Goal: Information Seeking & Learning: Find specific fact

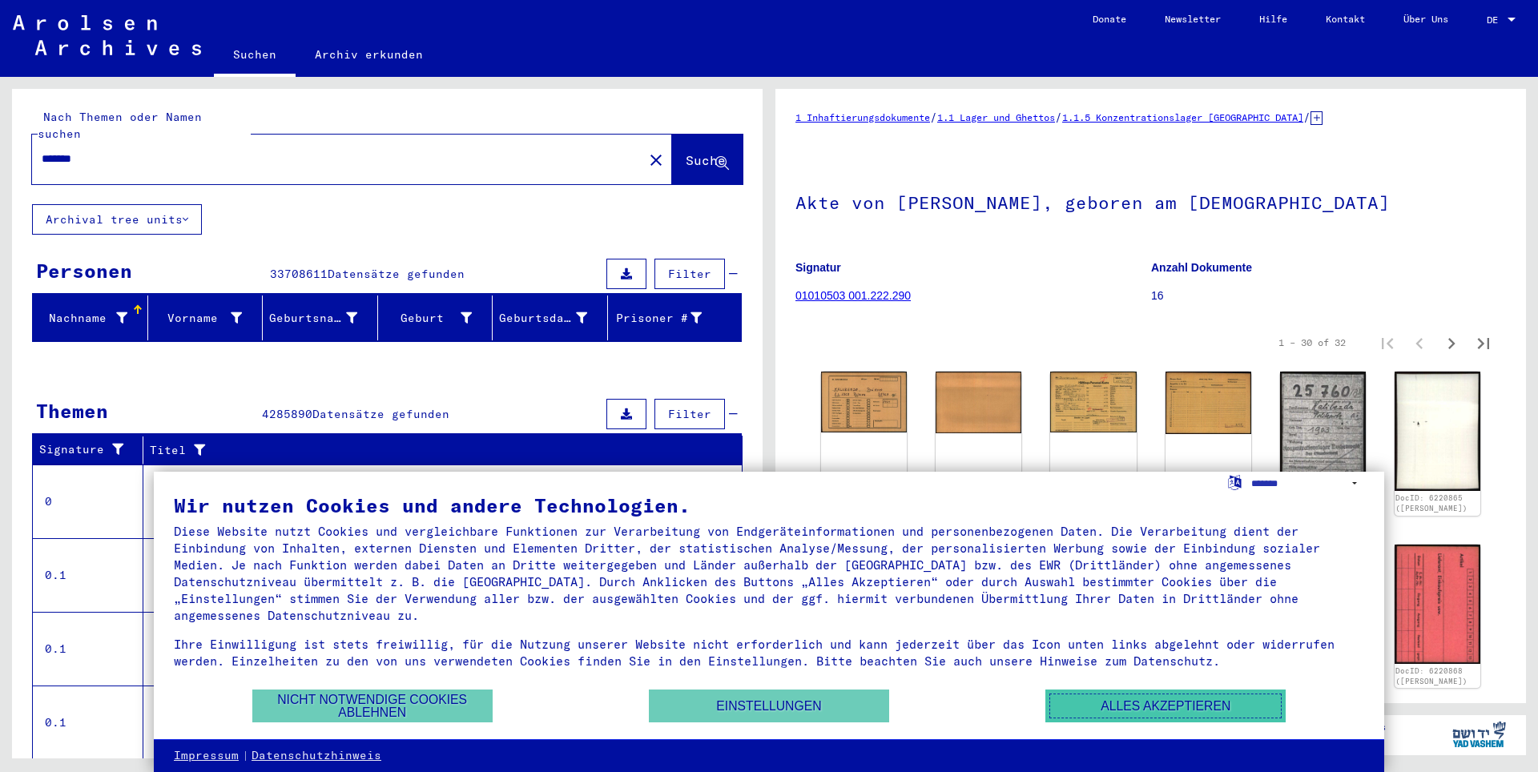
click at [1185, 718] on button "Alles akzeptieren" at bounding box center [1166, 706] width 240 height 33
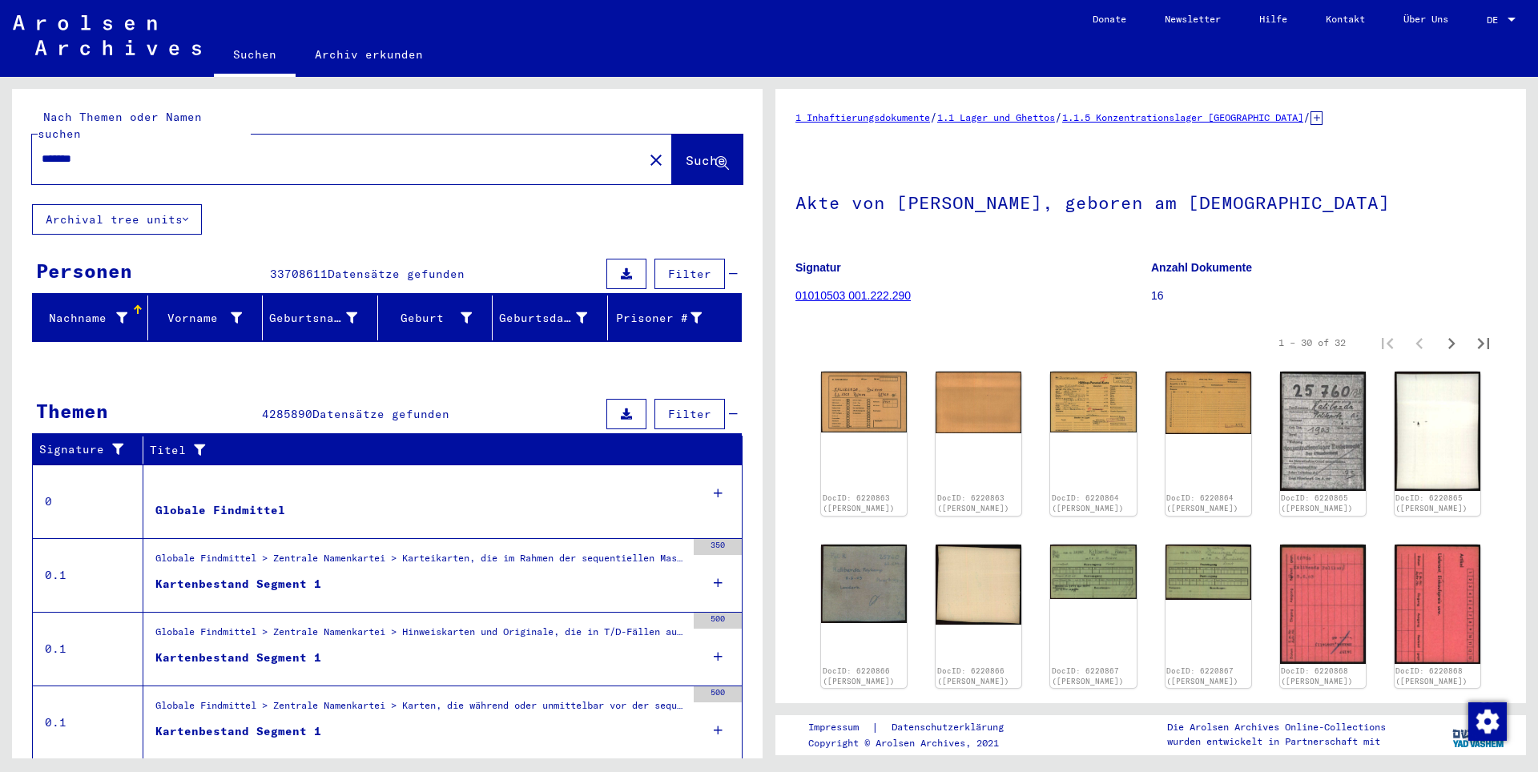
click at [647, 151] on mat-icon "close" at bounding box center [656, 160] width 19 height 19
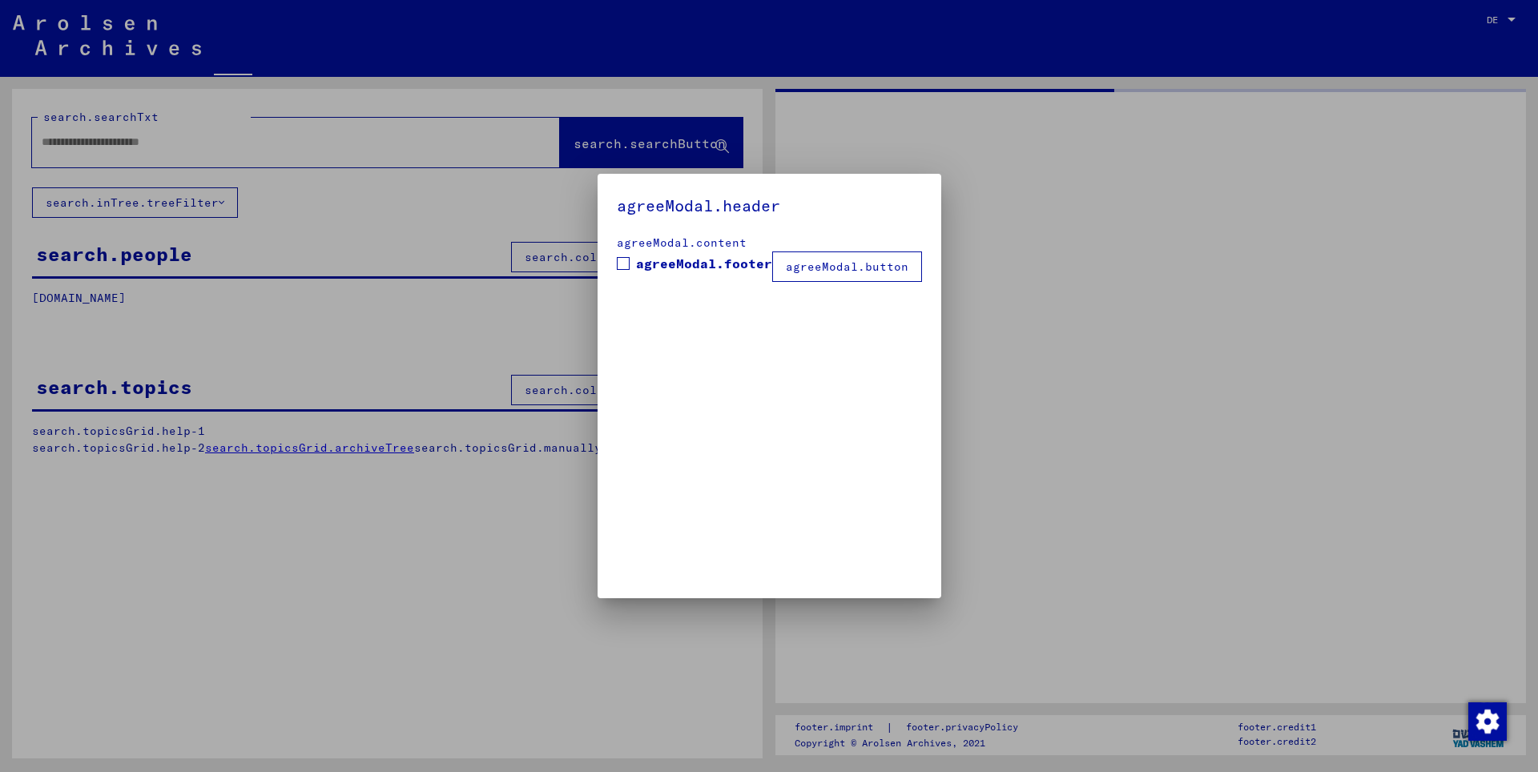
type input "*******"
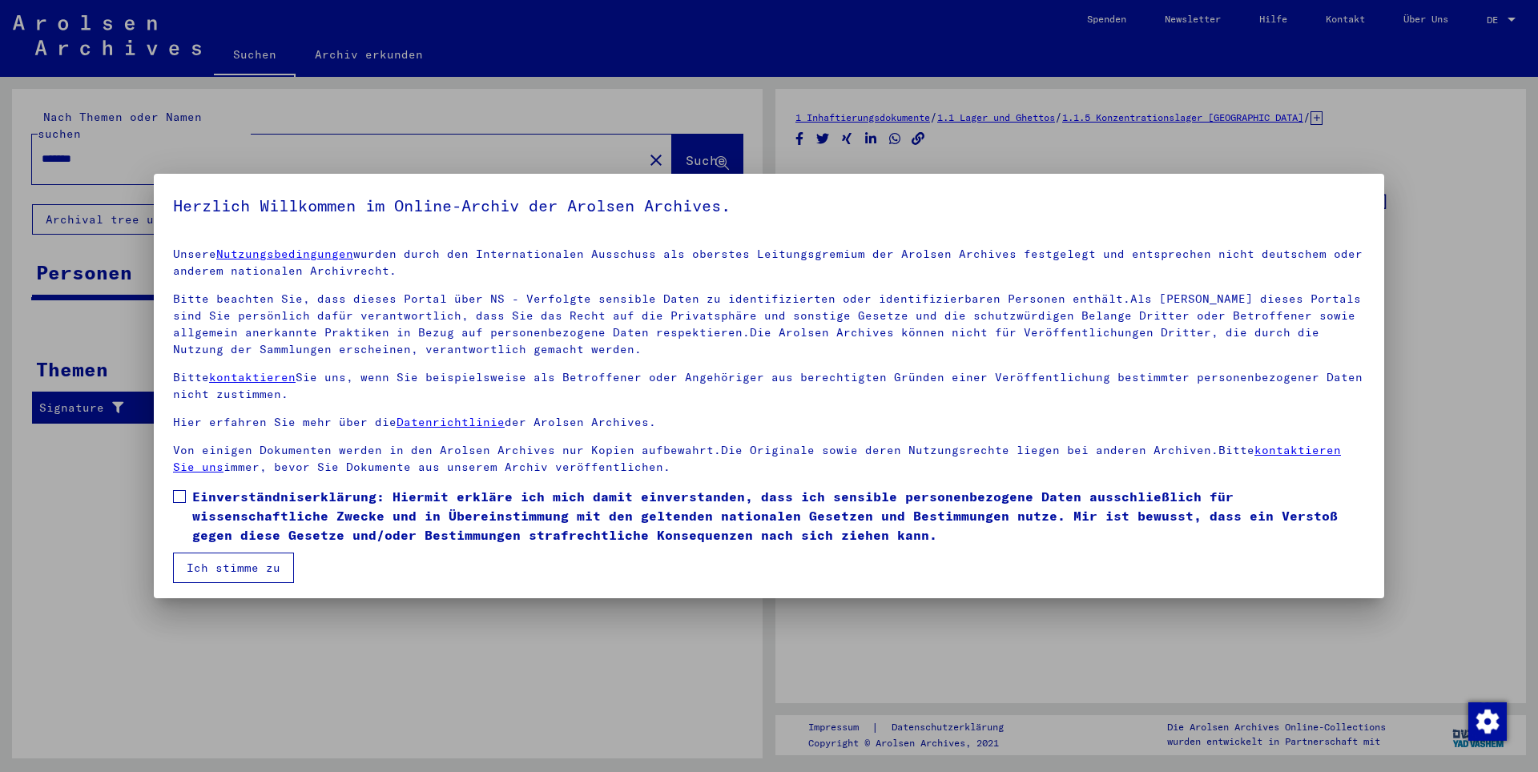
click at [284, 569] on button "Ich stimme zu" at bounding box center [233, 568] width 121 height 30
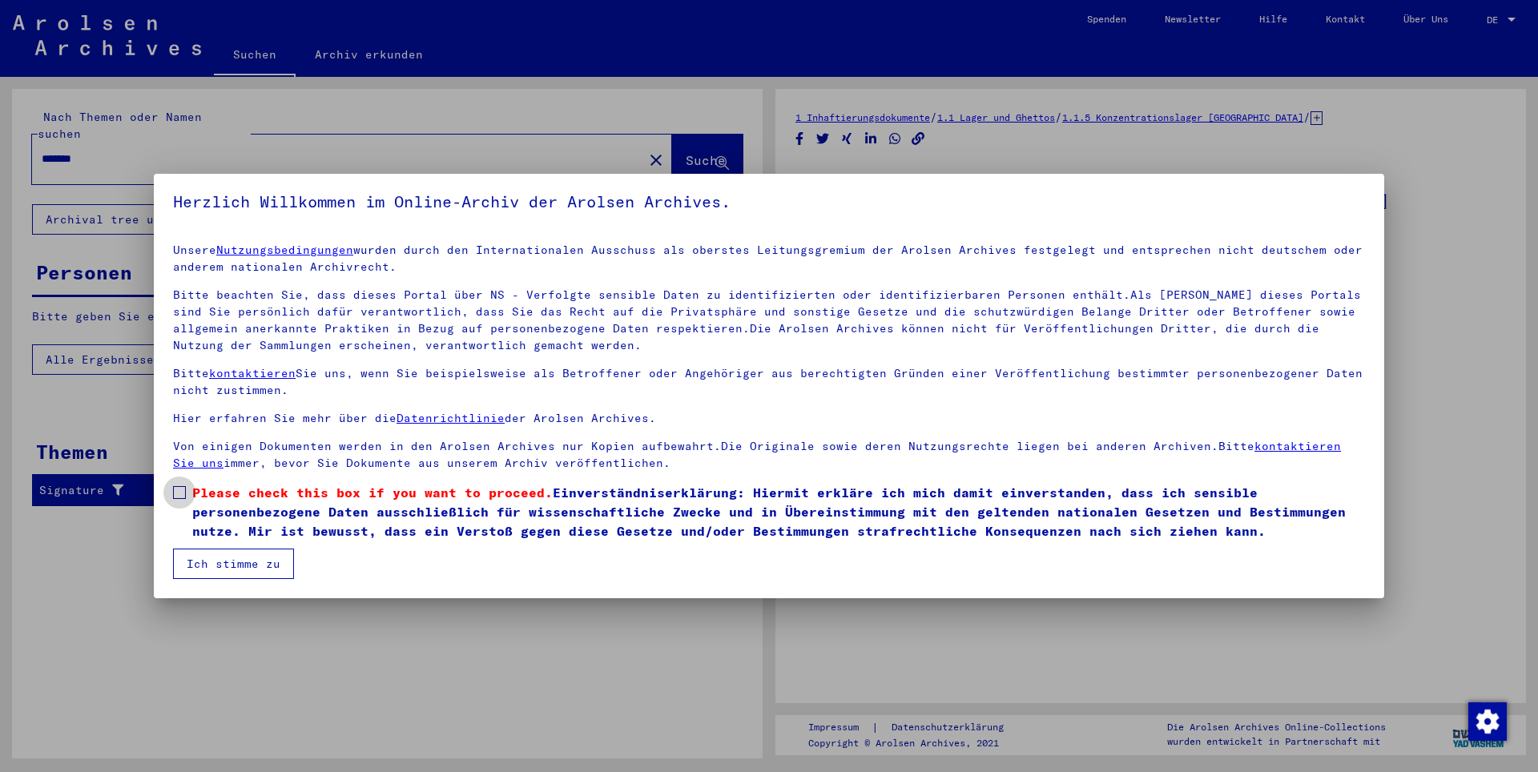
click at [272, 514] on span "Please check this box if you want to proceed. Einverständniserklärung: Hiermit …" at bounding box center [778, 512] width 1173 height 58
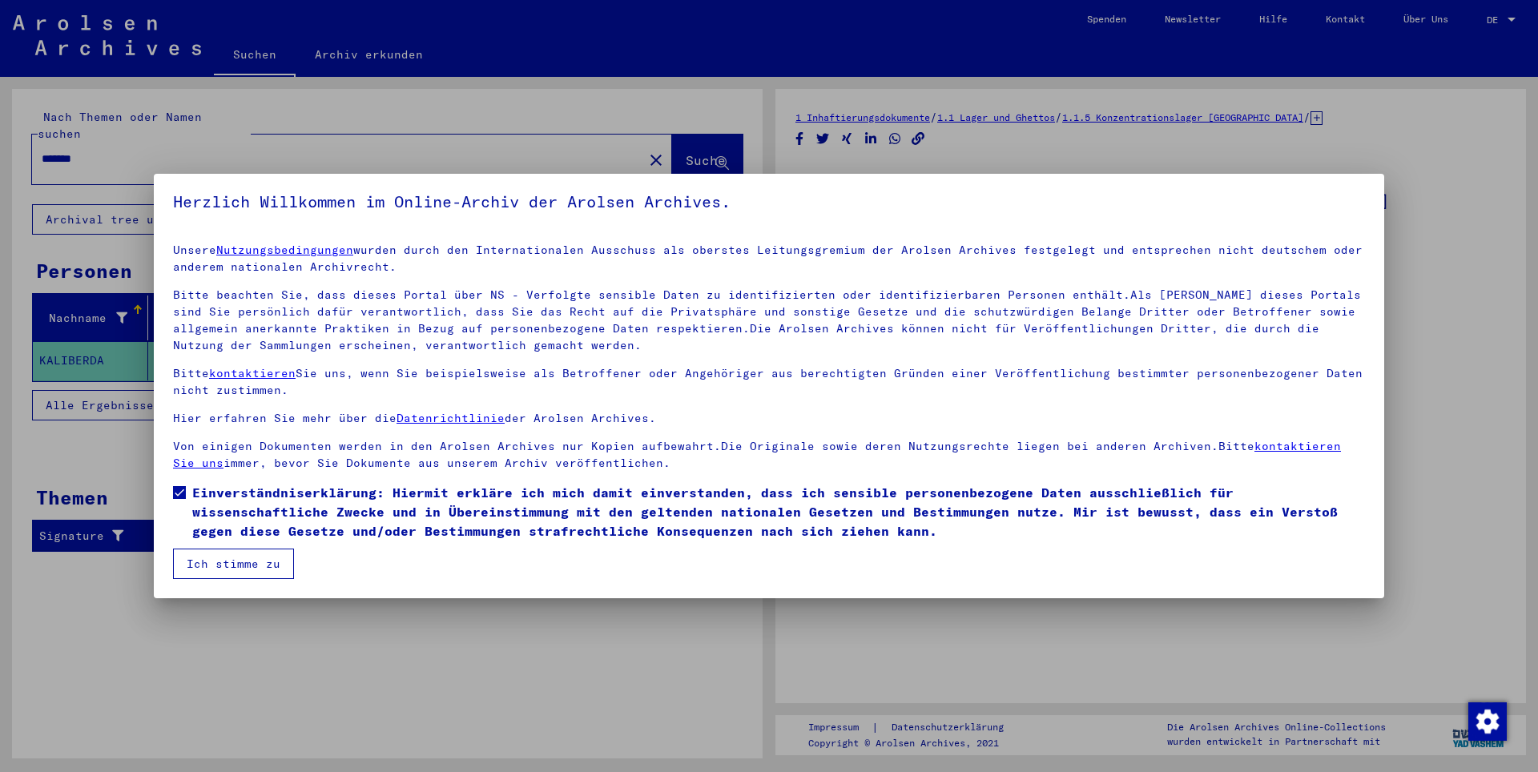
click at [243, 549] on button "Ich stimme zu" at bounding box center [233, 564] width 121 height 30
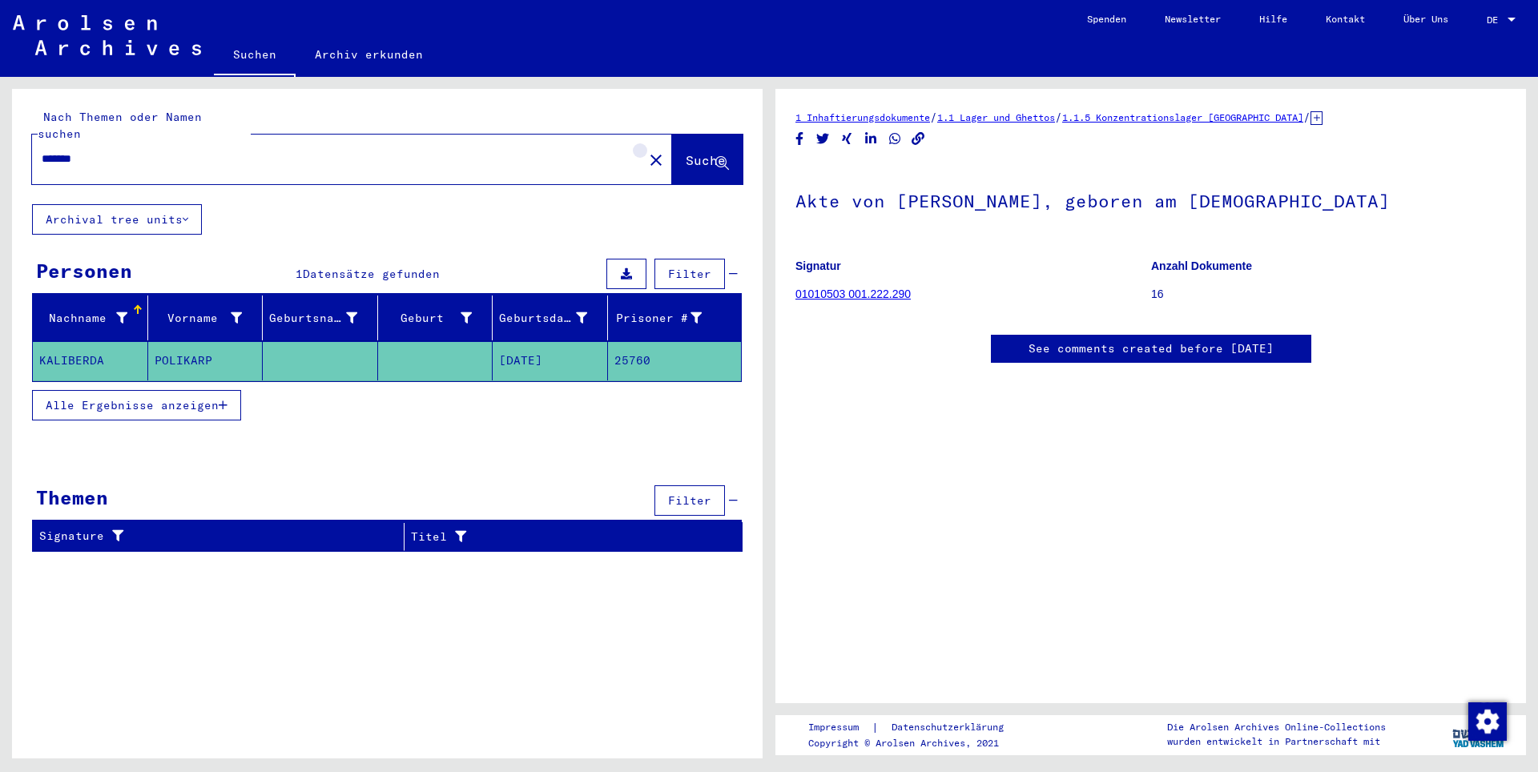
click at [647, 151] on mat-icon "close" at bounding box center [656, 160] width 19 height 19
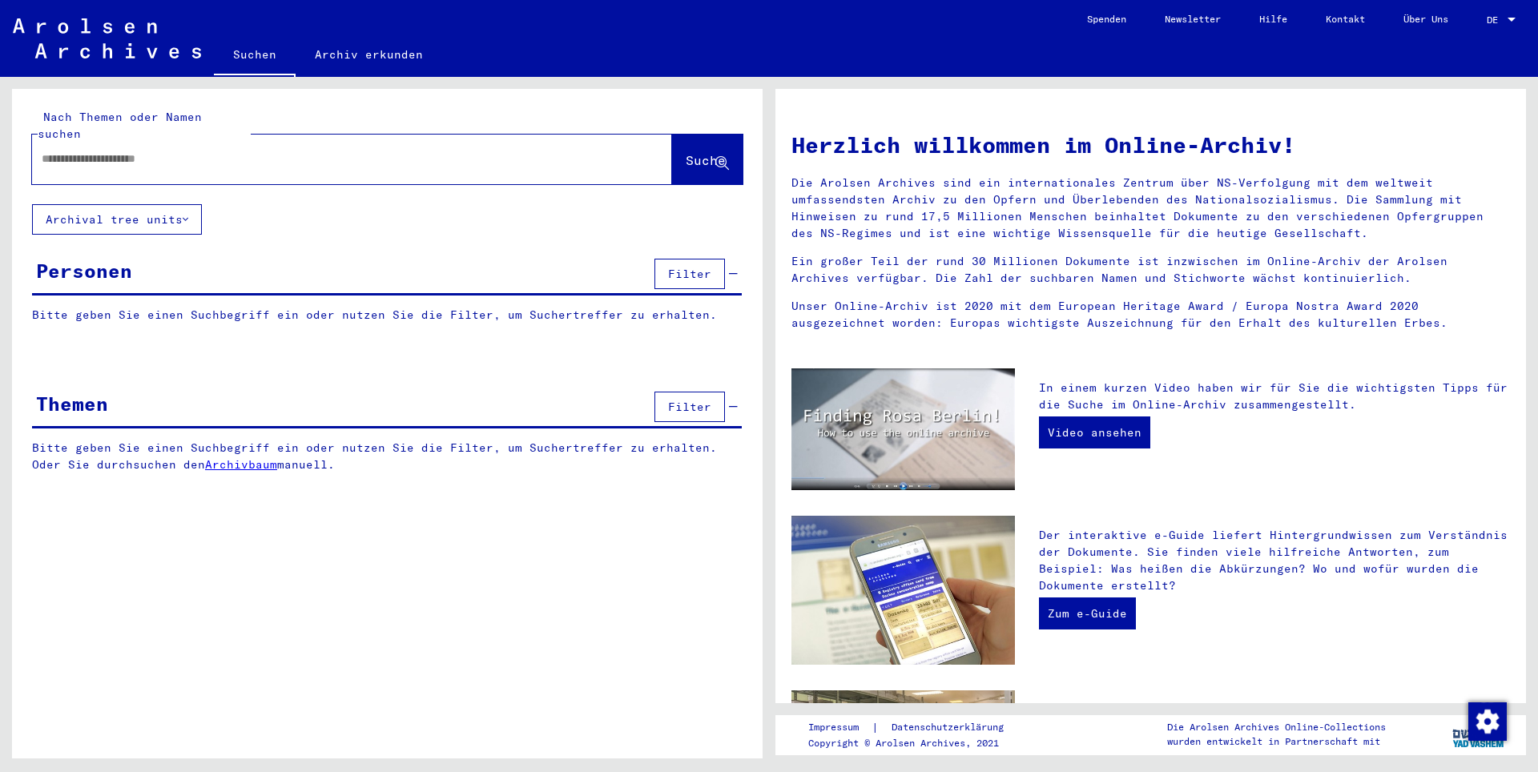
click at [555, 151] on input "text" at bounding box center [333, 159] width 582 height 17
click at [507, 151] on input "text" at bounding box center [333, 159] width 582 height 17
type input "*****"
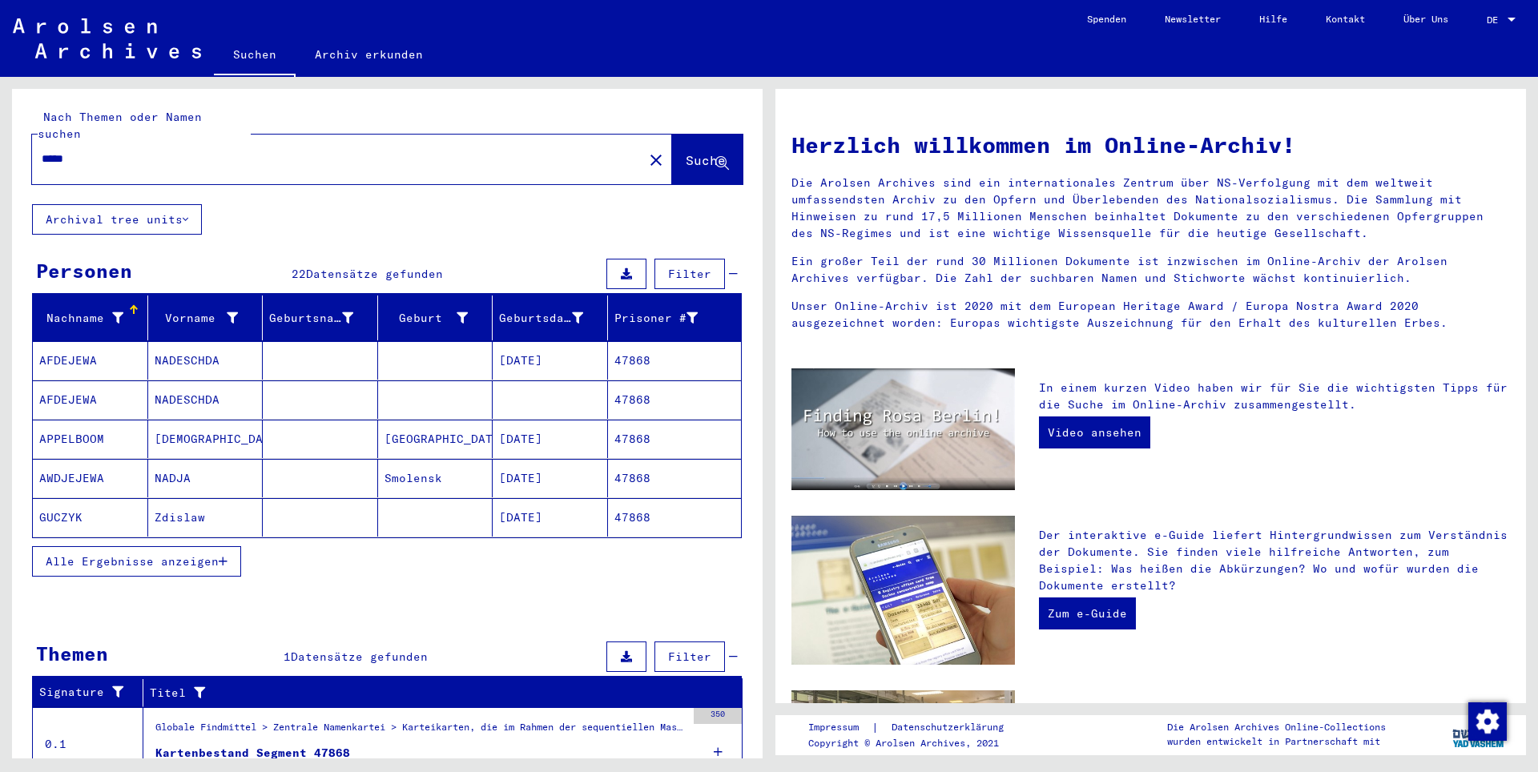
click at [182, 554] on span "Alle Ergebnisse anzeigen" at bounding box center [132, 561] width 173 height 14
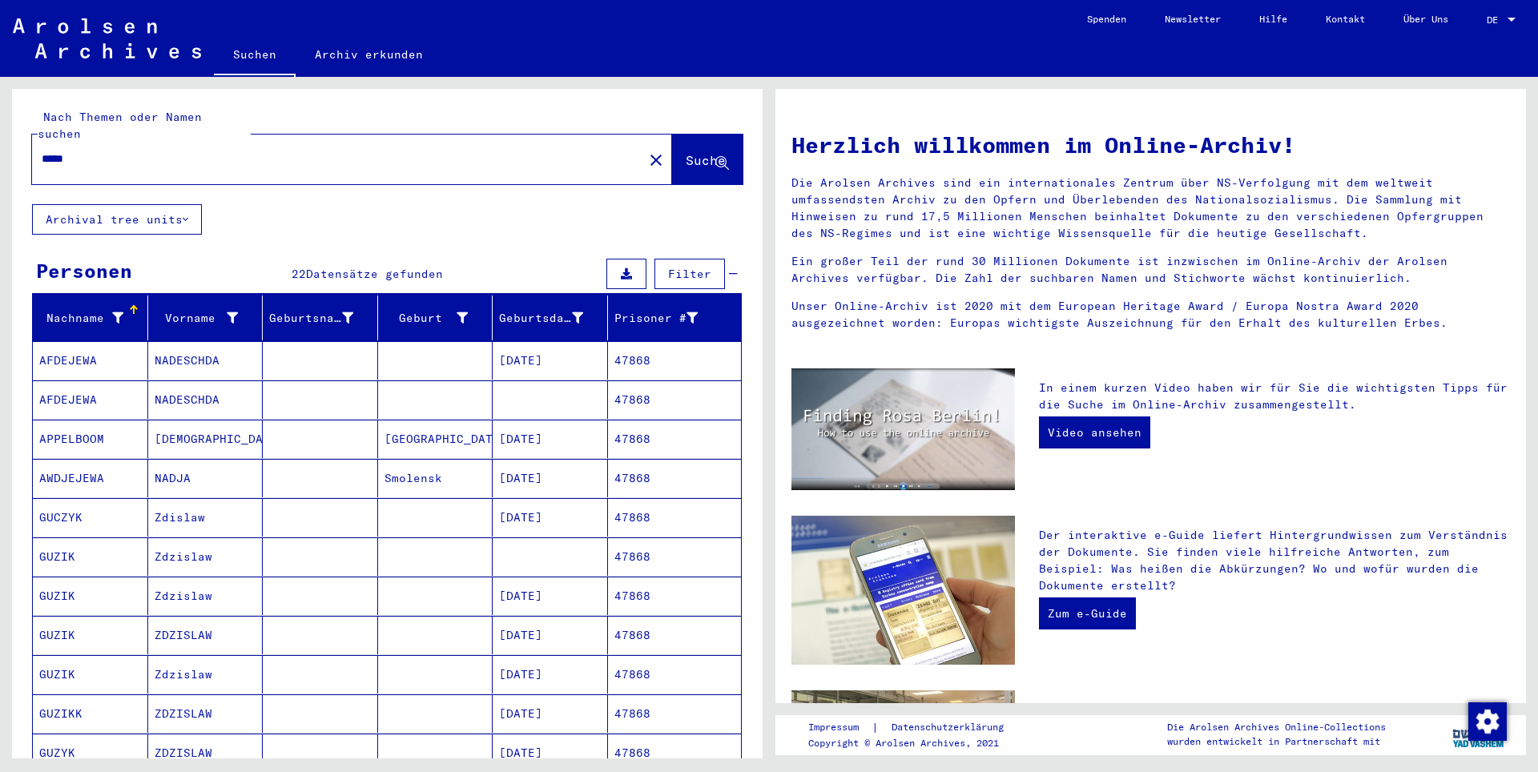
click at [286, 347] on mat-cell at bounding box center [320, 360] width 115 height 38
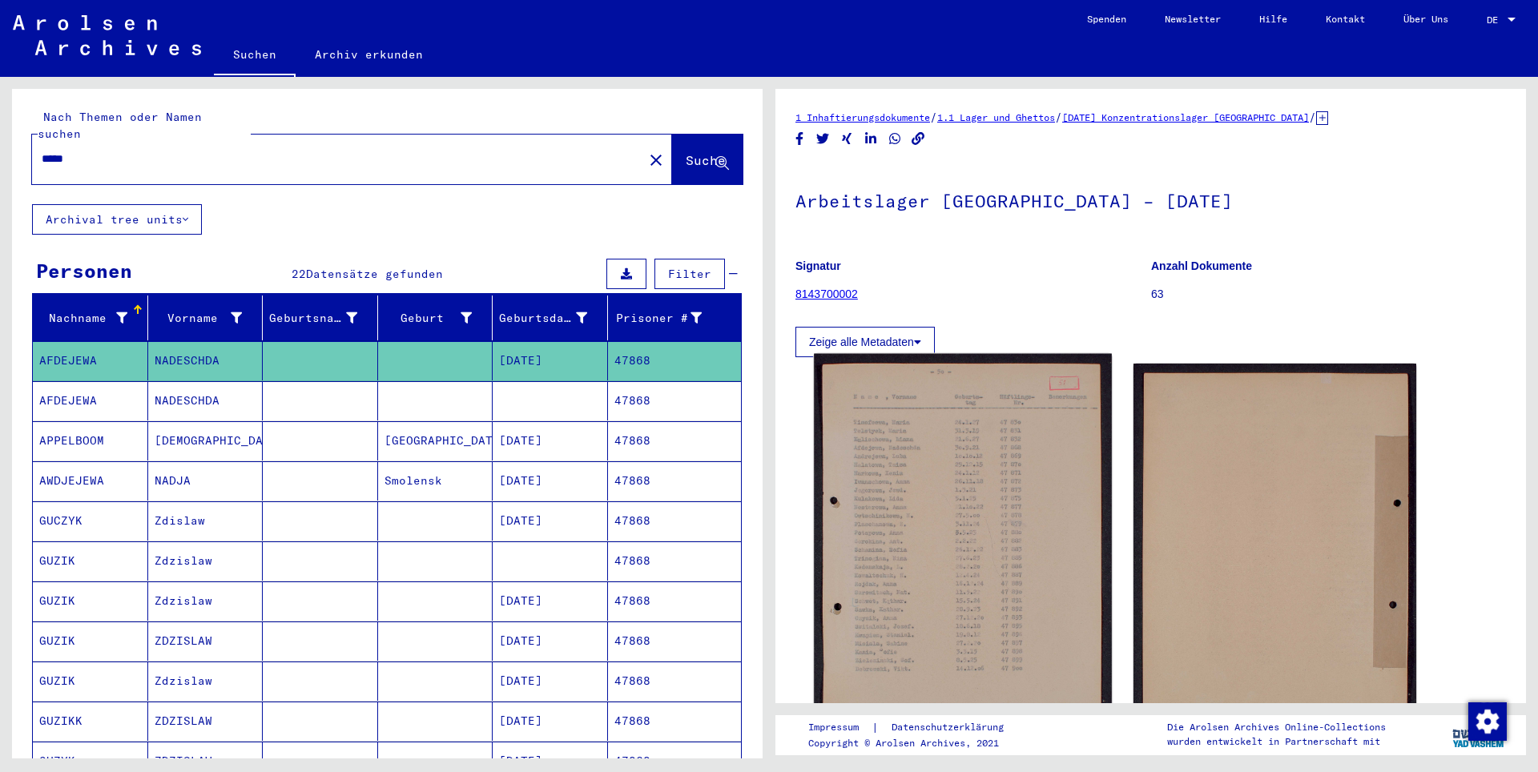
click at [976, 402] on img at bounding box center [962, 558] width 297 height 409
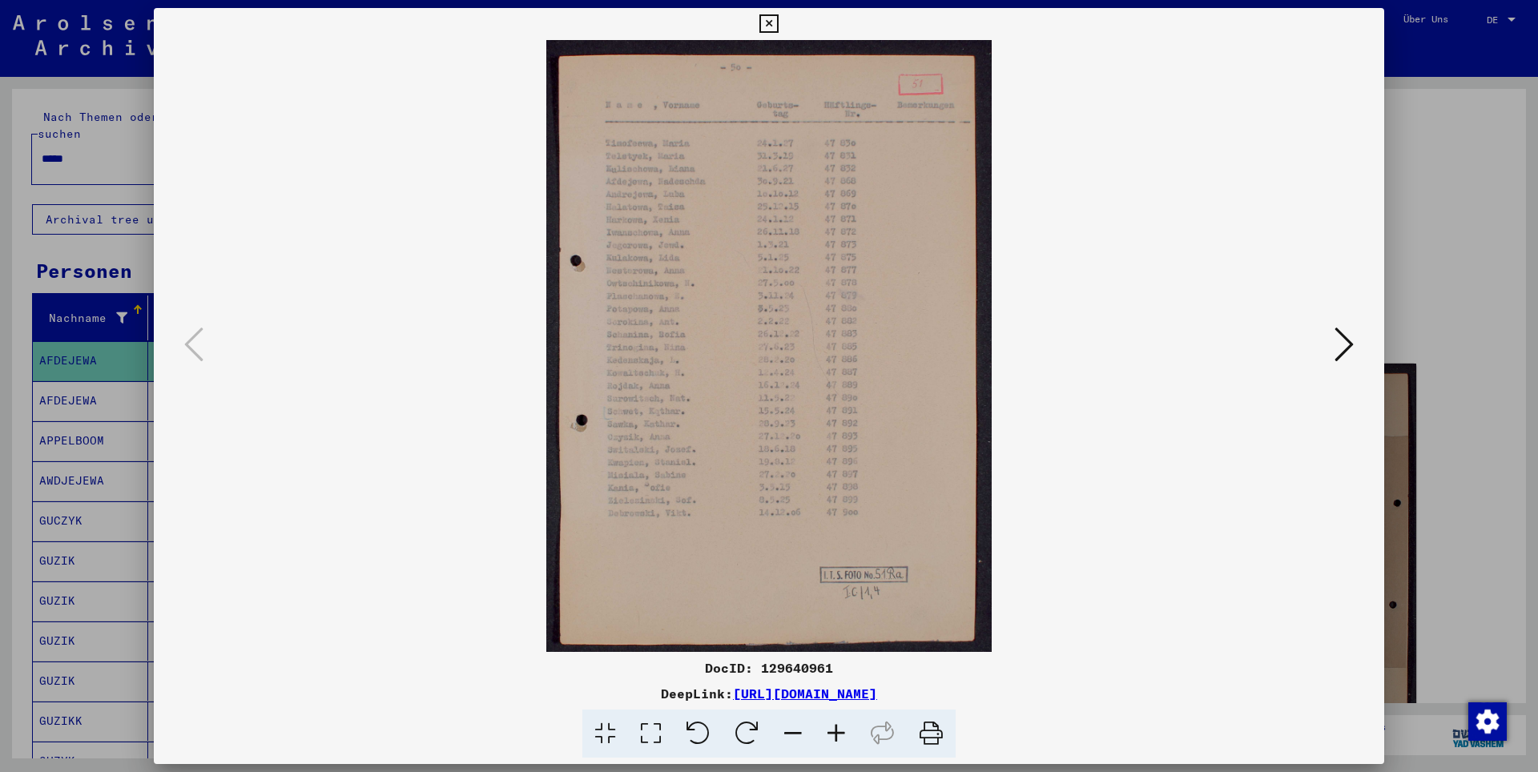
click at [221, 185] on img at bounding box center [769, 346] width 1122 height 612
click at [144, 229] on div at bounding box center [769, 386] width 1538 height 772
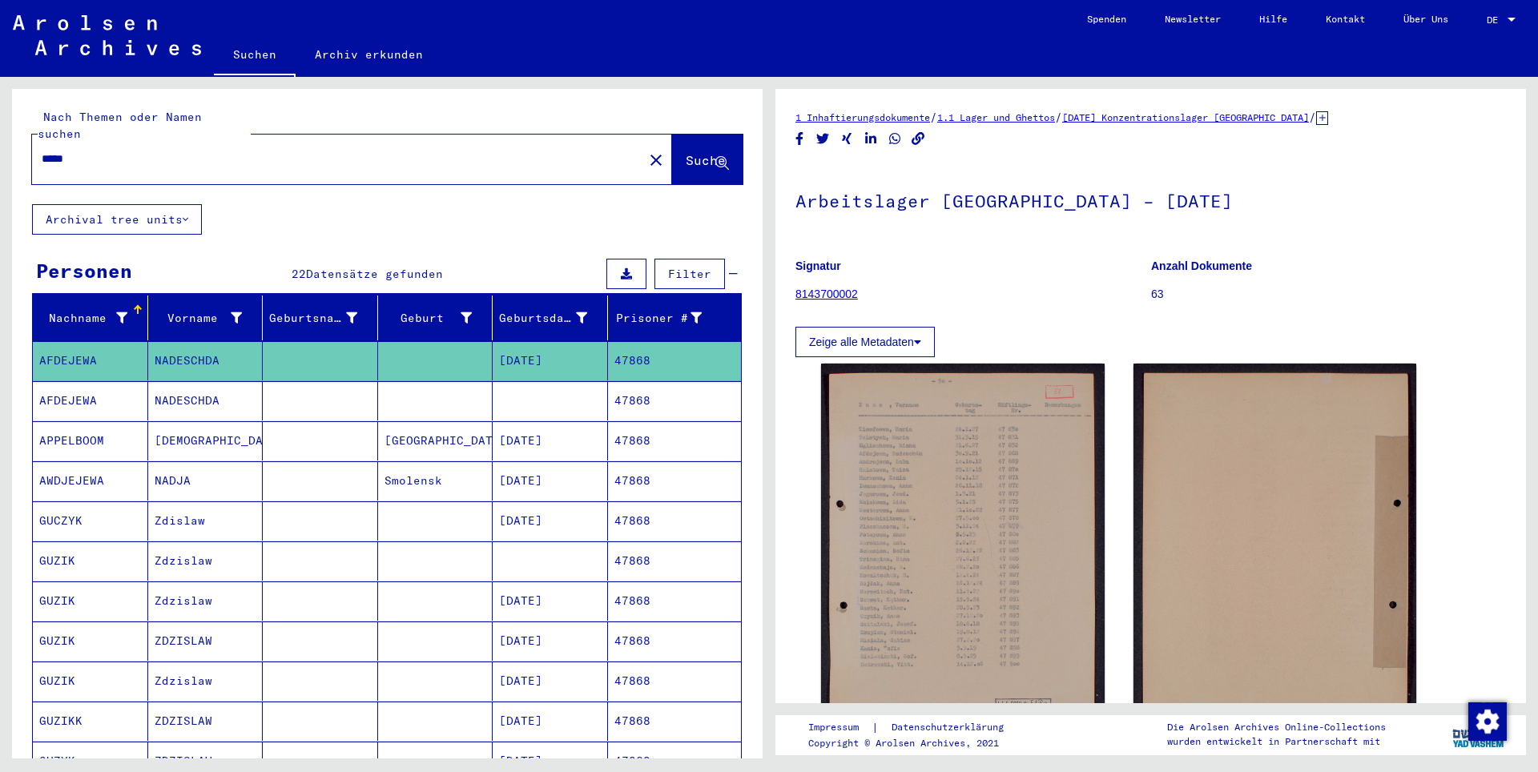
click at [151, 381] on mat-cell "NADESCHDA" at bounding box center [205, 400] width 115 height 39
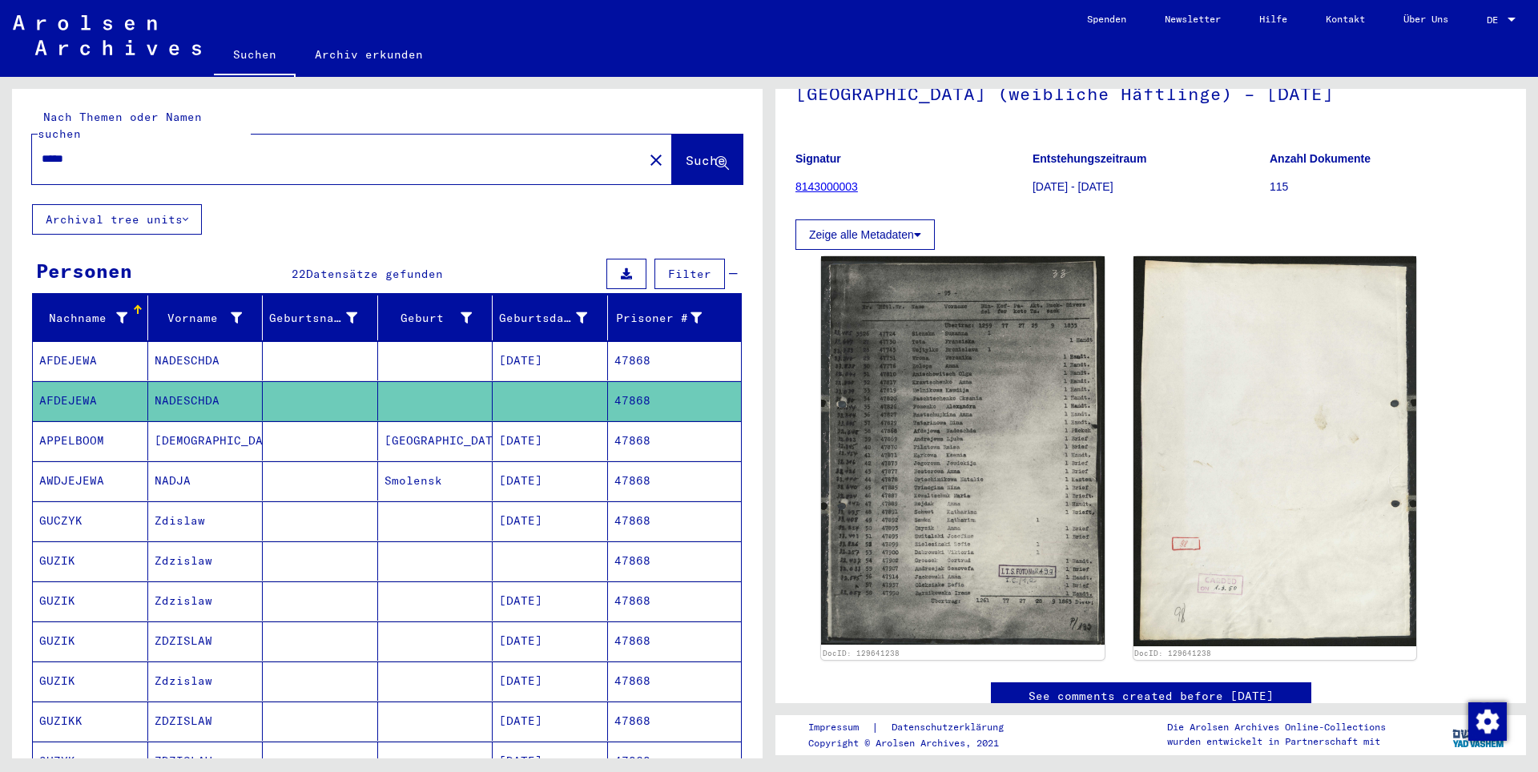
scroll to position [80, 0]
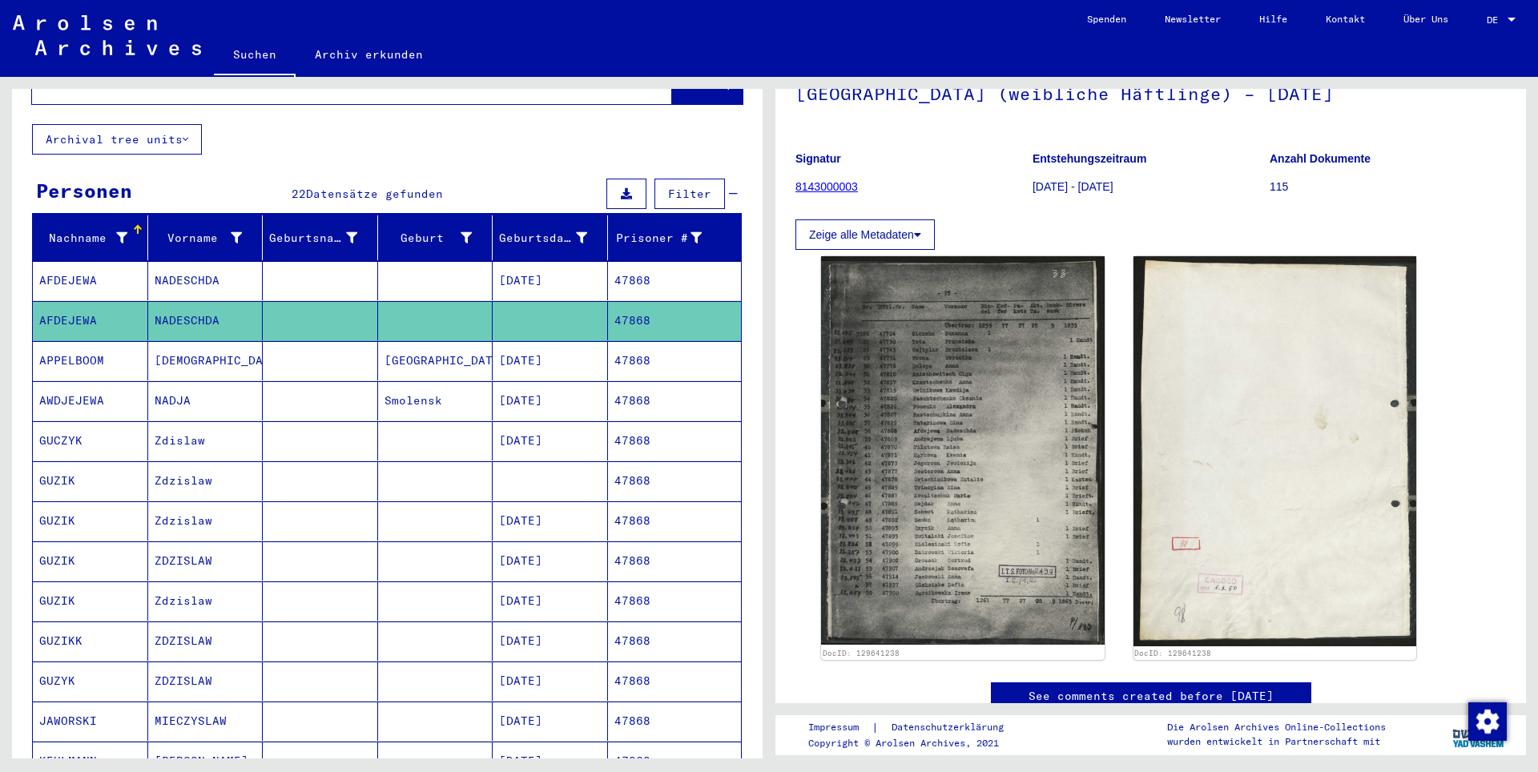
click at [423, 381] on mat-cell "Smolensk" at bounding box center [435, 400] width 115 height 39
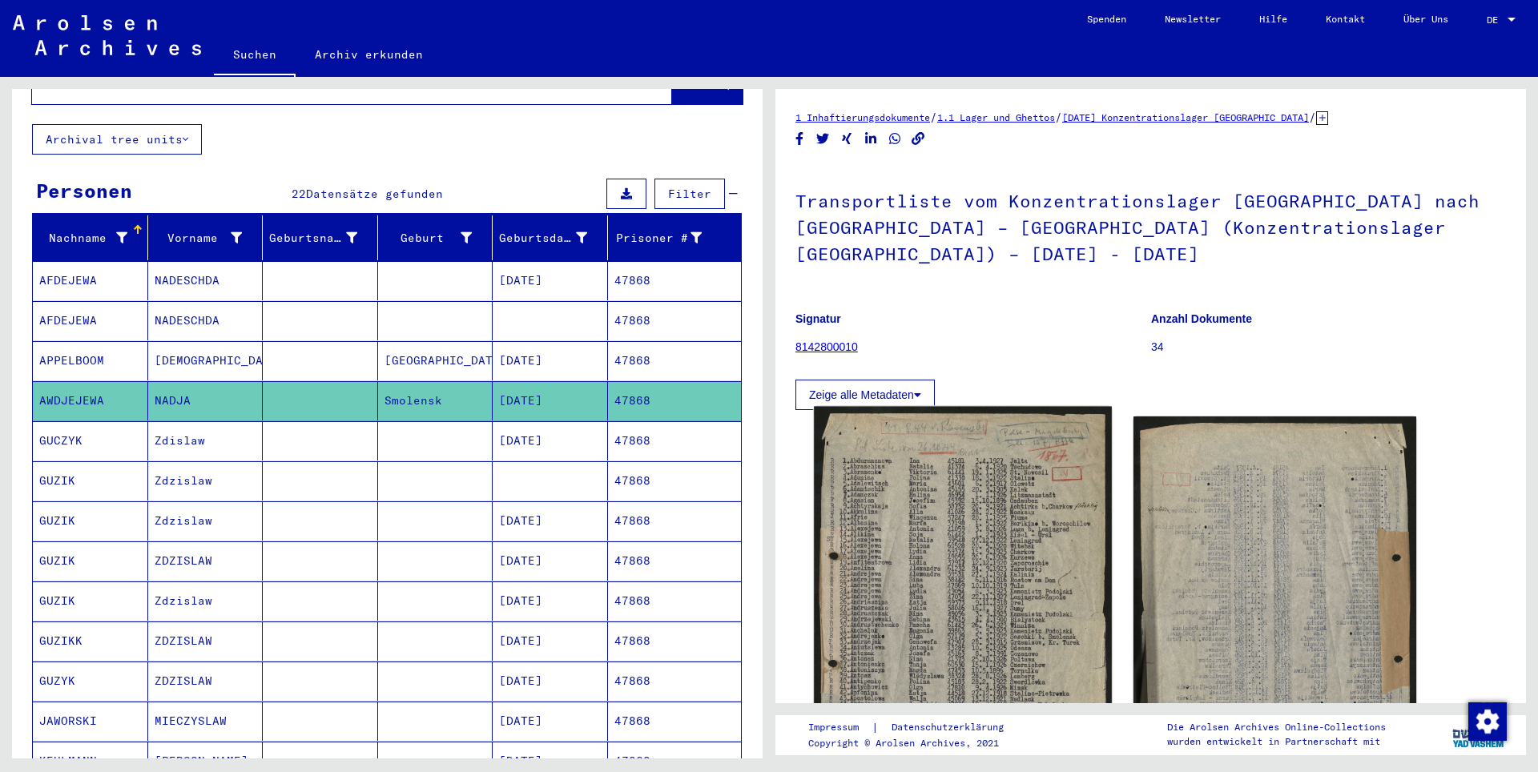
click at [937, 436] on img at bounding box center [962, 612] width 297 height 411
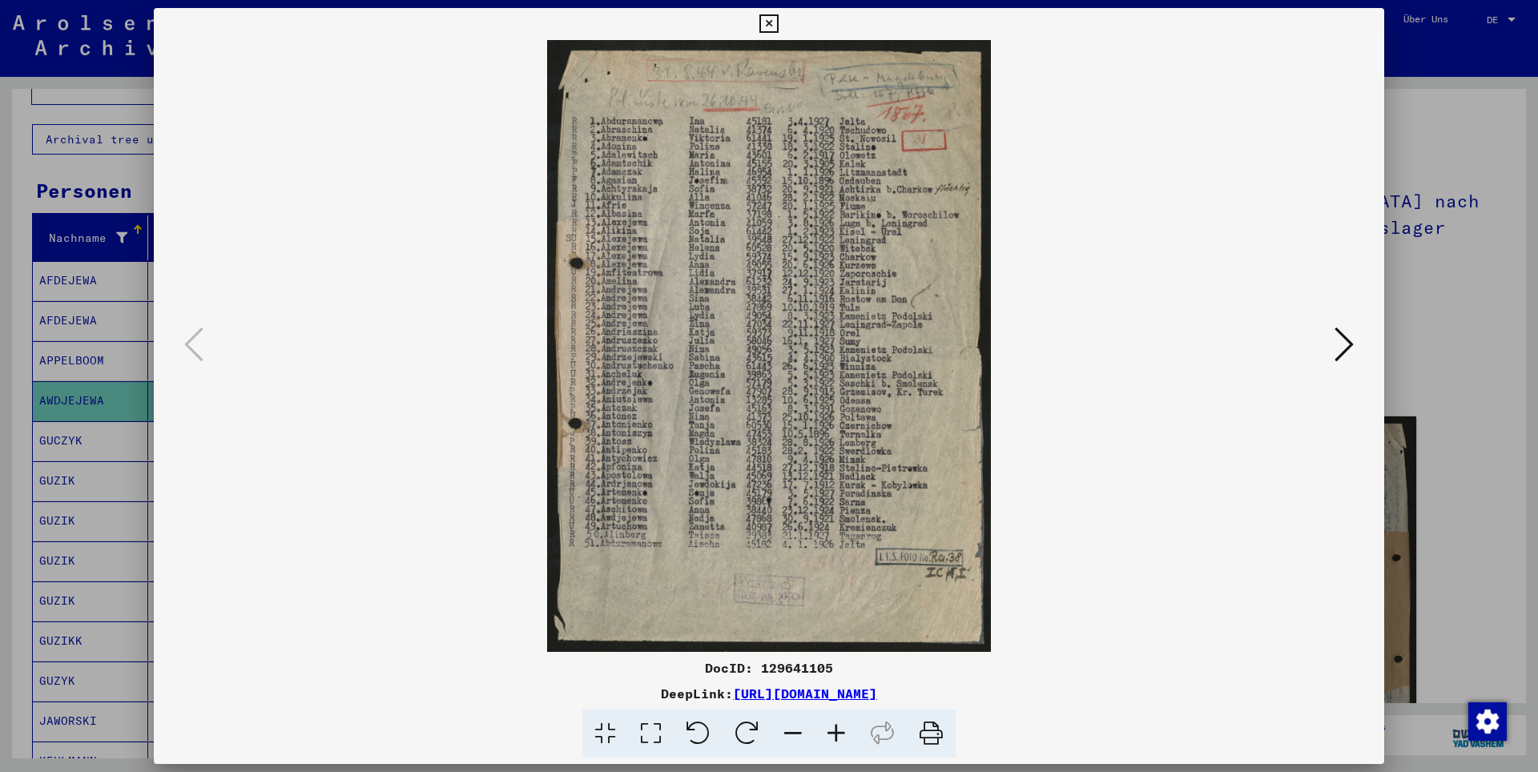
click at [1372, 151] on div at bounding box center [769, 346] width 1231 height 612
click at [1368, 23] on div "DocID: 129641105 DeepLink: [URL][DOMAIN_NAME]" at bounding box center [769, 383] width 1231 height 751
click at [1433, 223] on div at bounding box center [769, 386] width 1538 height 772
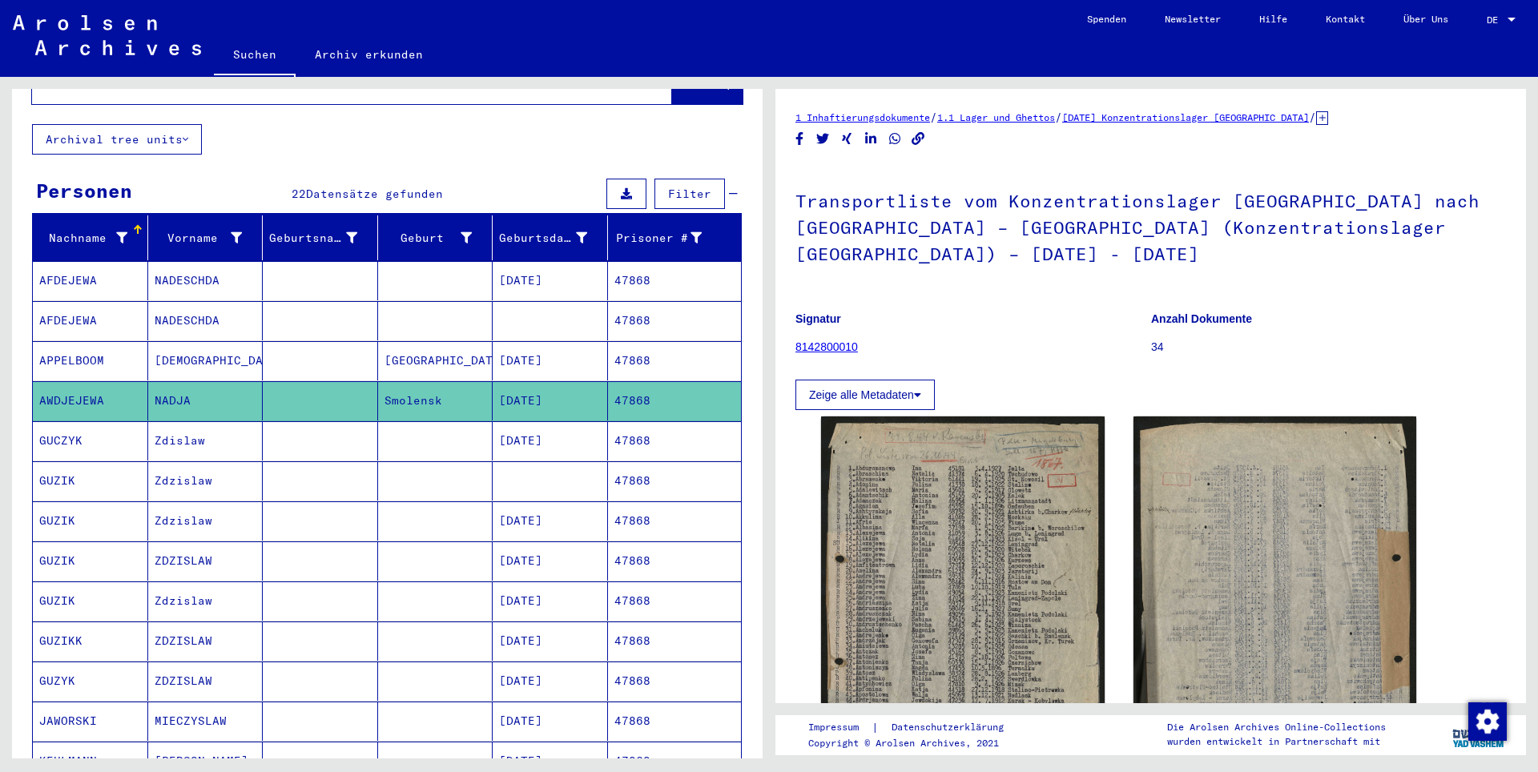
click at [1416, 201] on h1 "Transportliste vom Konzentrationslager [GEOGRAPHIC_DATA] nach [GEOGRAPHIC_DATA]…" at bounding box center [1151, 225] width 711 height 123
drag, startPoint x: 1416, startPoint y: 201, endPoint x: 865, endPoint y: 232, distance: 552.1
click at [865, 232] on h1 "Transportliste vom Konzentrationslager [GEOGRAPHIC_DATA] nach [GEOGRAPHIC_DATA]…" at bounding box center [1151, 225] width 711 height 123
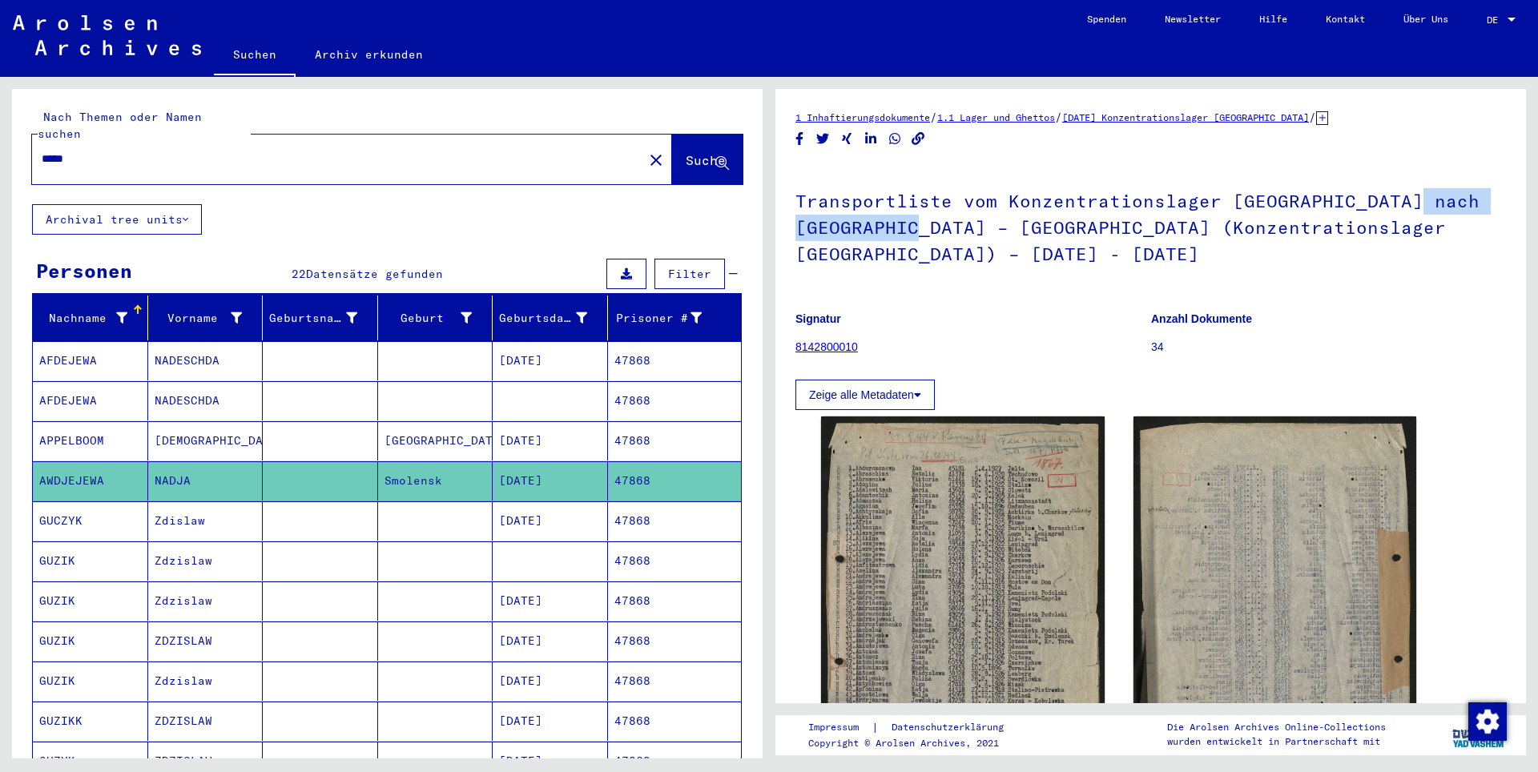
click at [640, 143] on button "close" at bounding box center [656, 159] width 32 height 32
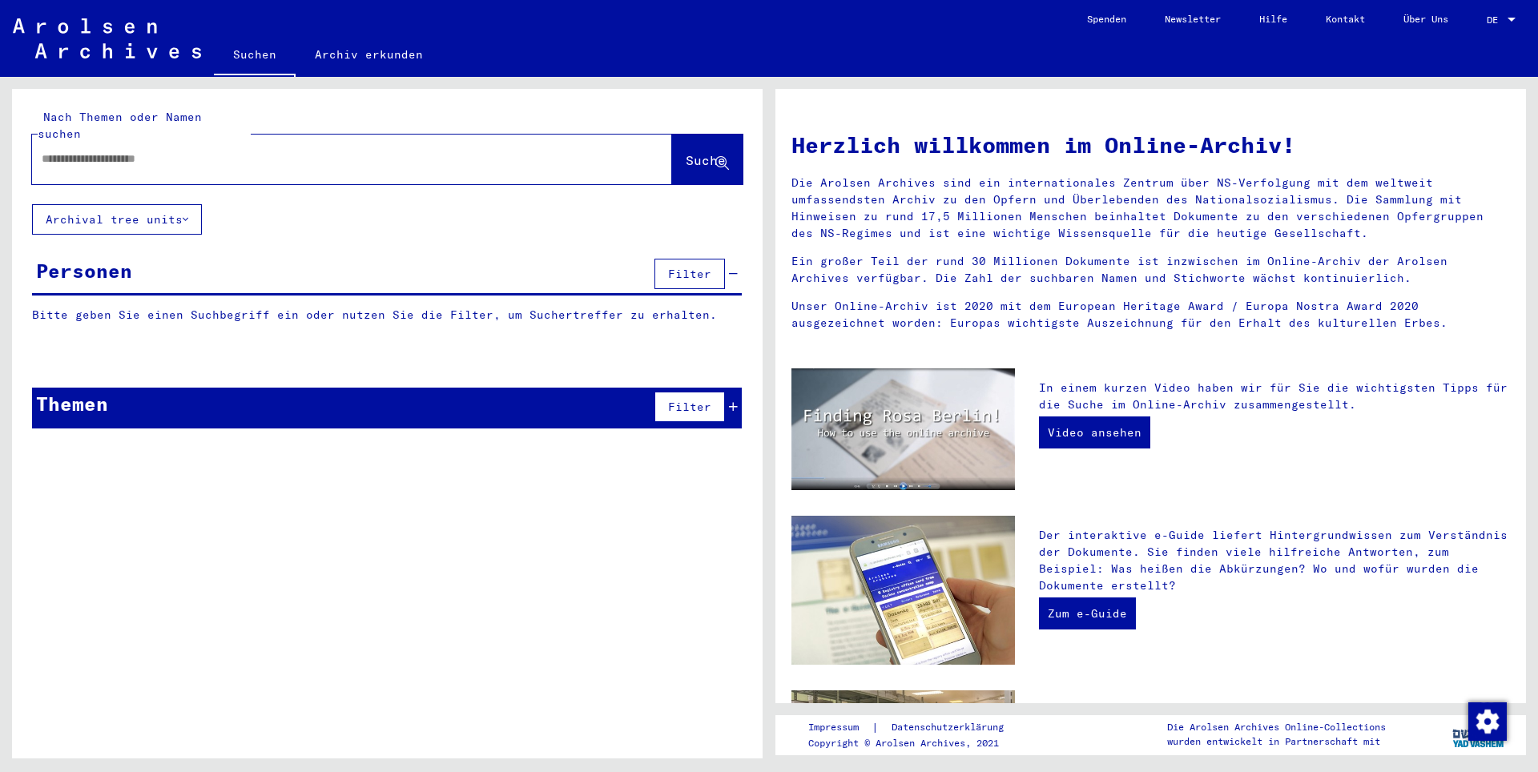
click at [508, 151] on input "text" at bounding box center [333, 159] width 582 height 17
type input "*****"
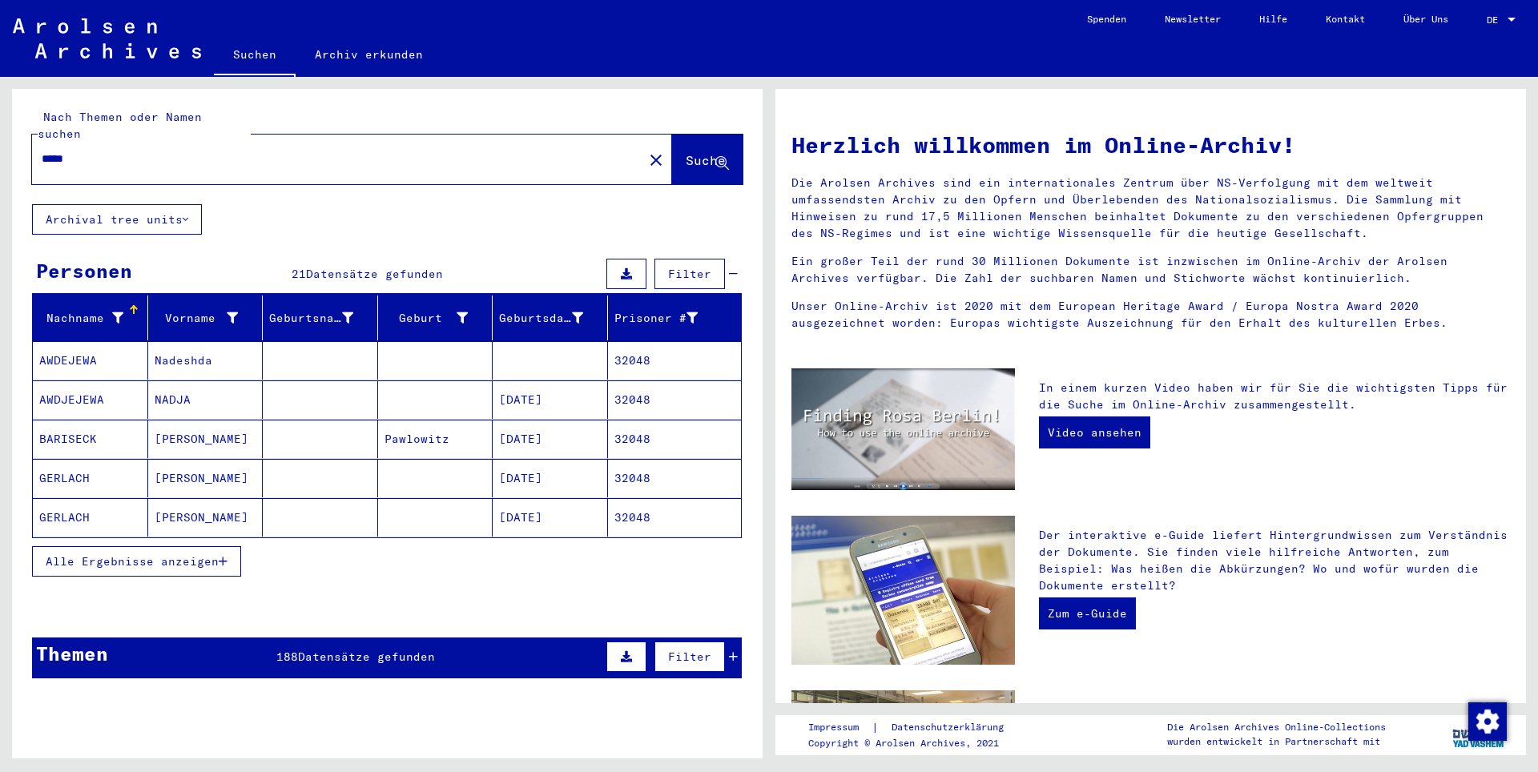
click at [147, 558] on button "Alle Ergebnisse anzeigen" at bounding box center [136, 561] width 209 height 30
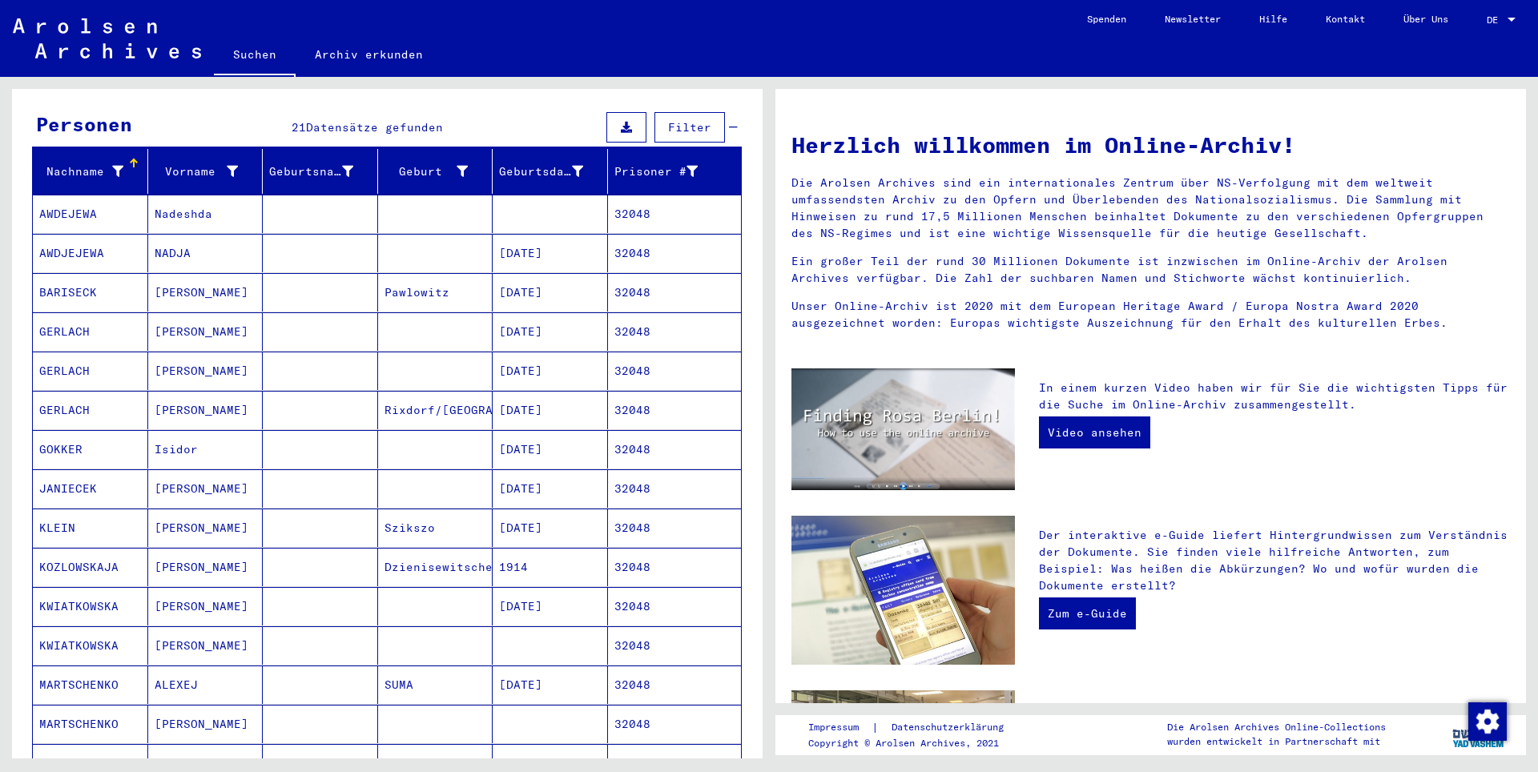
scroll to position [80, 0]
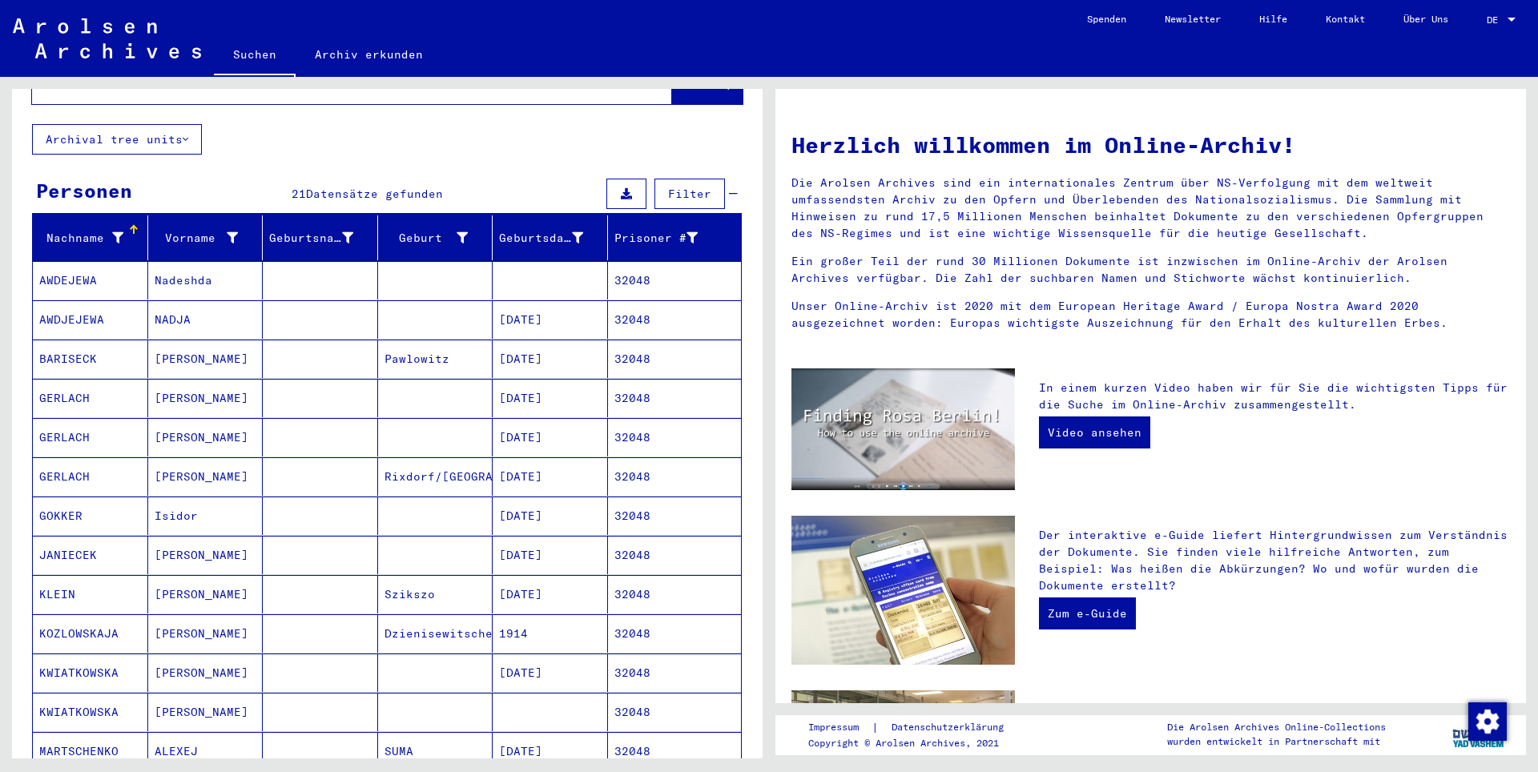
click at [221, 265] on mat-cell "Nadeshda" at bounding box center [205, 280] width 115 height 38
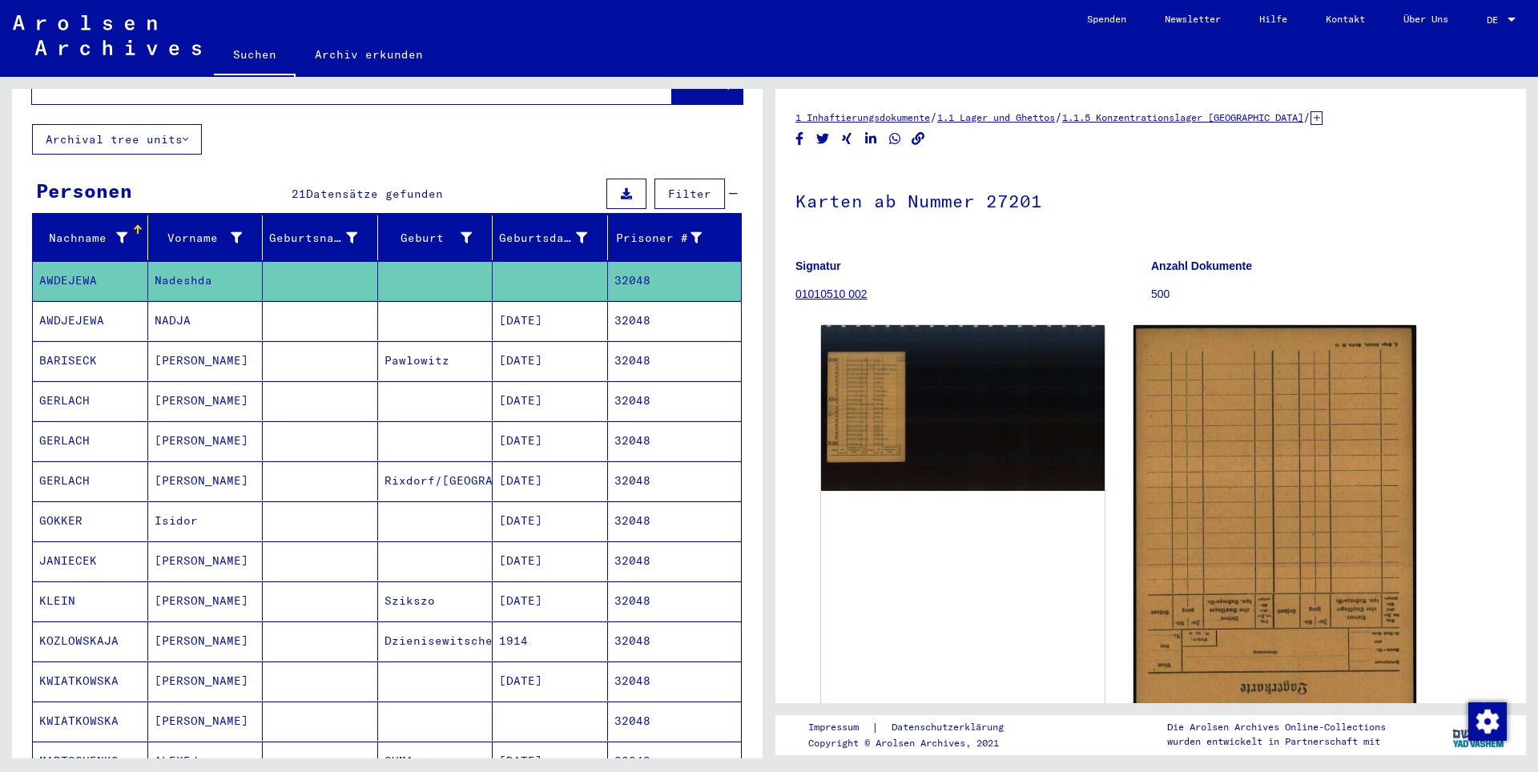
click at [542, 308] on mat-cell "[DATE]" at bounding box center [550, 320] width 115 height 39
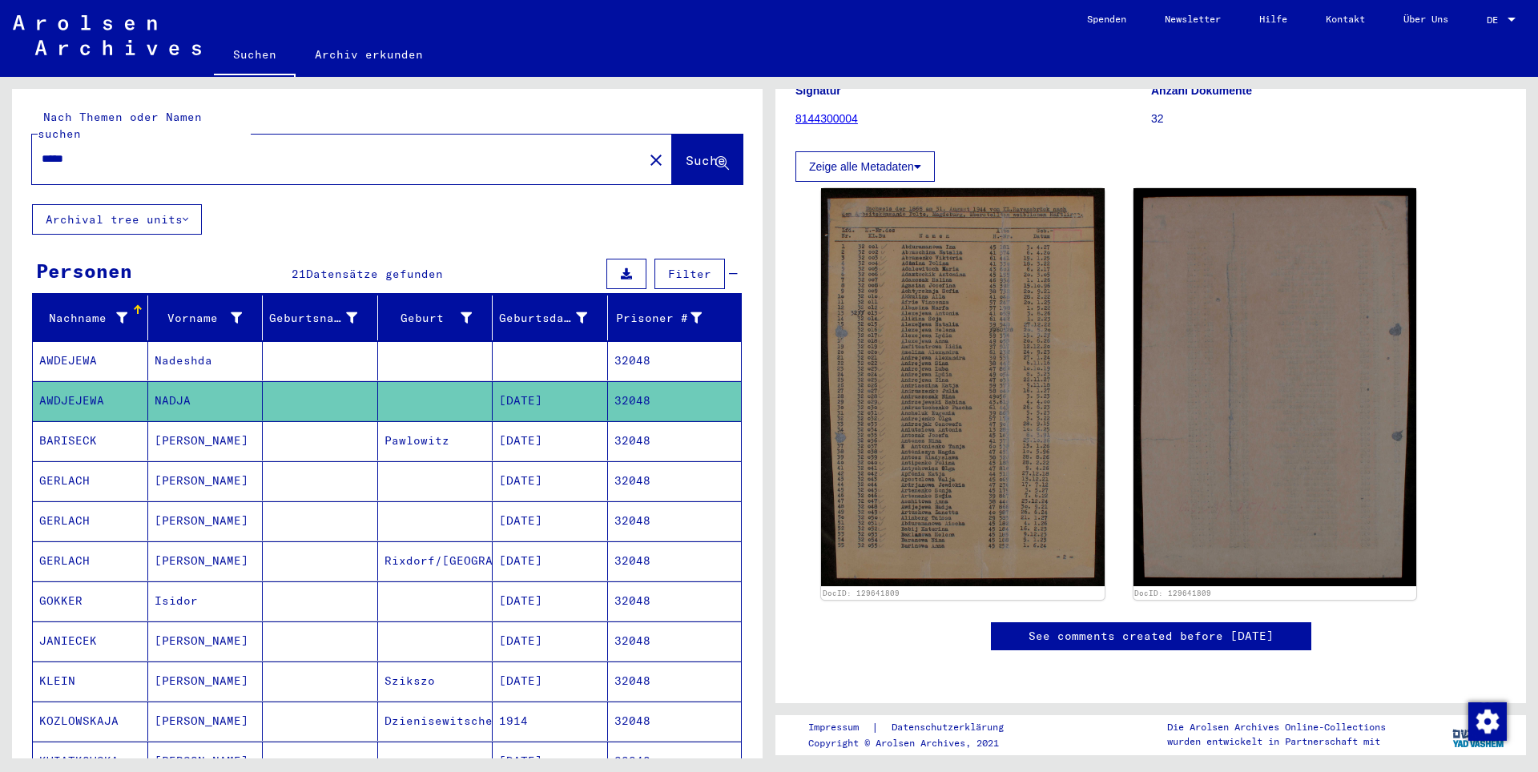
click at [75, 347] on mat-cell "AWDEJEWA" at bounding box center [90, 360] width 115 height 39
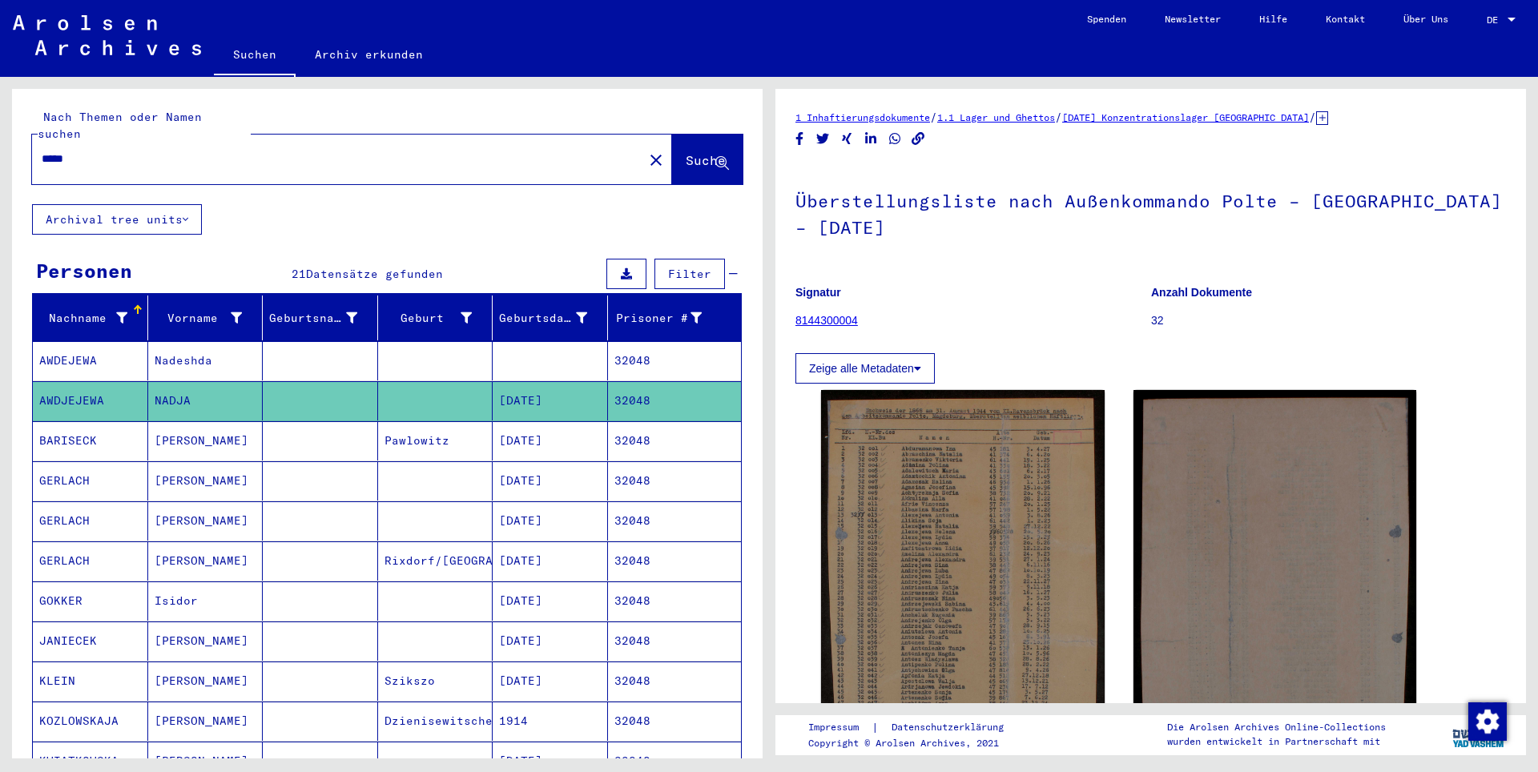
click at [75, 347] on mat-cell "AWDEJEWA" at bounding box center [90, 360] width 115 height 39
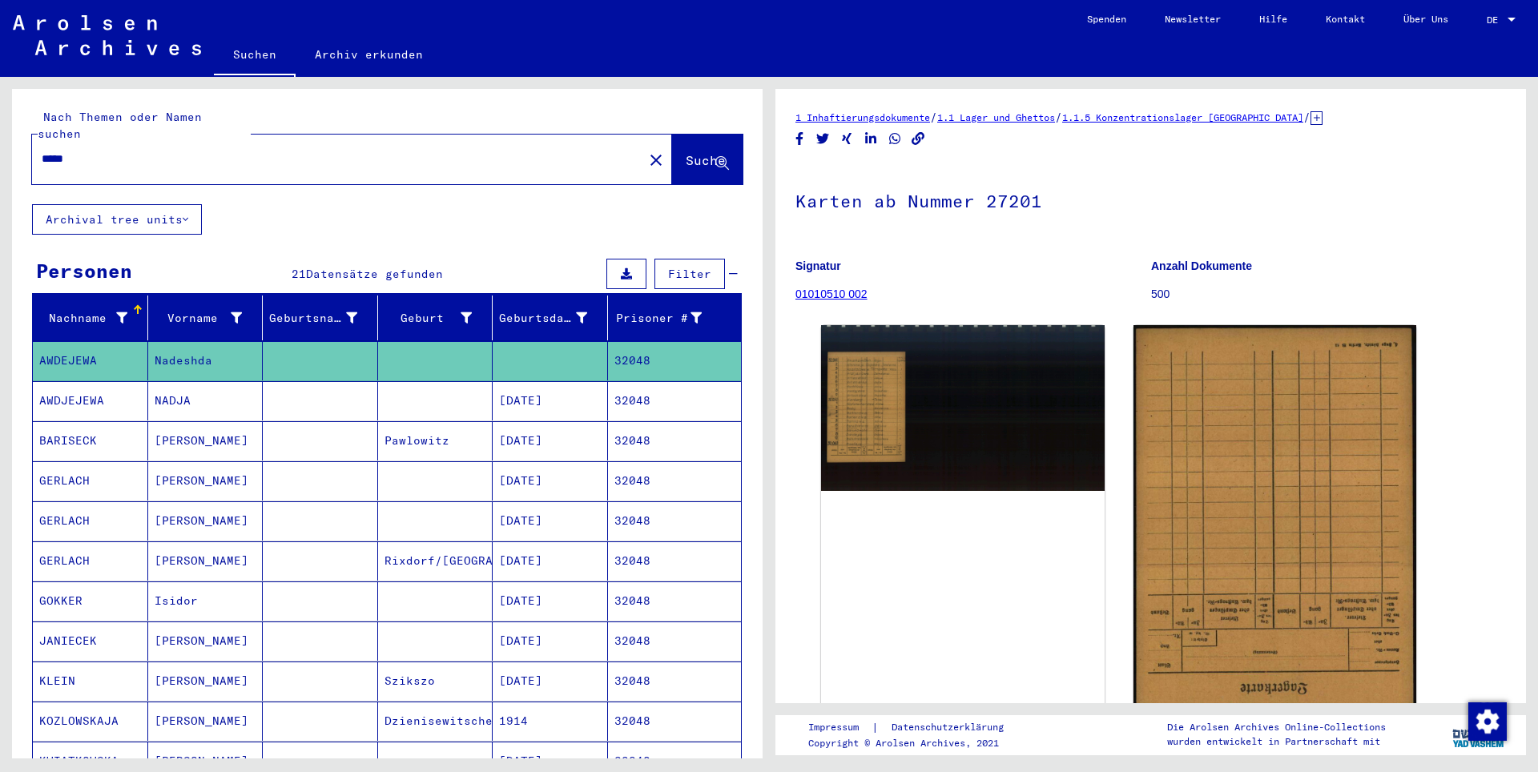
drag, startPoint x: 620, startPoint y: 135, endPoint x: 602, endPoint y: 135, distance: 18.4
click at [647, 151] on mat-icon "close" at bounding box center [656, 160] width 19 height 19
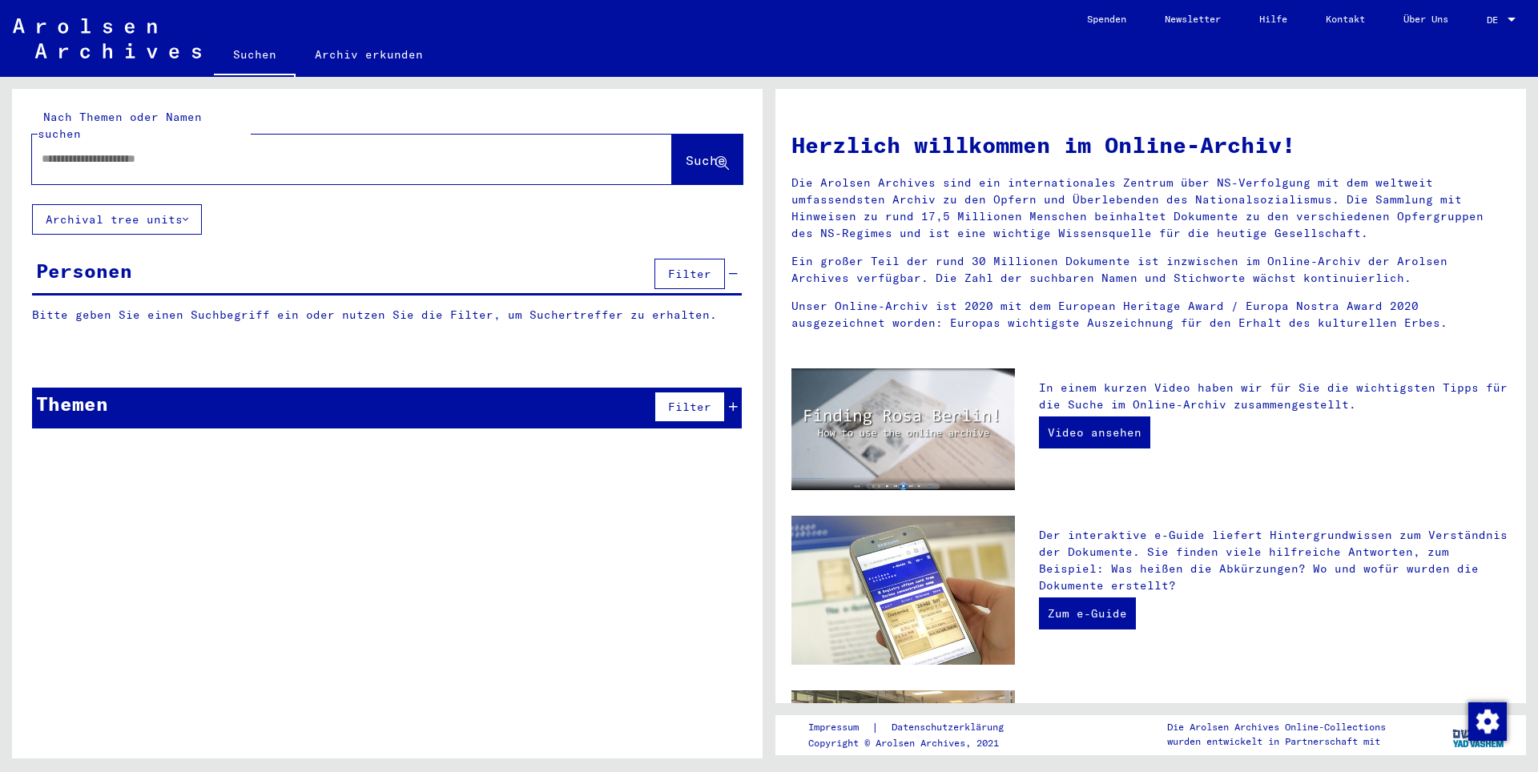
paste input "********"
type input "********"
click at [723, 135] on button "Suche" at bounding box center [707, 160] width 71 height 50
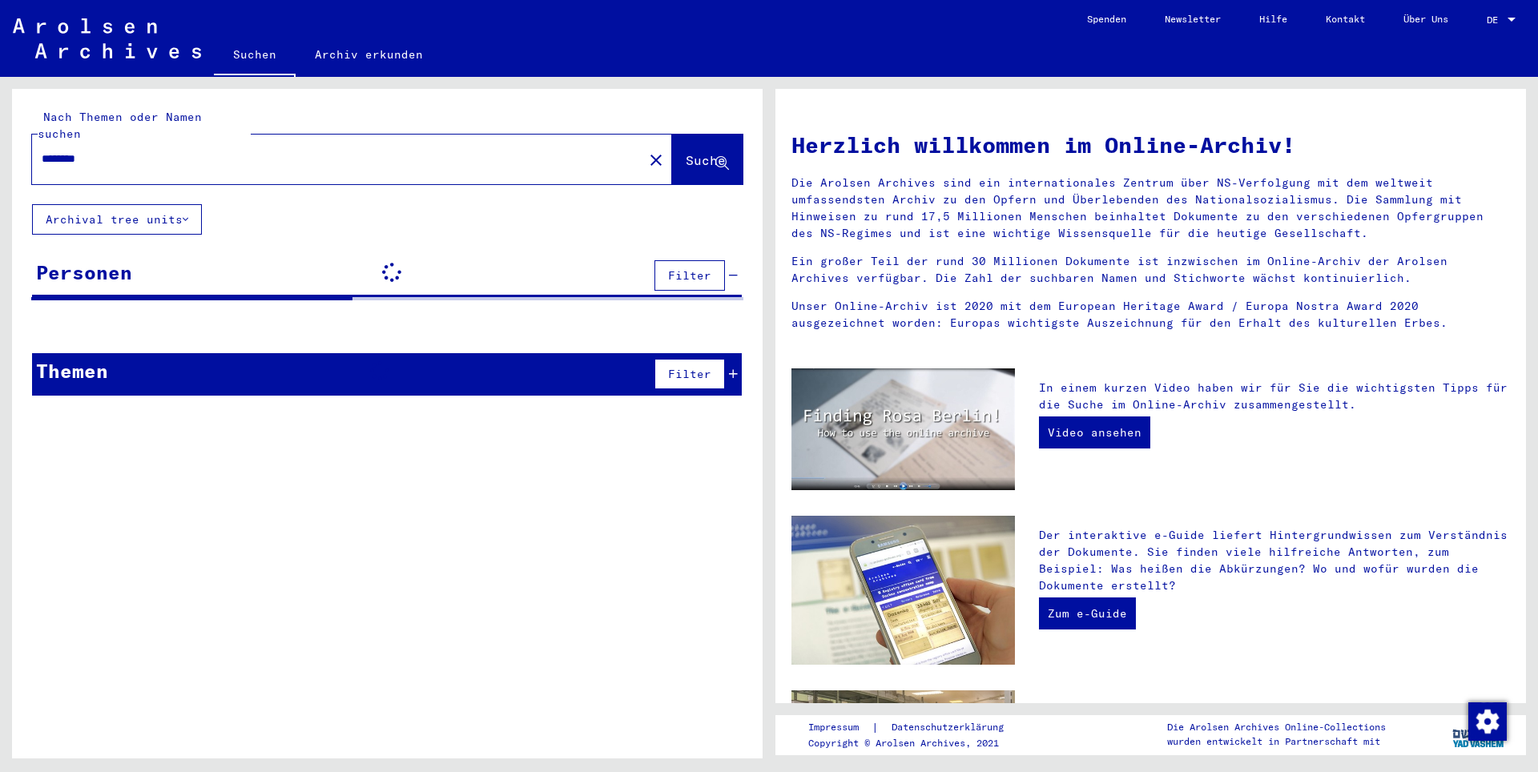
click at [708, 152] on span "Suche" at bounding box center [706, 160] width 40 height 16
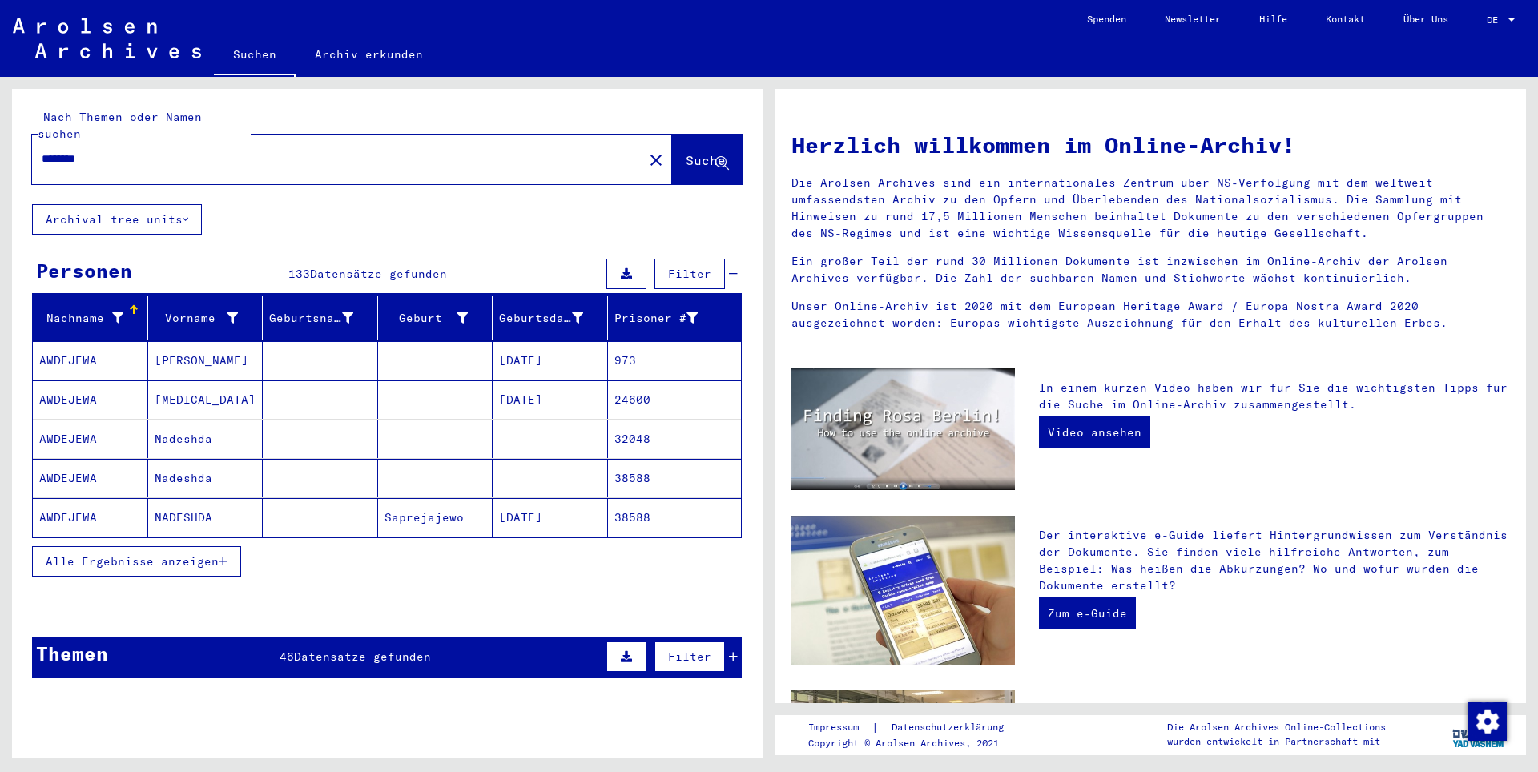
click at [173, 554] on span "Alle Ergebnisse anzeigen" at bounding box center [132, 561] width 173 height 14
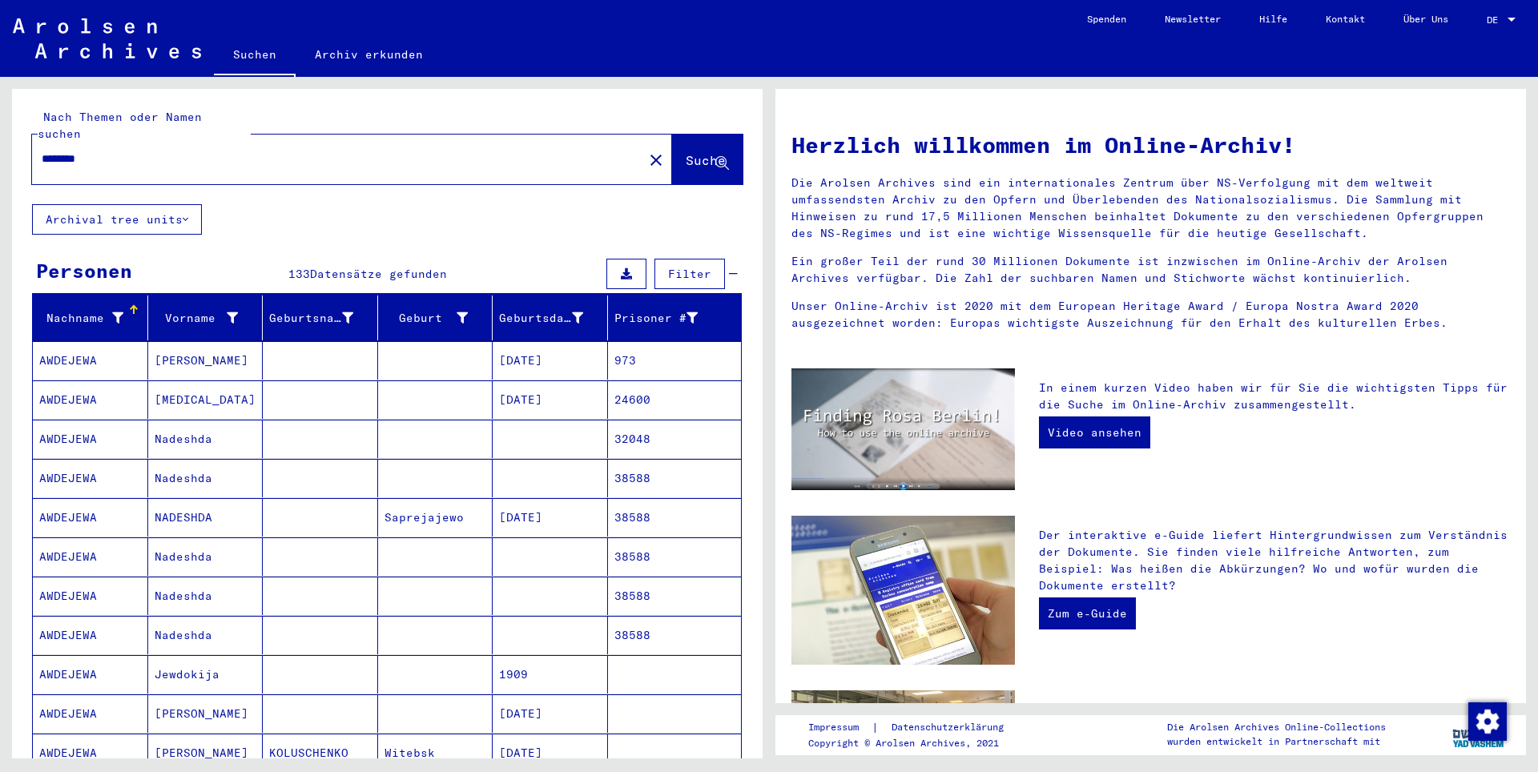
click at [391, 441] on mat-cell at bounding box center [435, 439] width 115 height 38
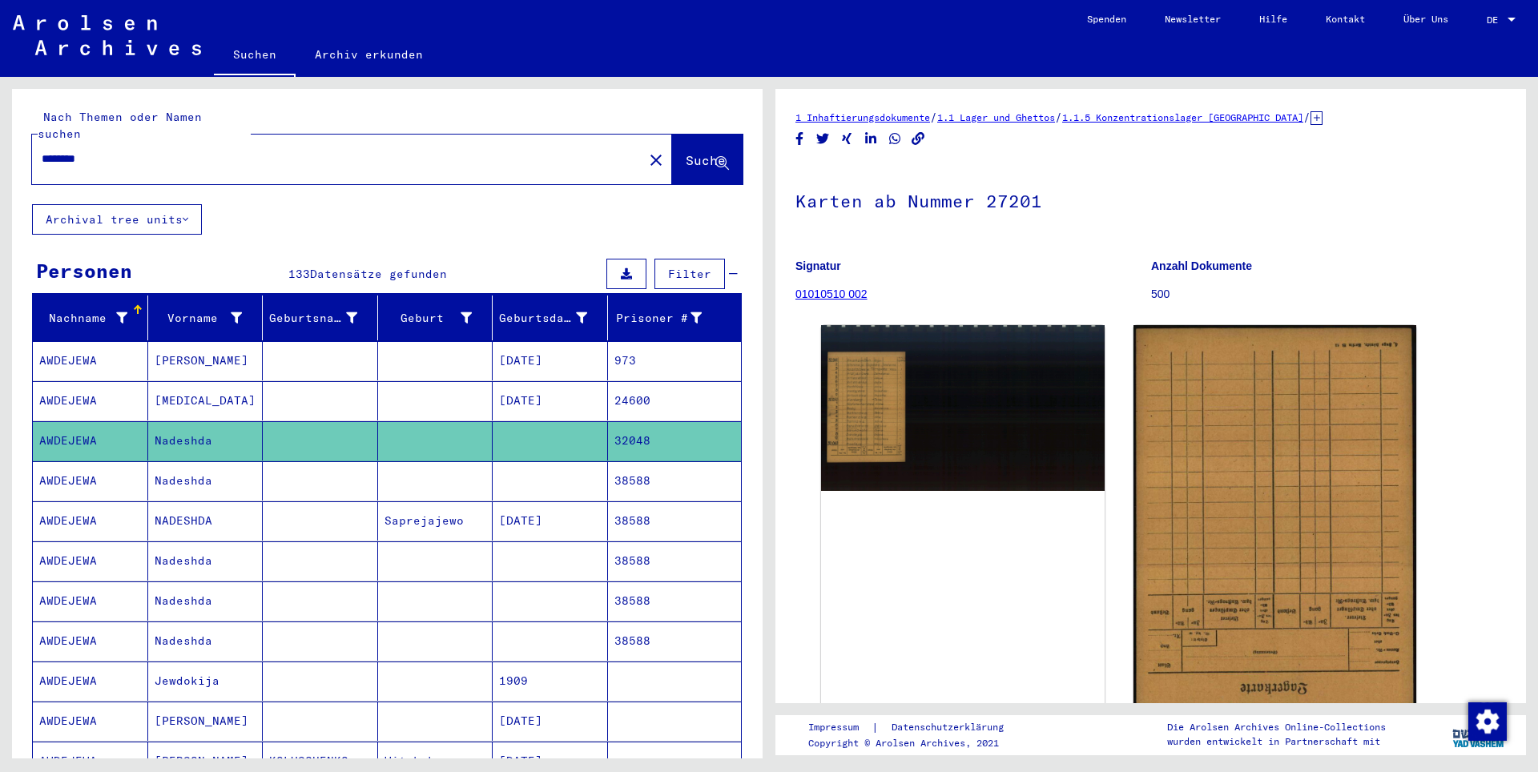
click at [655, 461] on mat-cell "38588" at bounding box center [675, 480] width 134 height 39
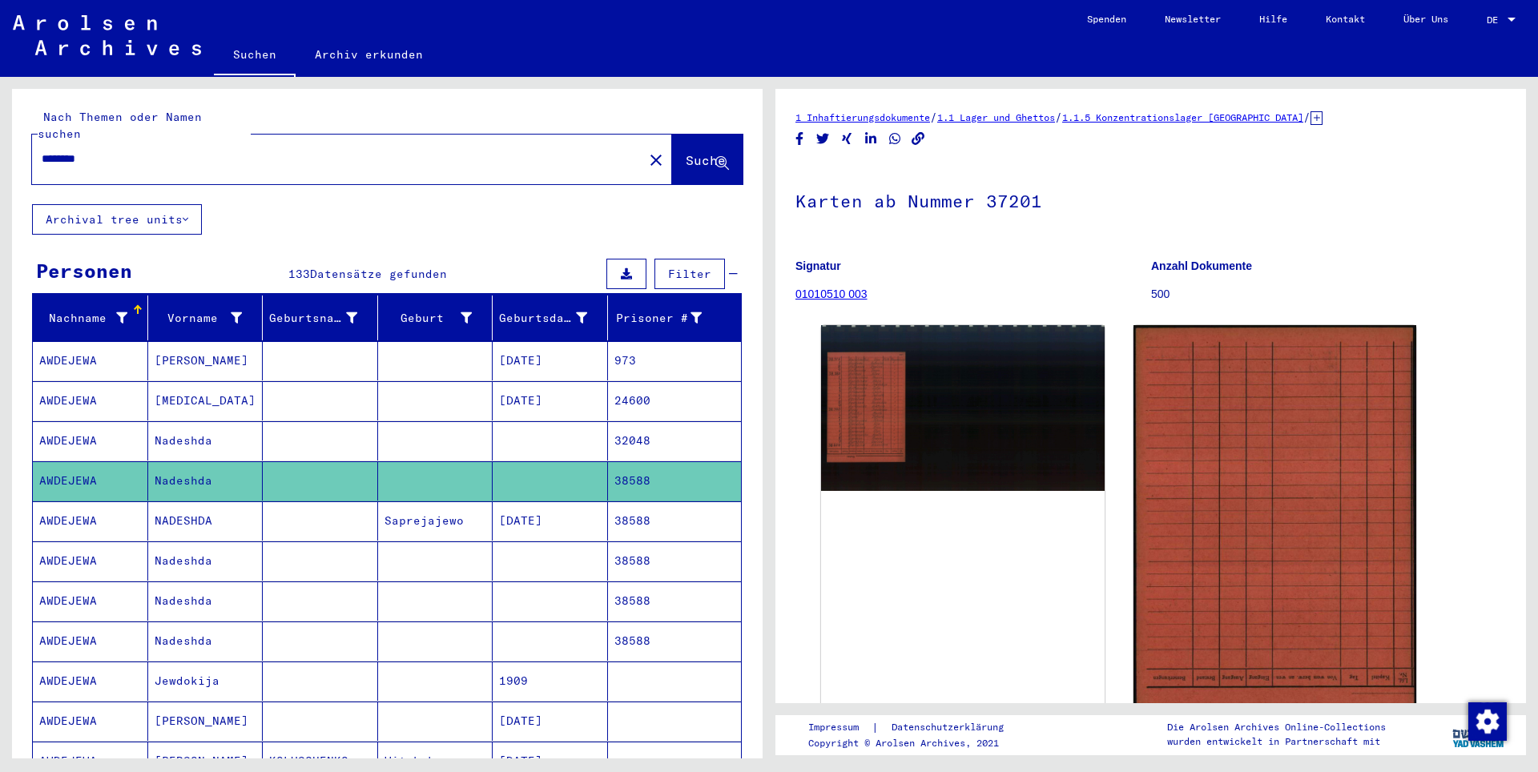
click at [635, 505] on mat-cell "38588" at bounding box center [675, 521] width 134 height 39
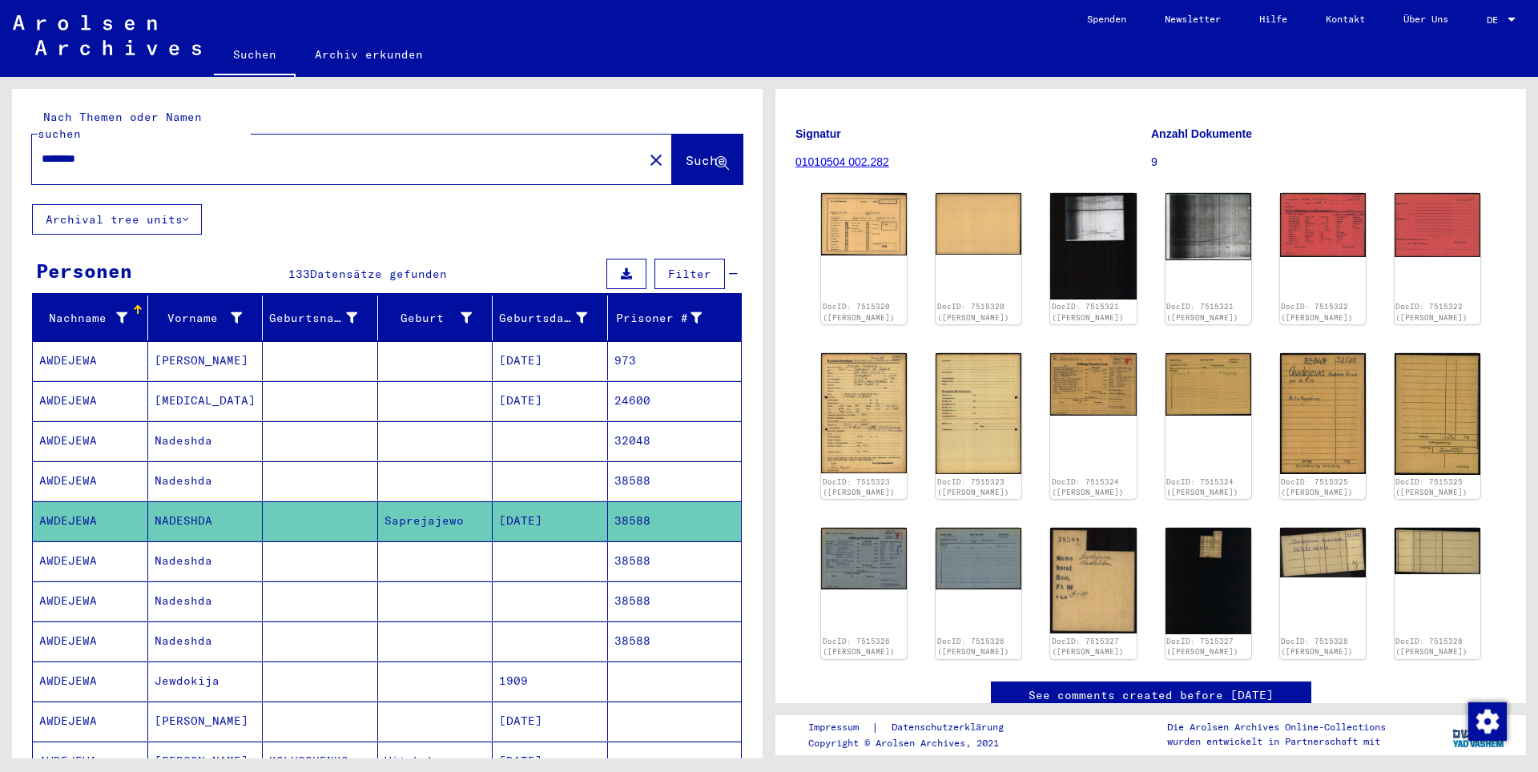
scroll to position [160, 0]
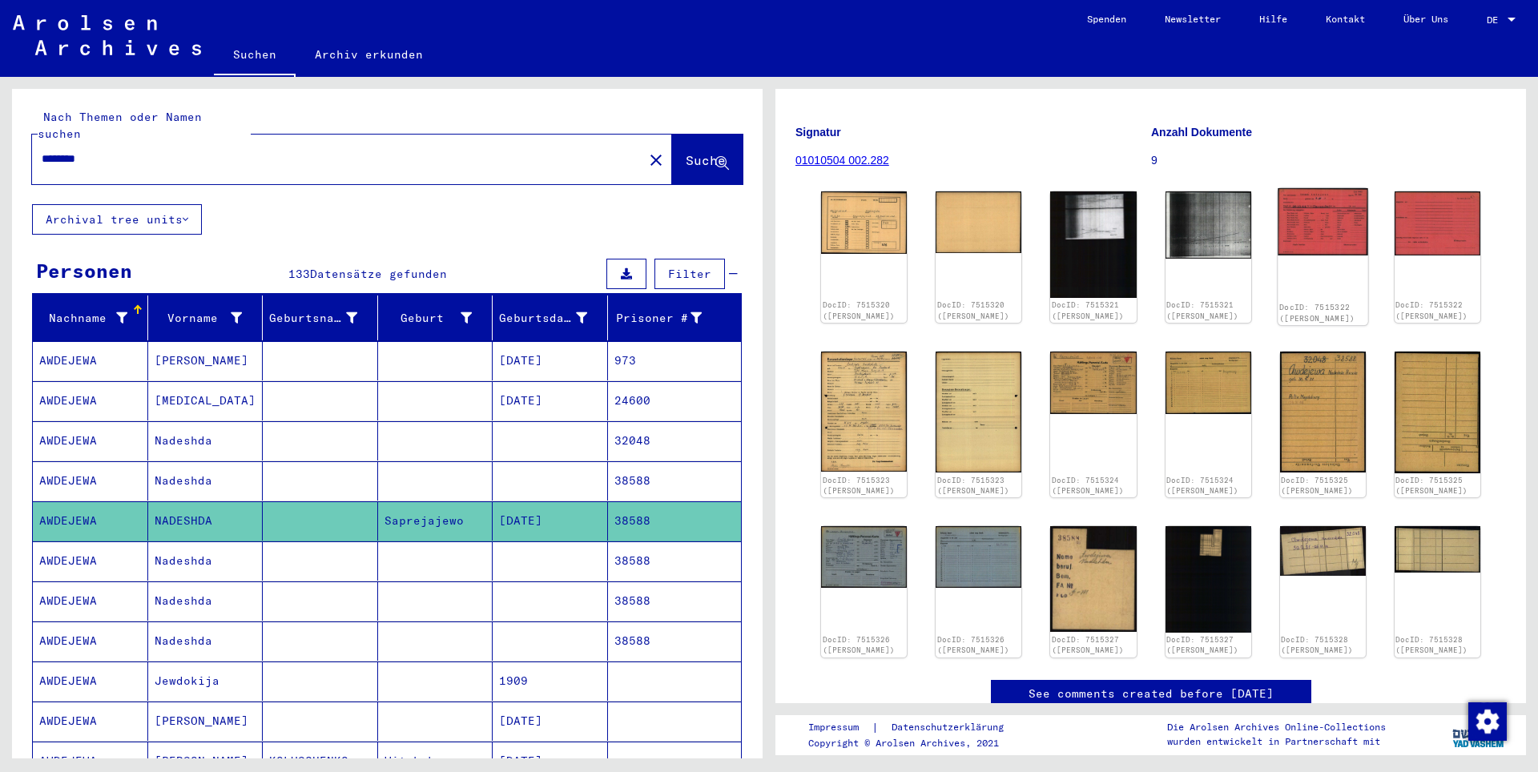
click at [1340, 206] on img at bounding box center [1323, 221] width 91 height 67
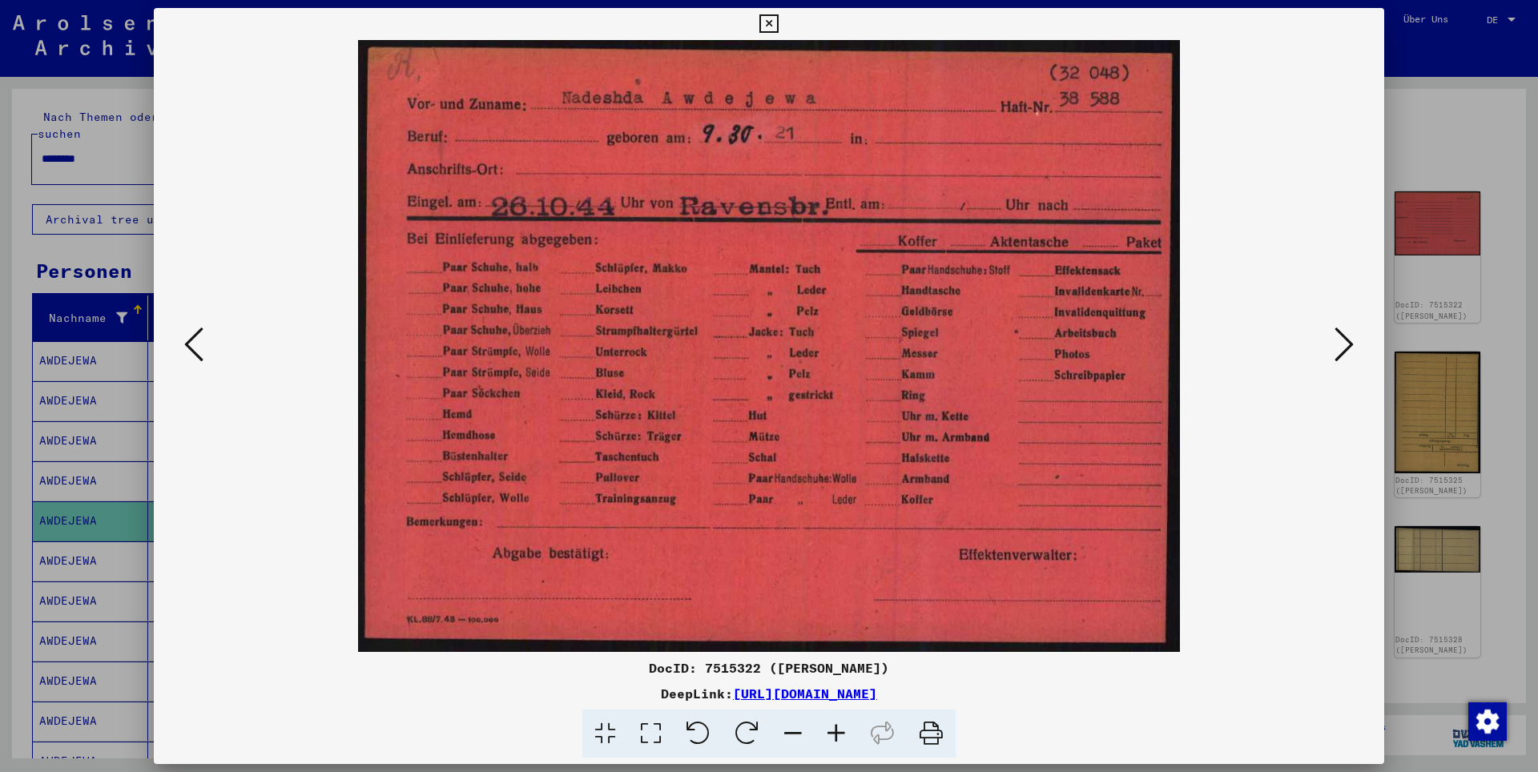
click at [1409, 245] on div at bounding box center [769, 386] width 1538 height 772
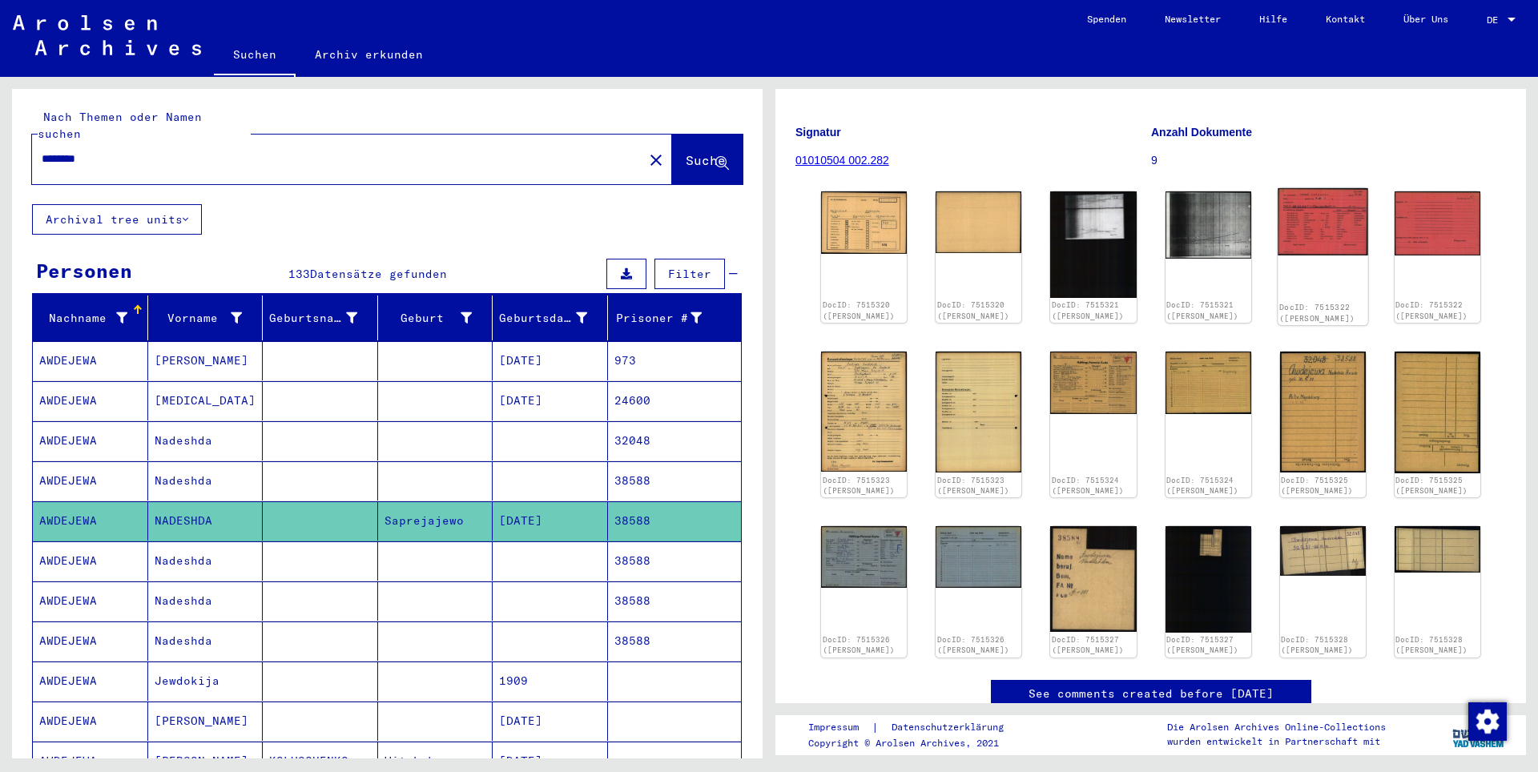
click at [1301, 200] on img at bounding box center [1323, 221] width 91 height 67
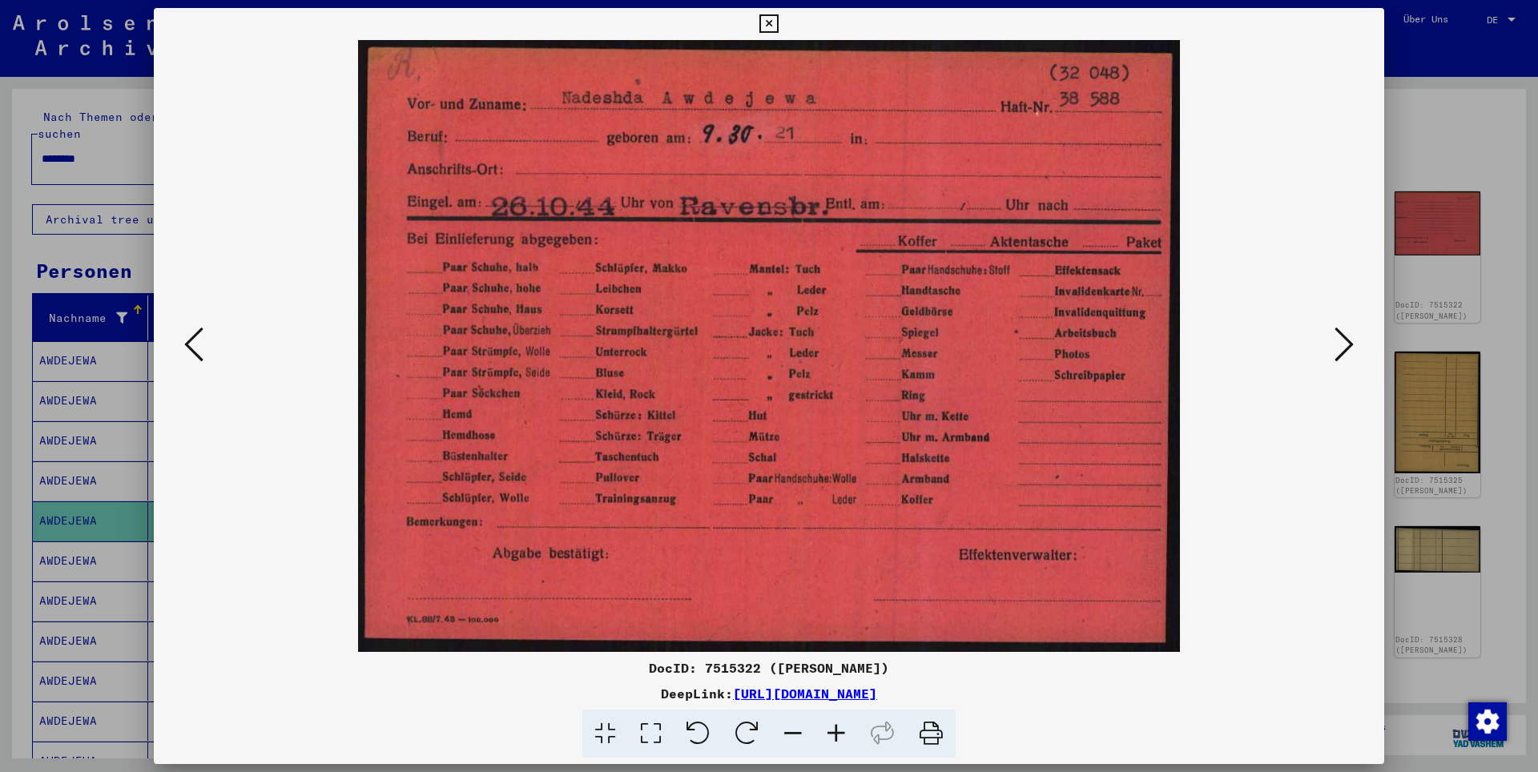
click at [1344, 338] on icon at bounding box center [1344, 344] width 19 height 38
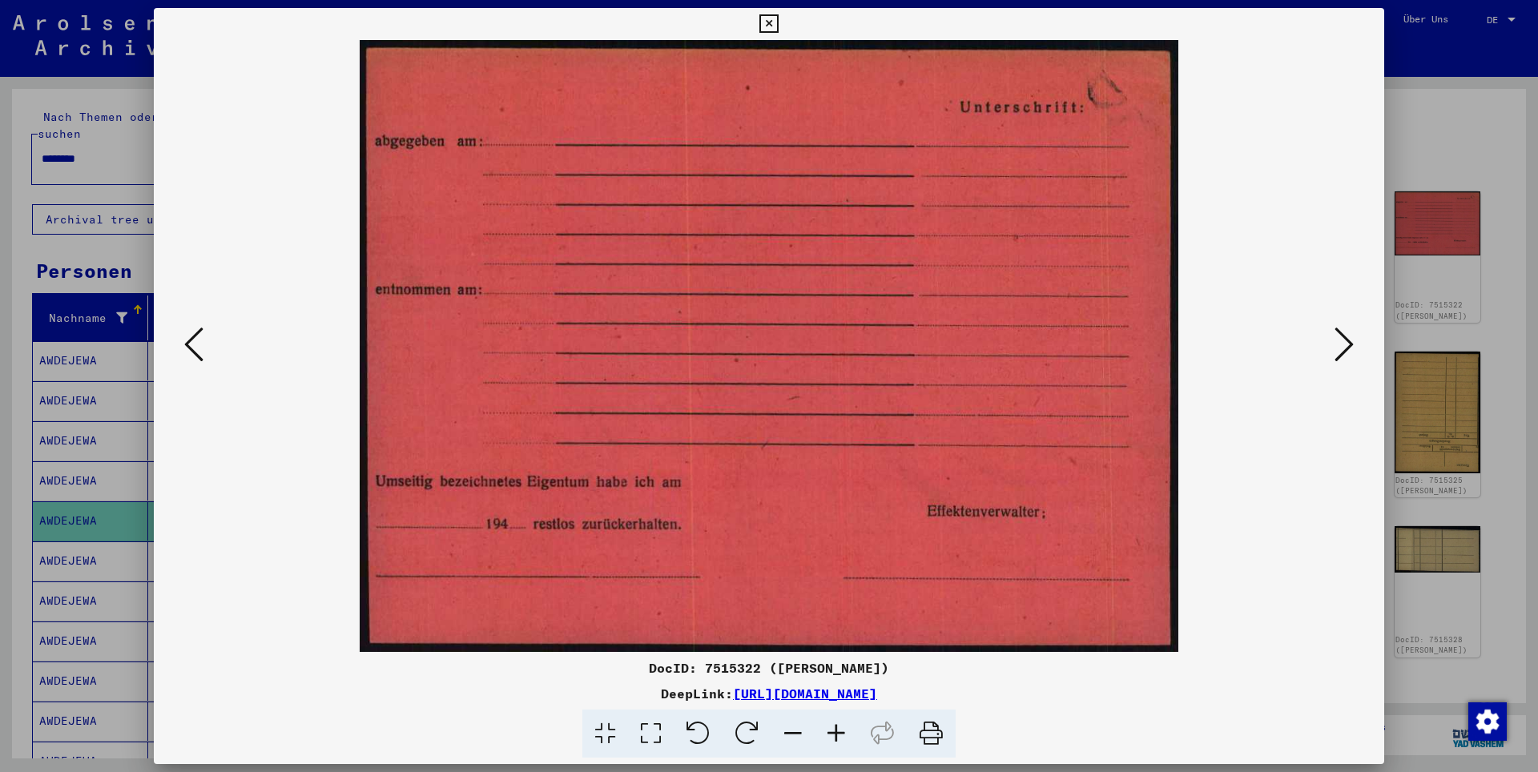
click at [1438, 252] on div at bounding box center [769, 386] width 1538 height 772
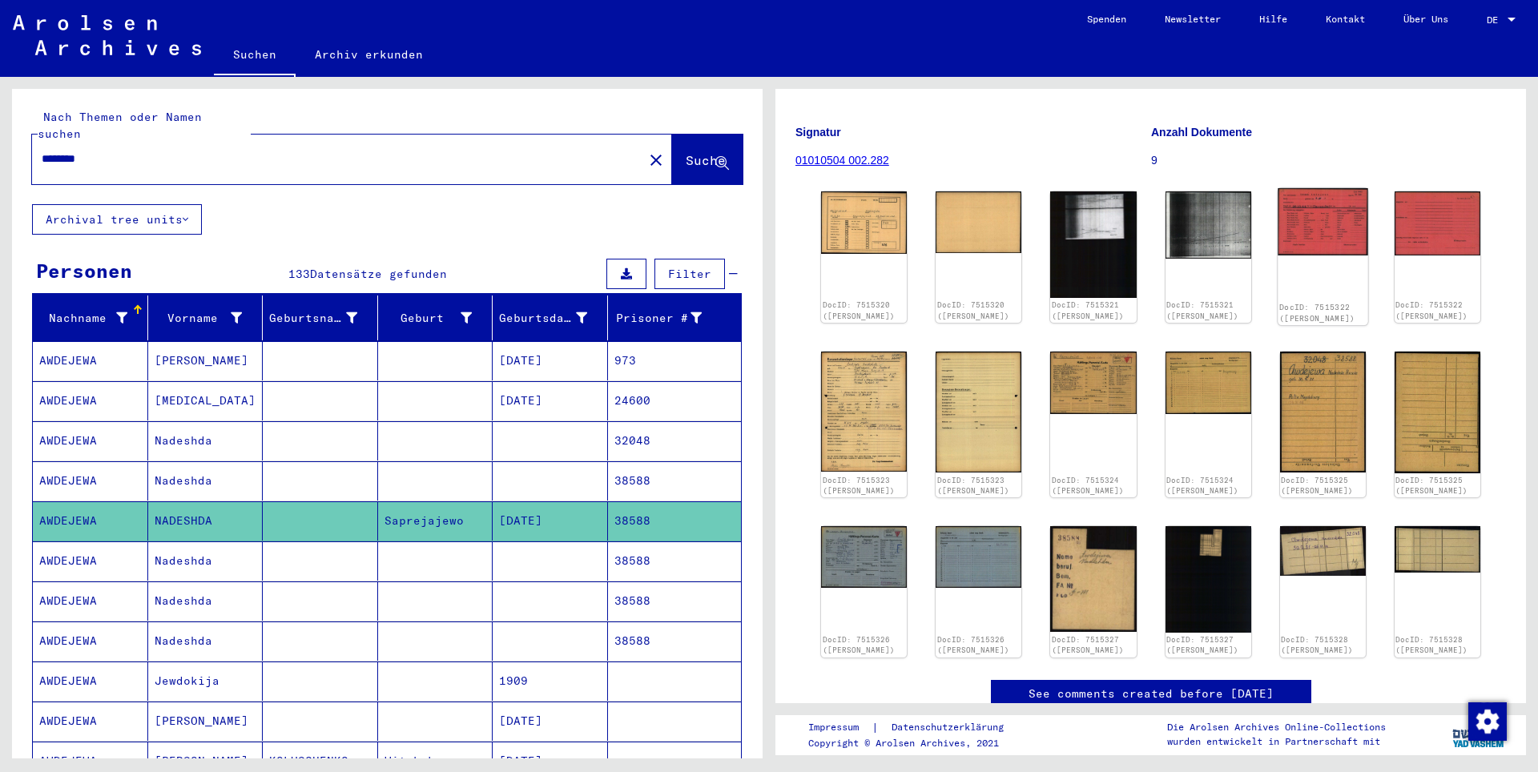
click at [1298, 223] on img at bounding box center [1323, 221] width 91 height 67
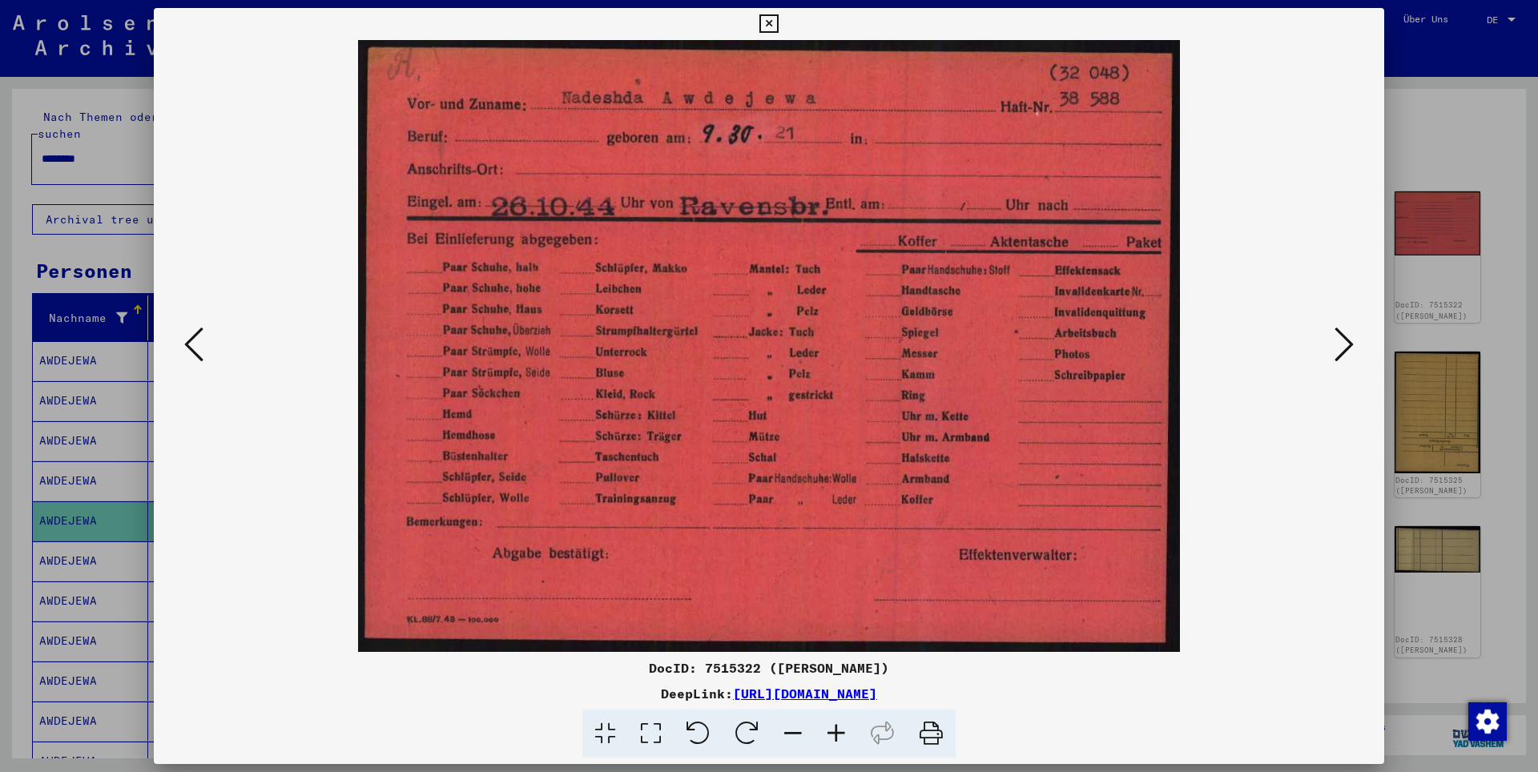
click at [1389, 151] on div at bounding box center [769, 386] width 1538 height 772
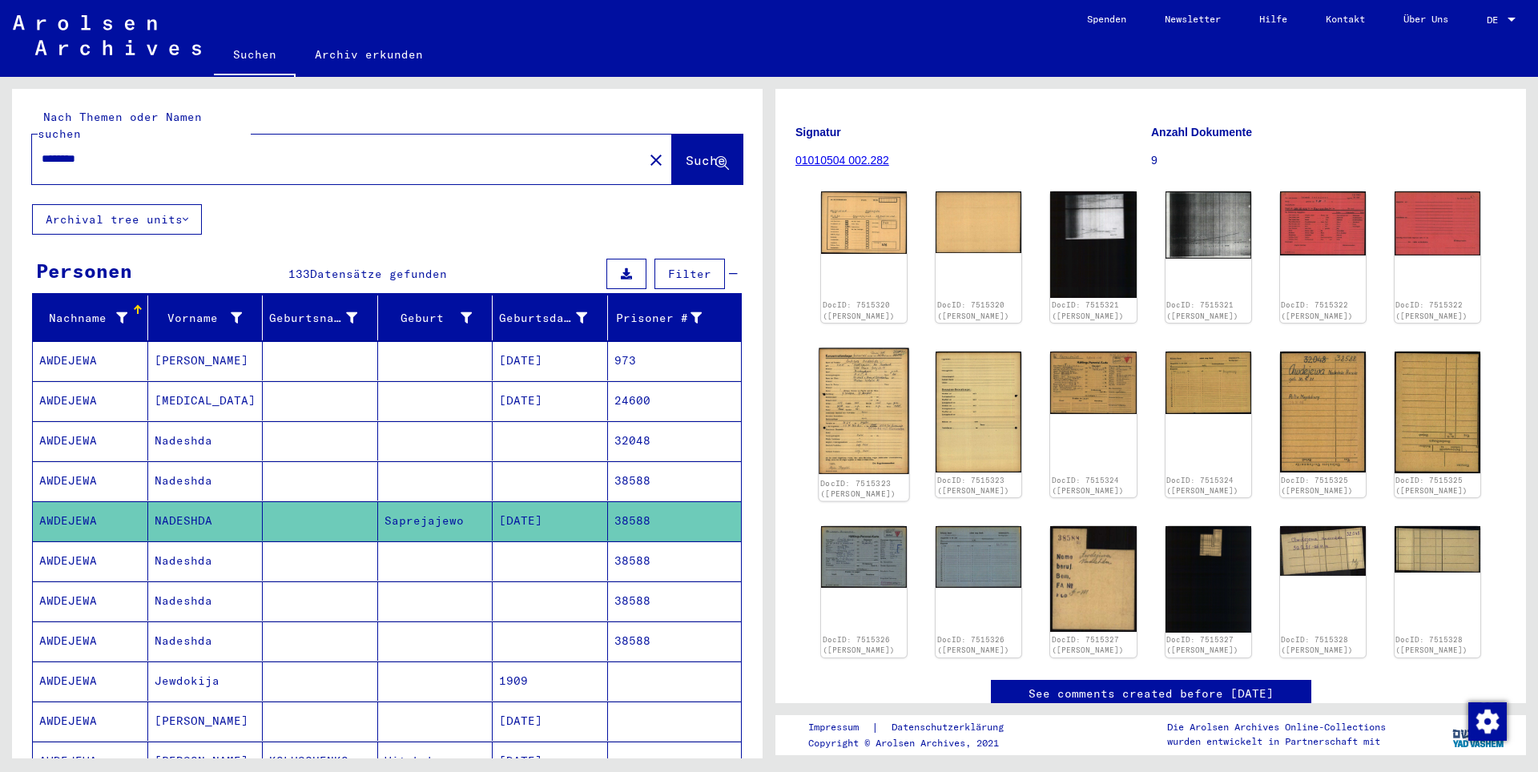
click at [886, 381] on img at bounding box center [864, 411] width 91 height 127
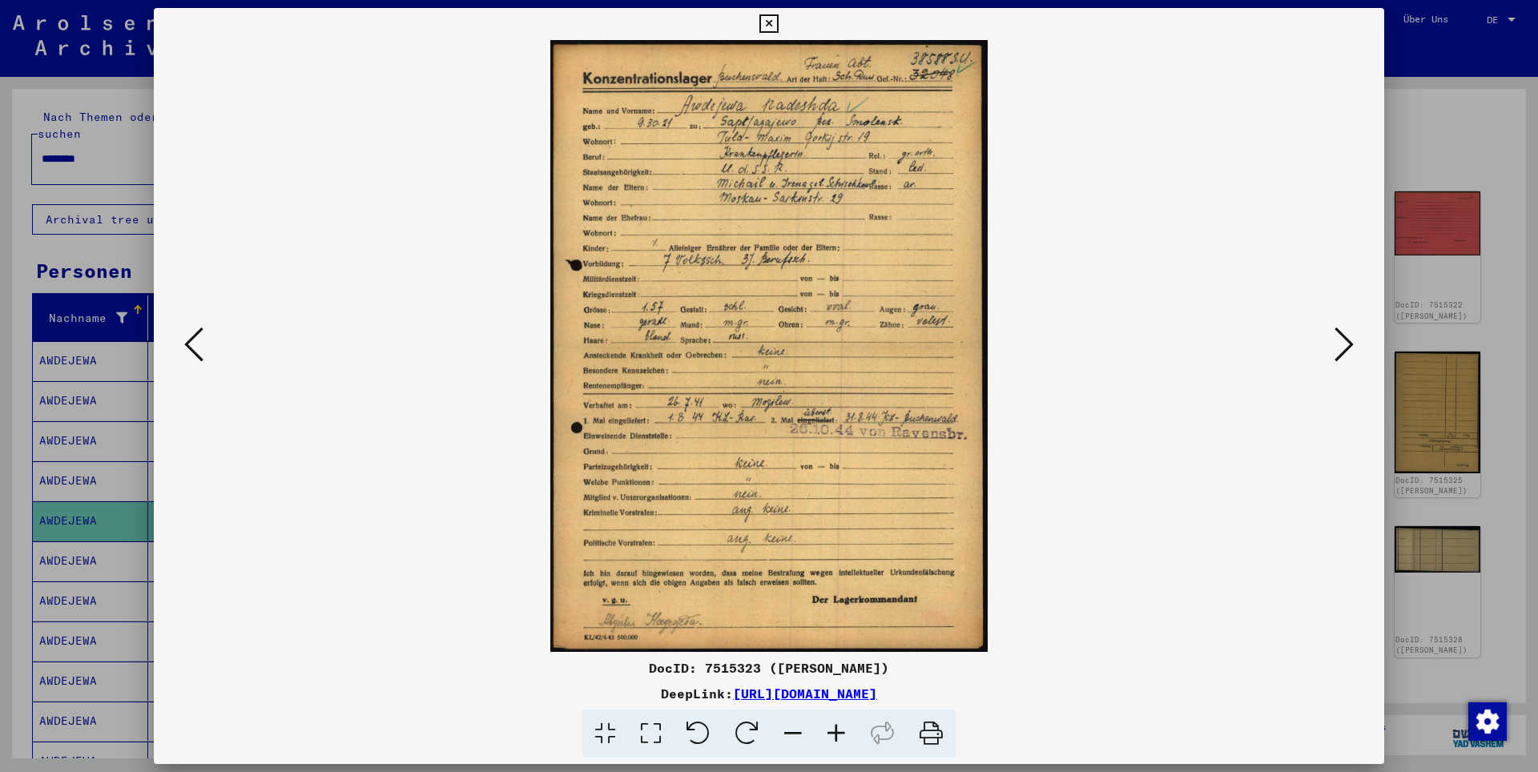
click at [1342, 337] on icon at bounding box center [1344, 344] width 19 height 38
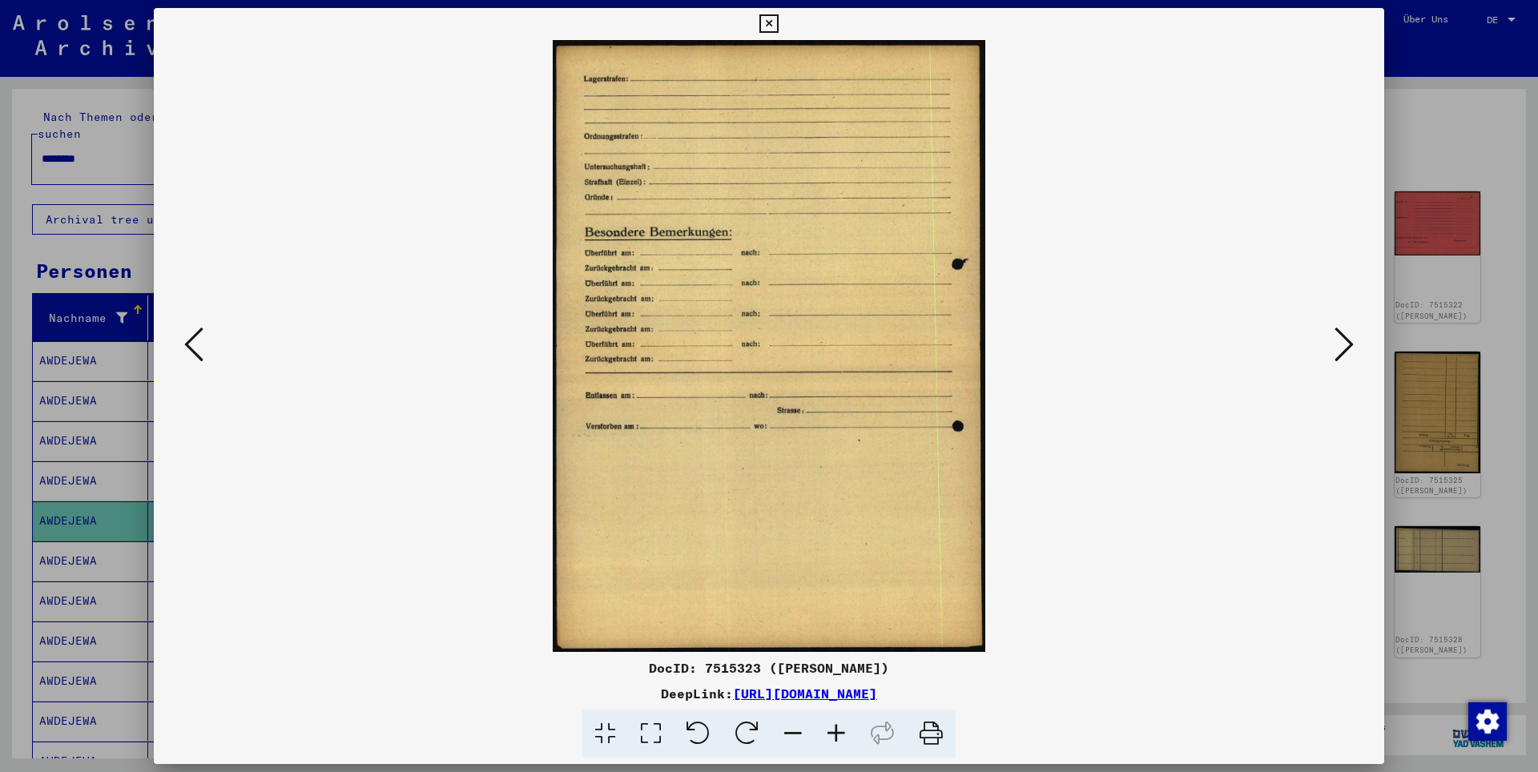
click at [1490, 307] on div at bounding box center [769, 386] width 1538 height 772
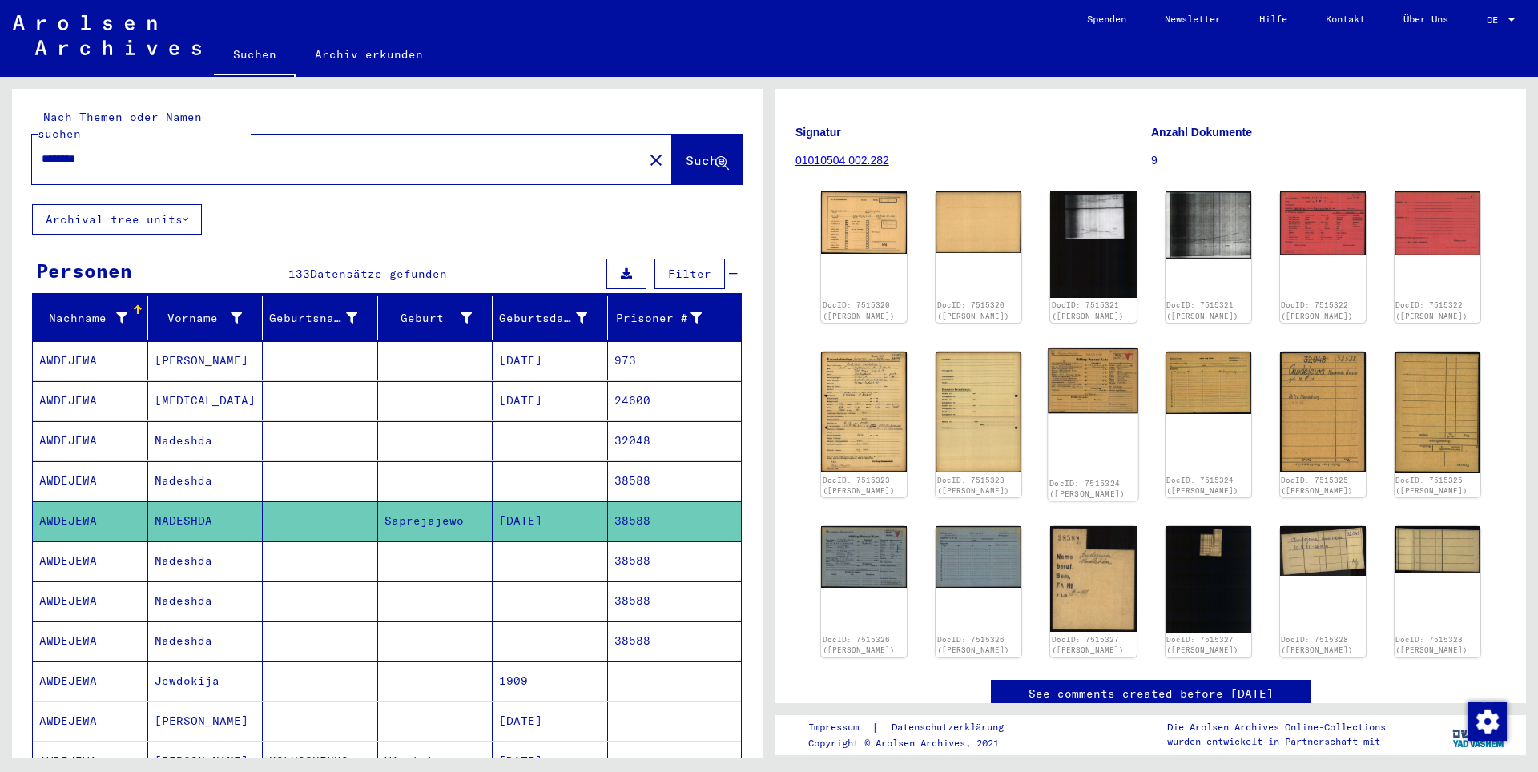
click at [1071, 397] on img at bounding box center [1094, 381] width 91 height 66
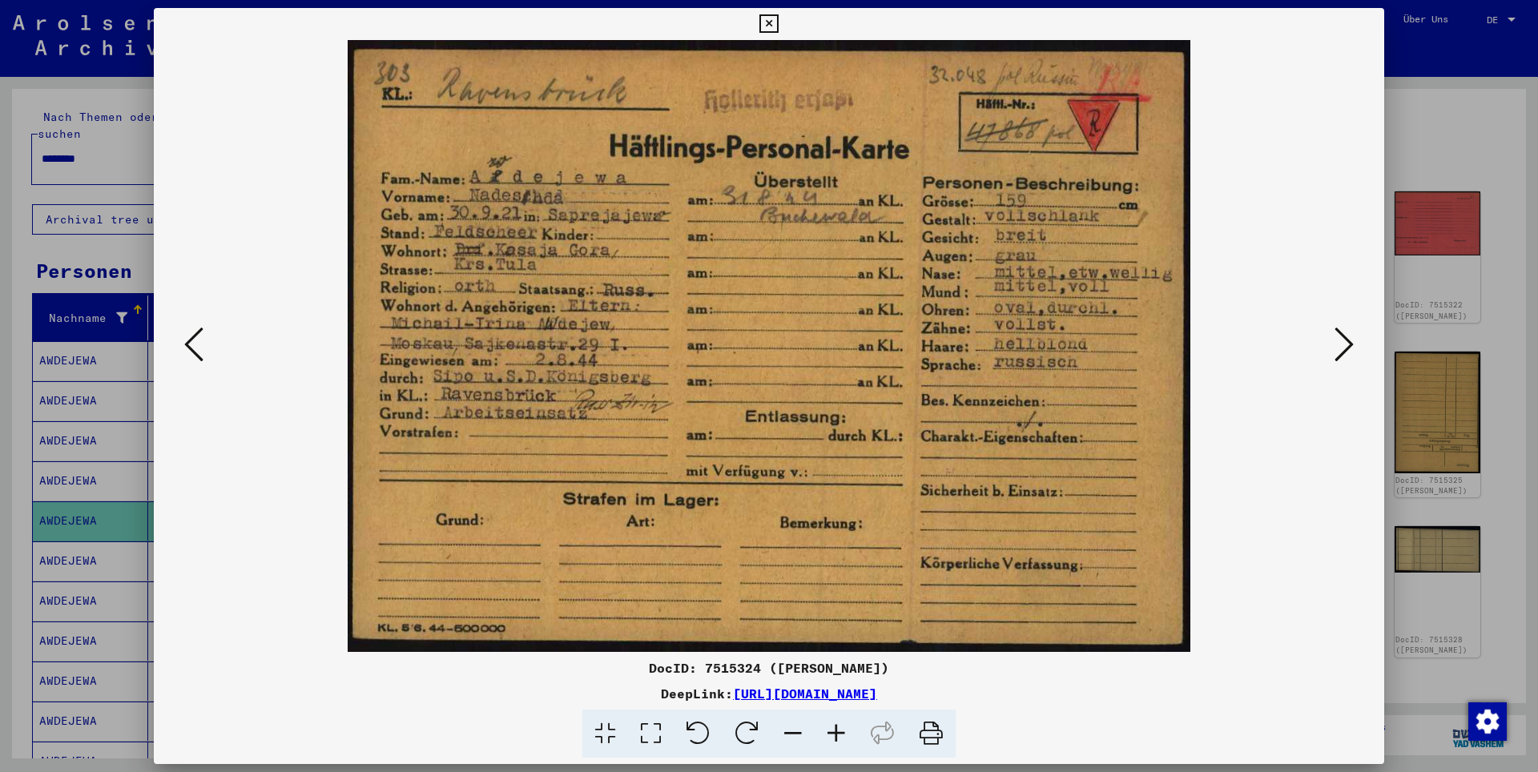
click at [1412, 253] on div at bounding box center [769, 386] width 1538 height 772
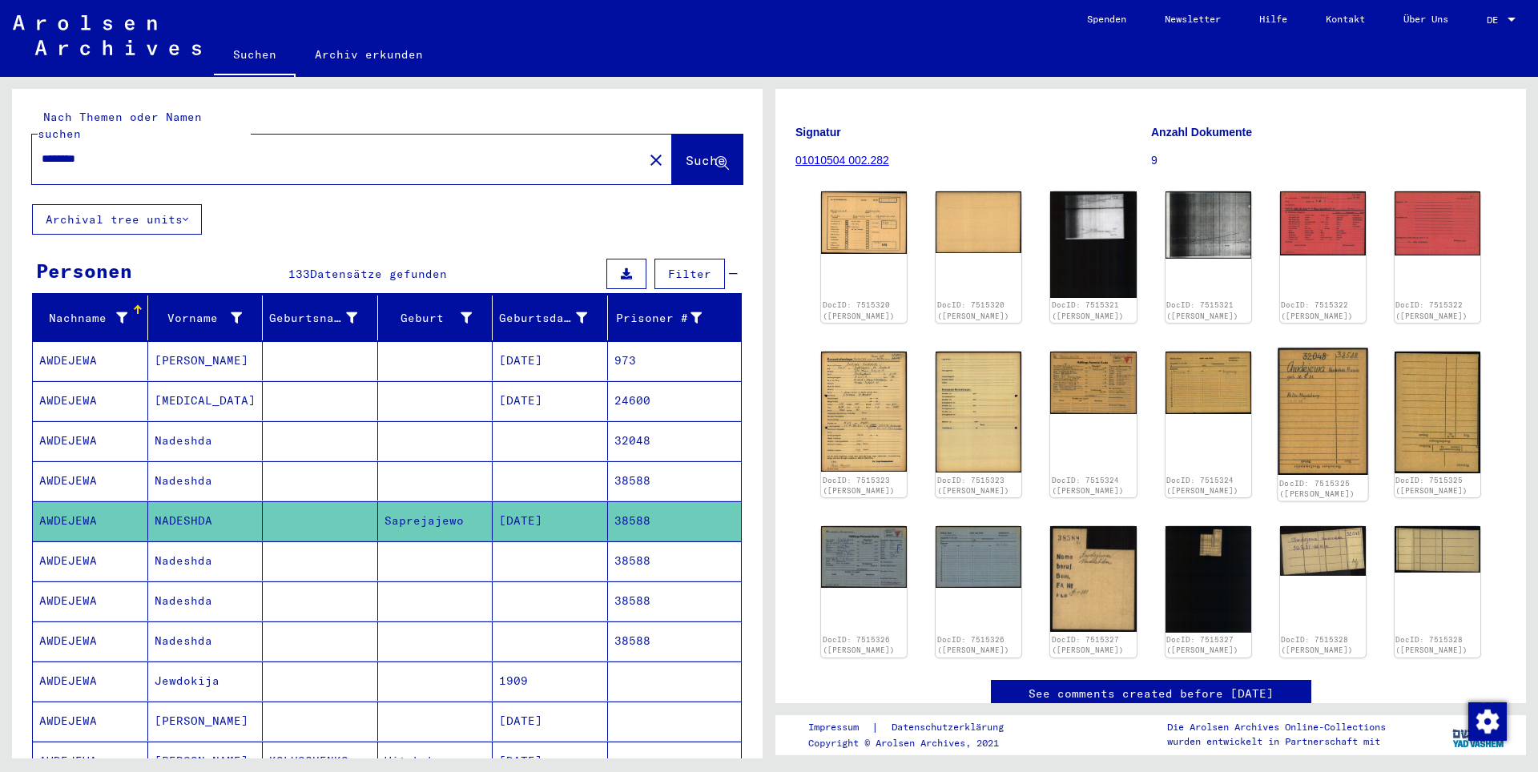
click at [1326, 391] on img at bounding box center [1323, 411] width 91 height 127
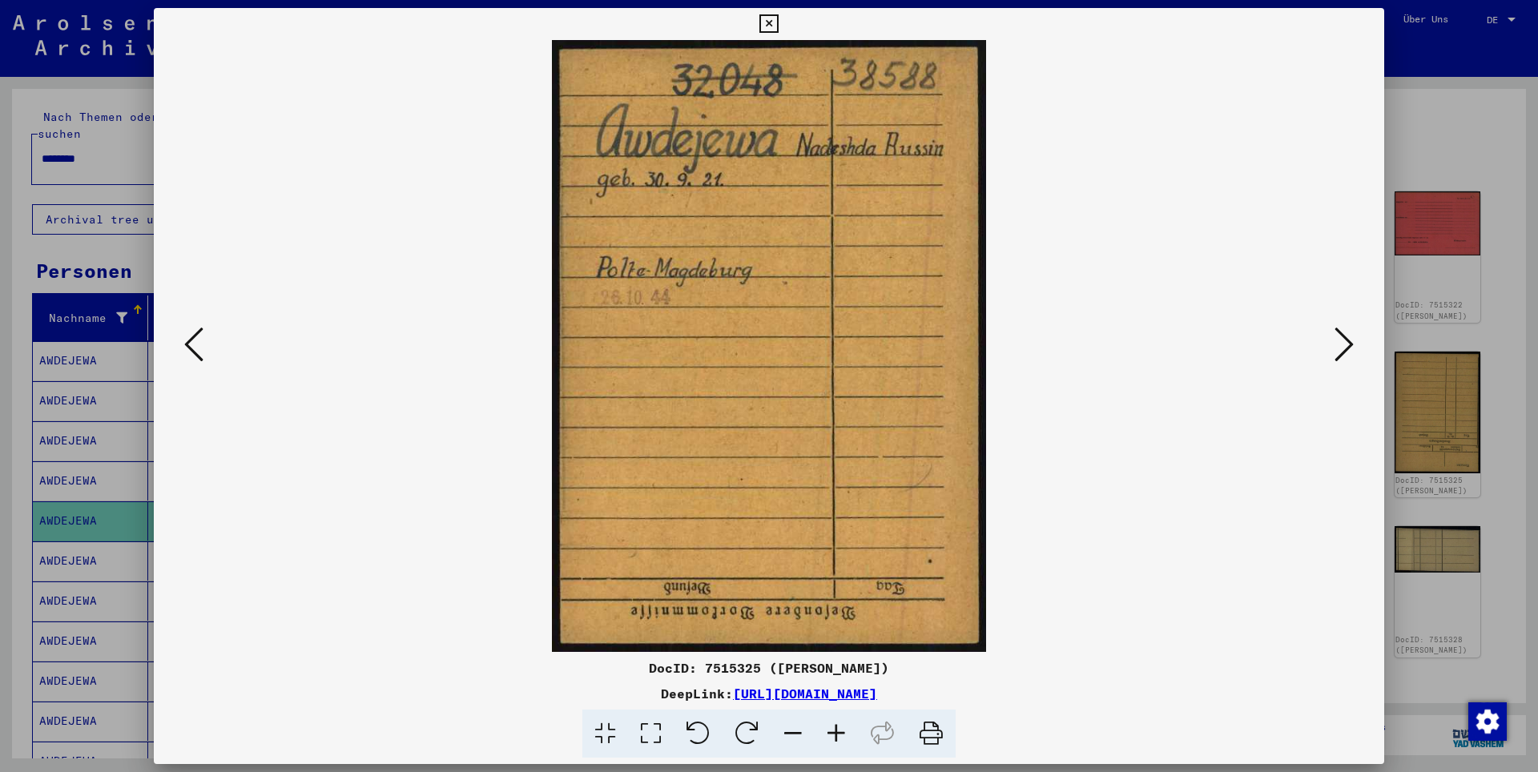
click at [1344, 349] on icon at bounding box center [1344, 344] width 19 height 38
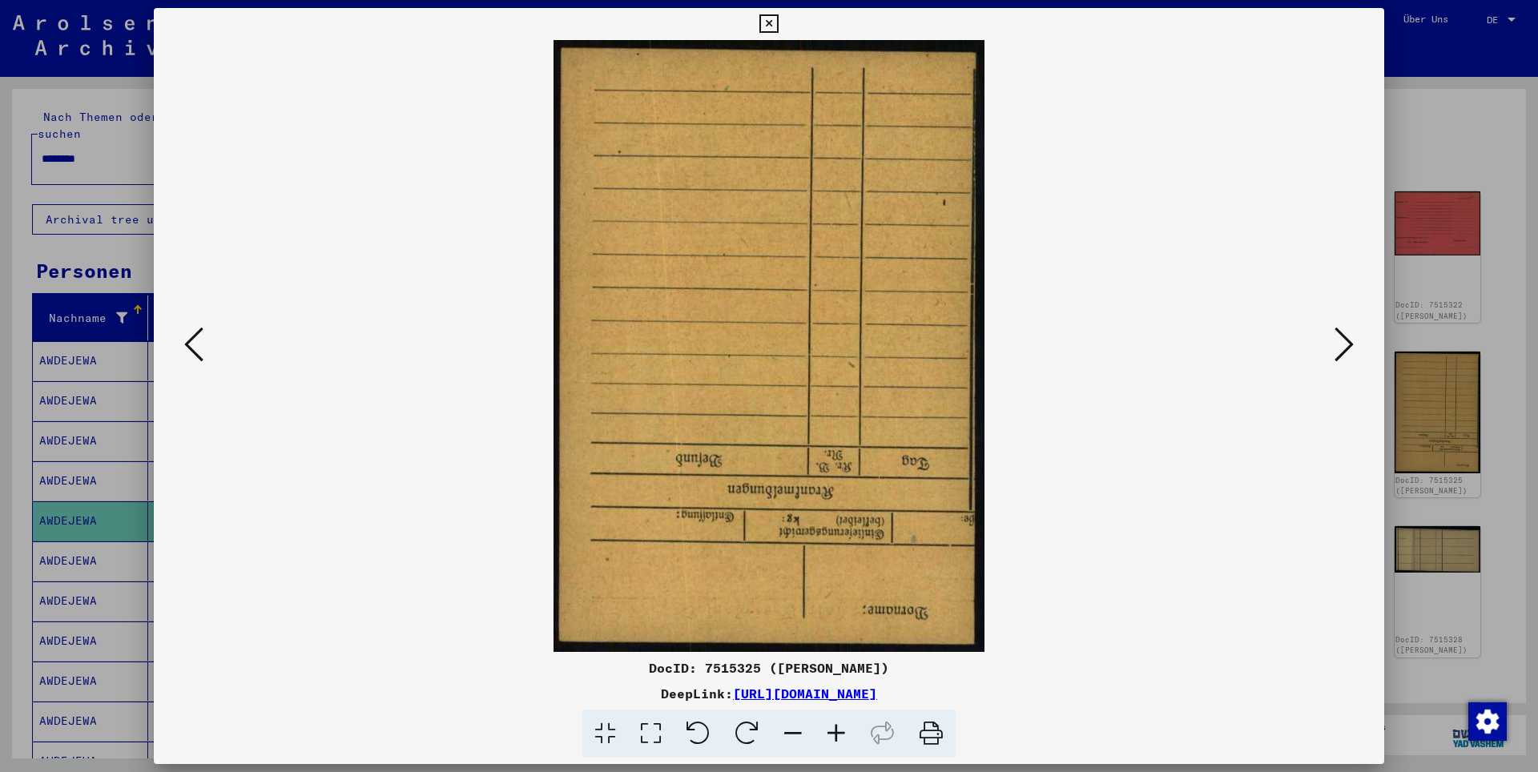
click at [1464, 312] on div at bounding box center [769, 386] width 1538 height 772
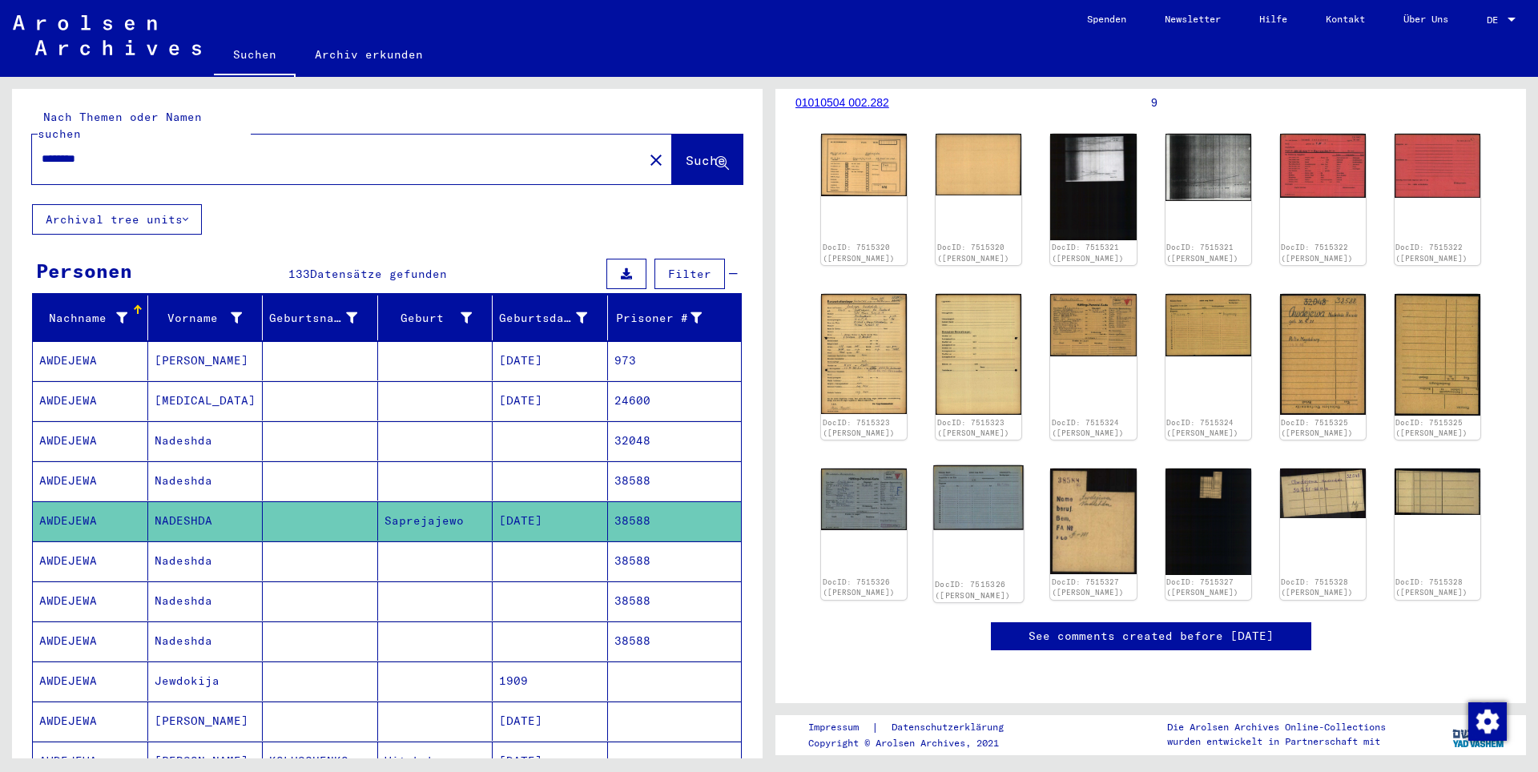
scroll to position [320, 0]
click at [869, 466] on img at bounding box center [864, 498] width 91 height 64
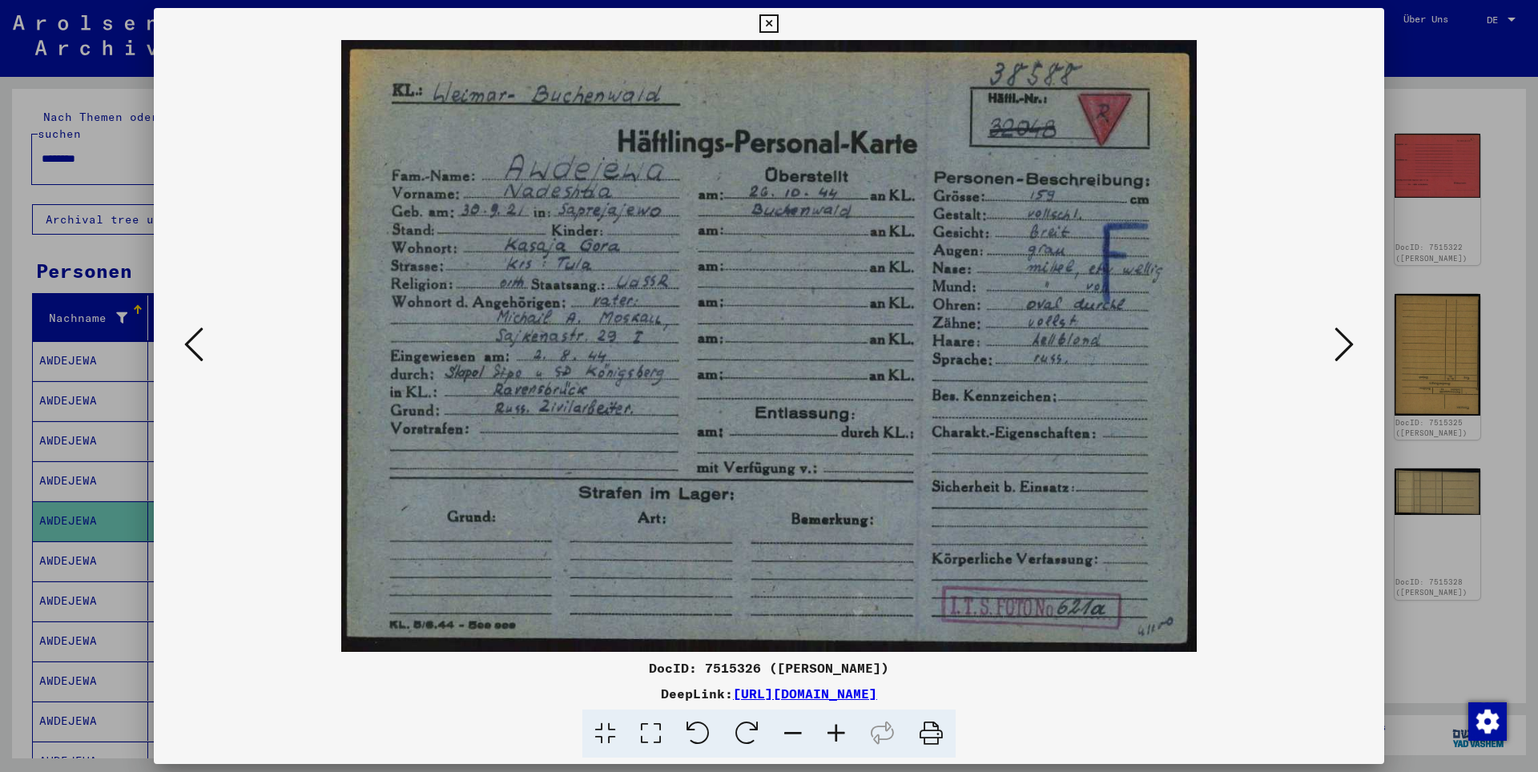
click at [1425, 333] on div at bounding box center [769, 386] width 1538 height 772
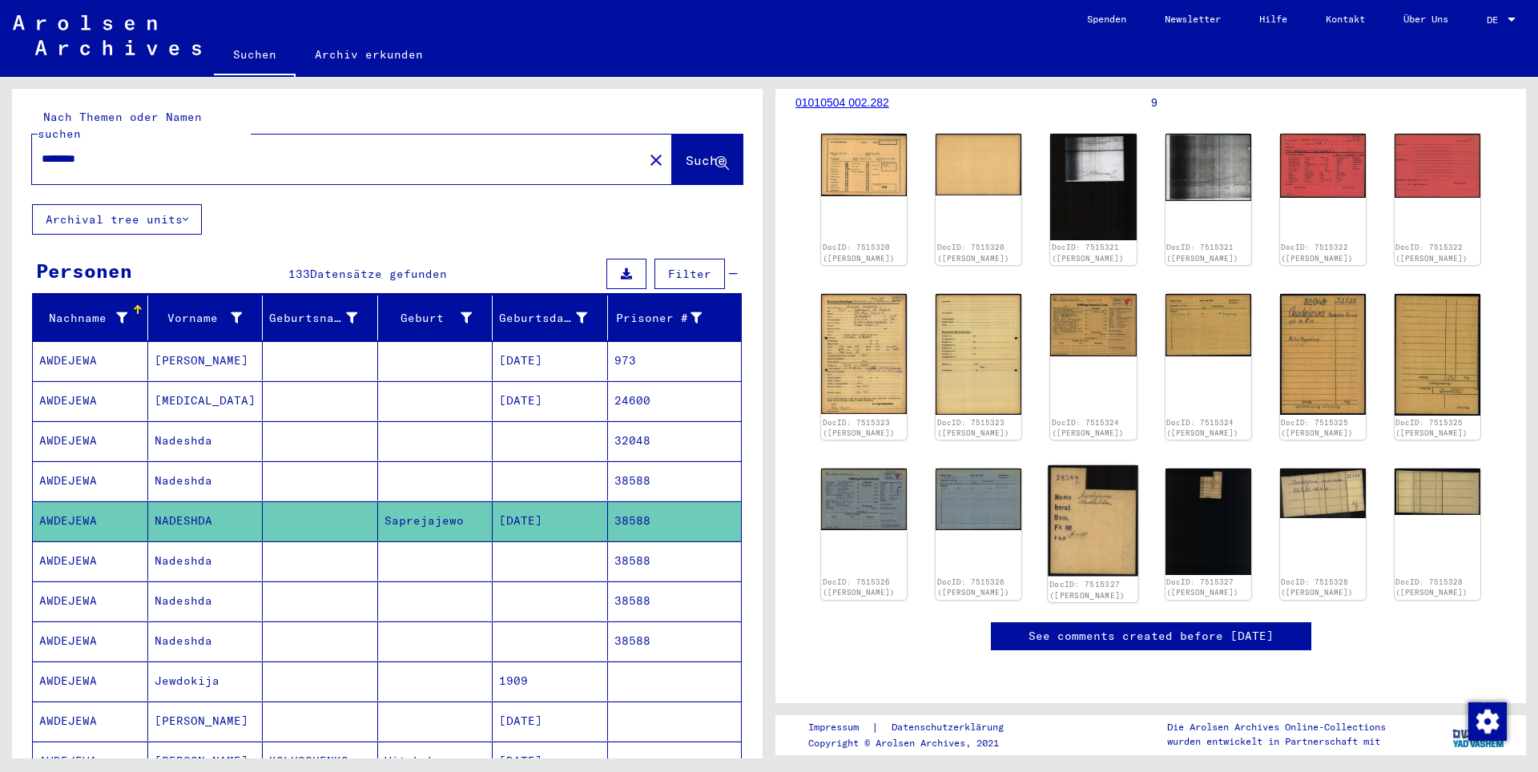
click at [1093, 466] on img at bounding box center [1094, 521] width 91 height 111
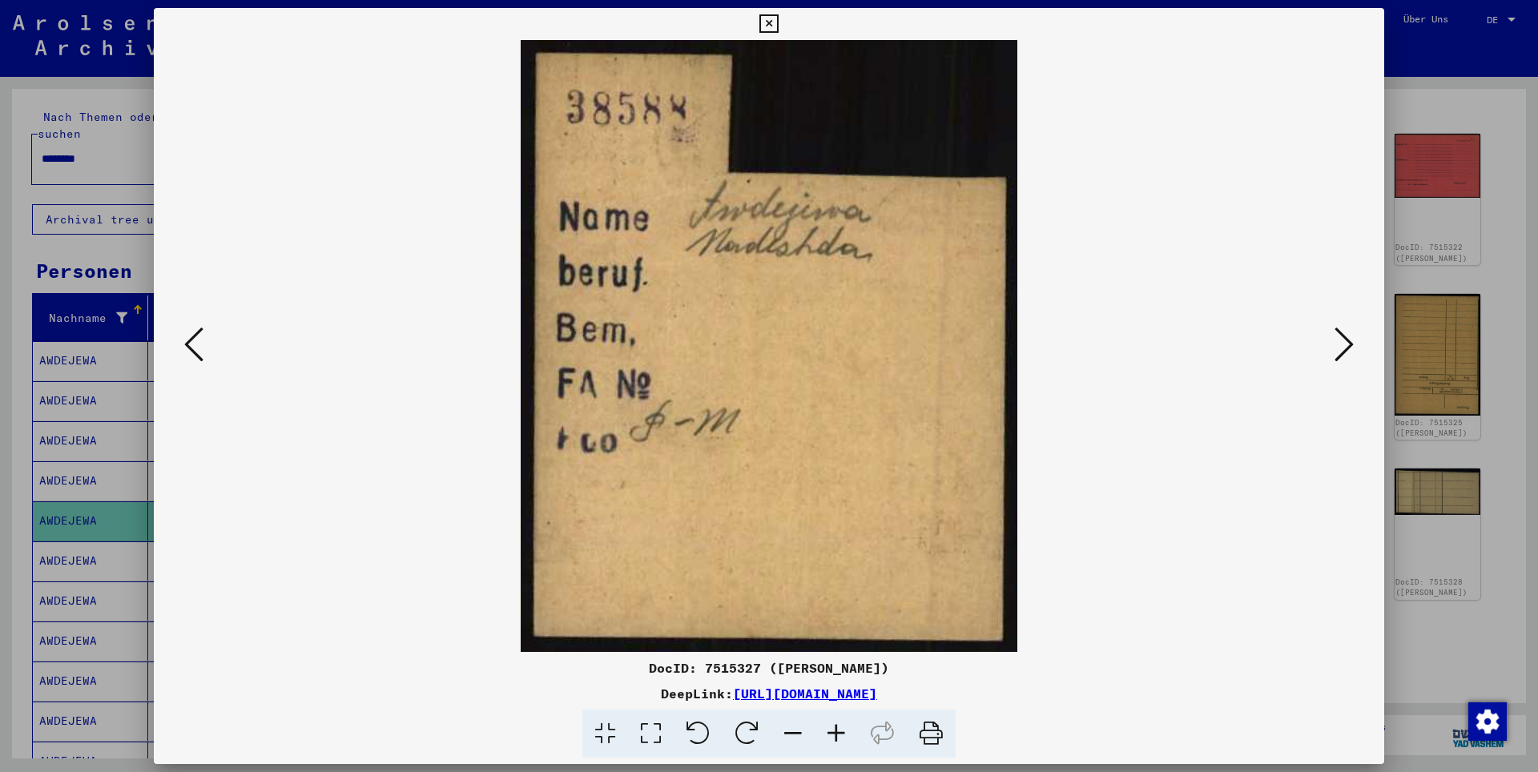
click at [1441, 284] on div at bounding box center [769, 386] width 1538 height 772
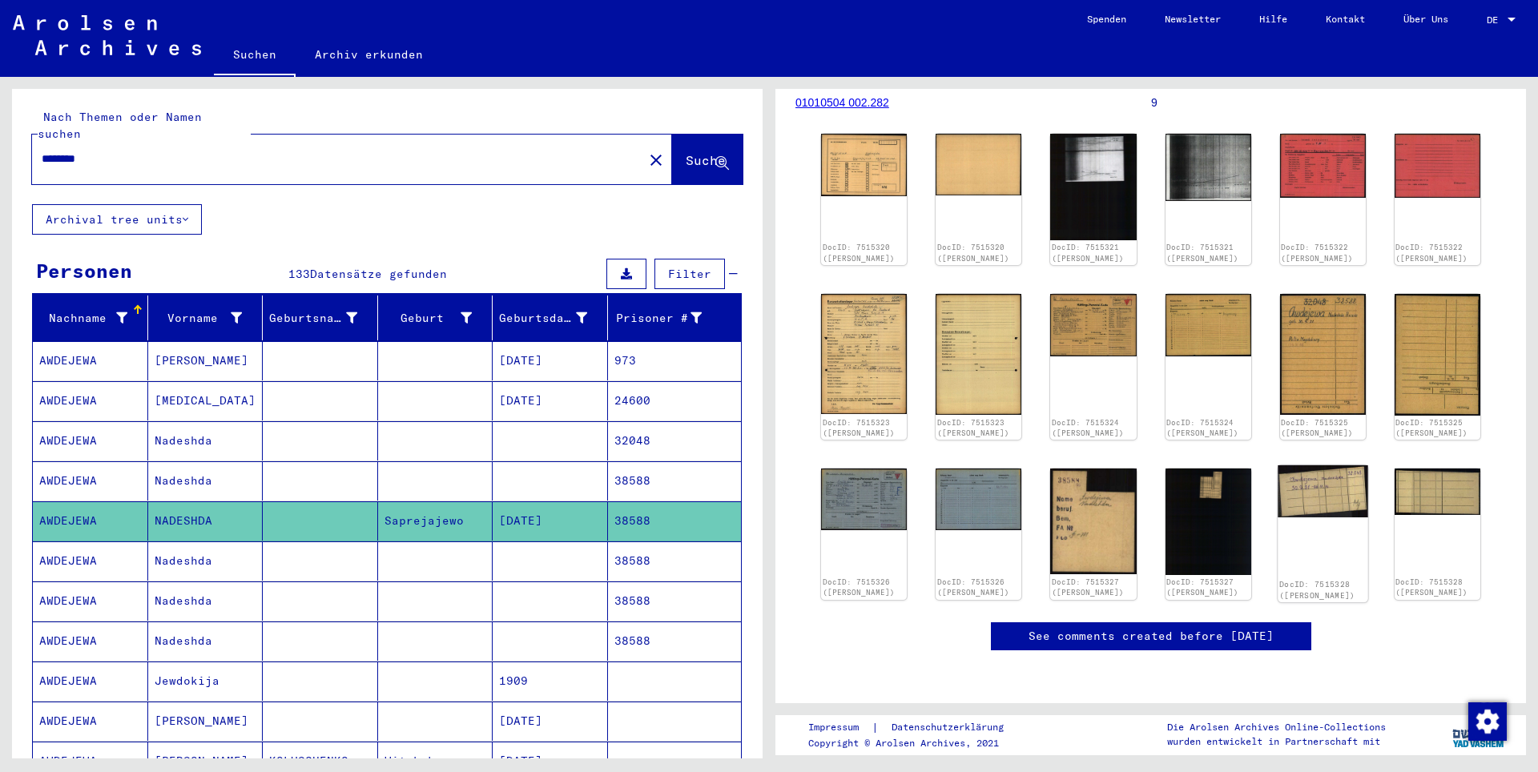
click at [1288, 466] on img at bounding box center [1323, 492] width 91 height 52
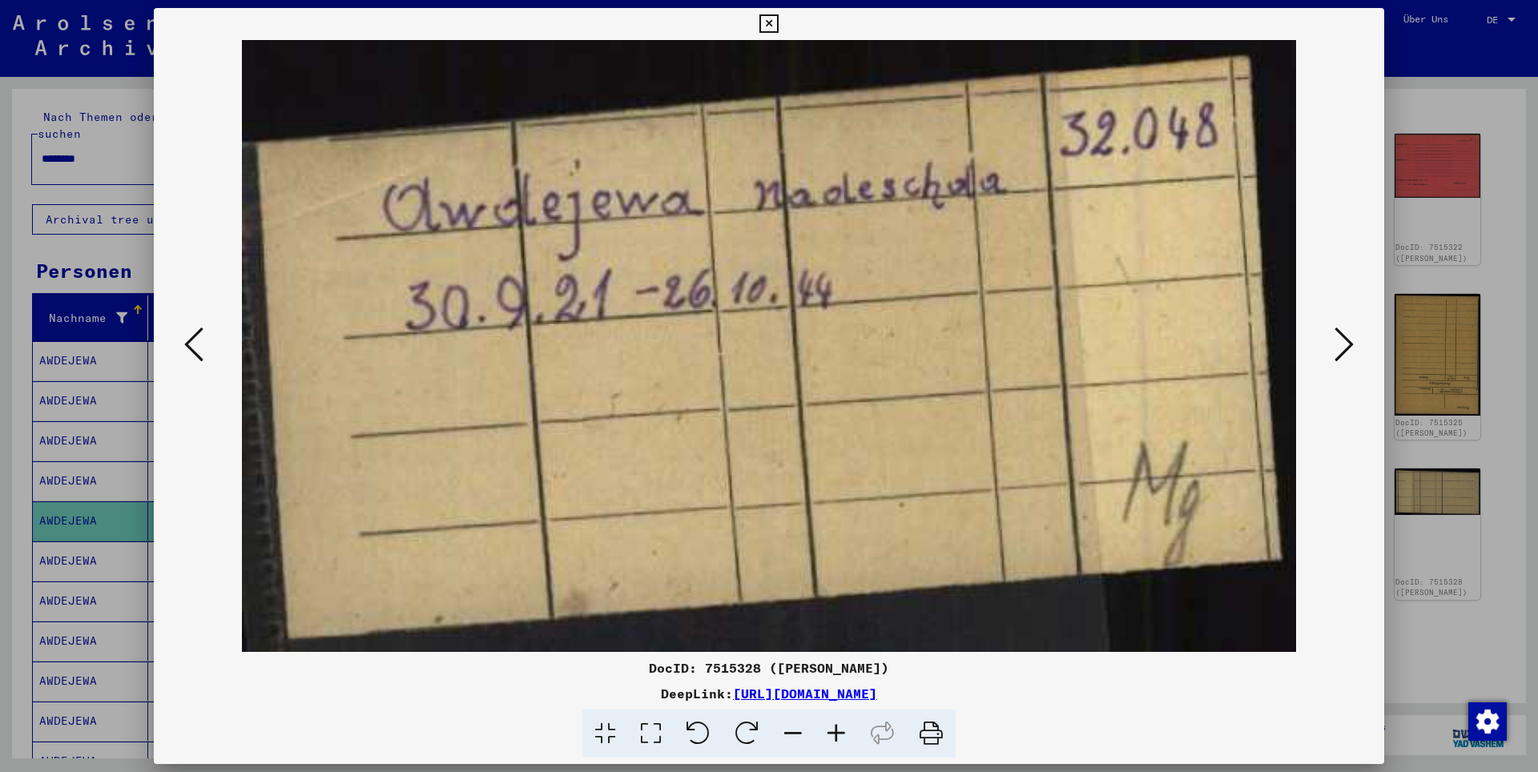
click at [1457, 284] on div at bounding box center [769, 386] width 1538 height 772
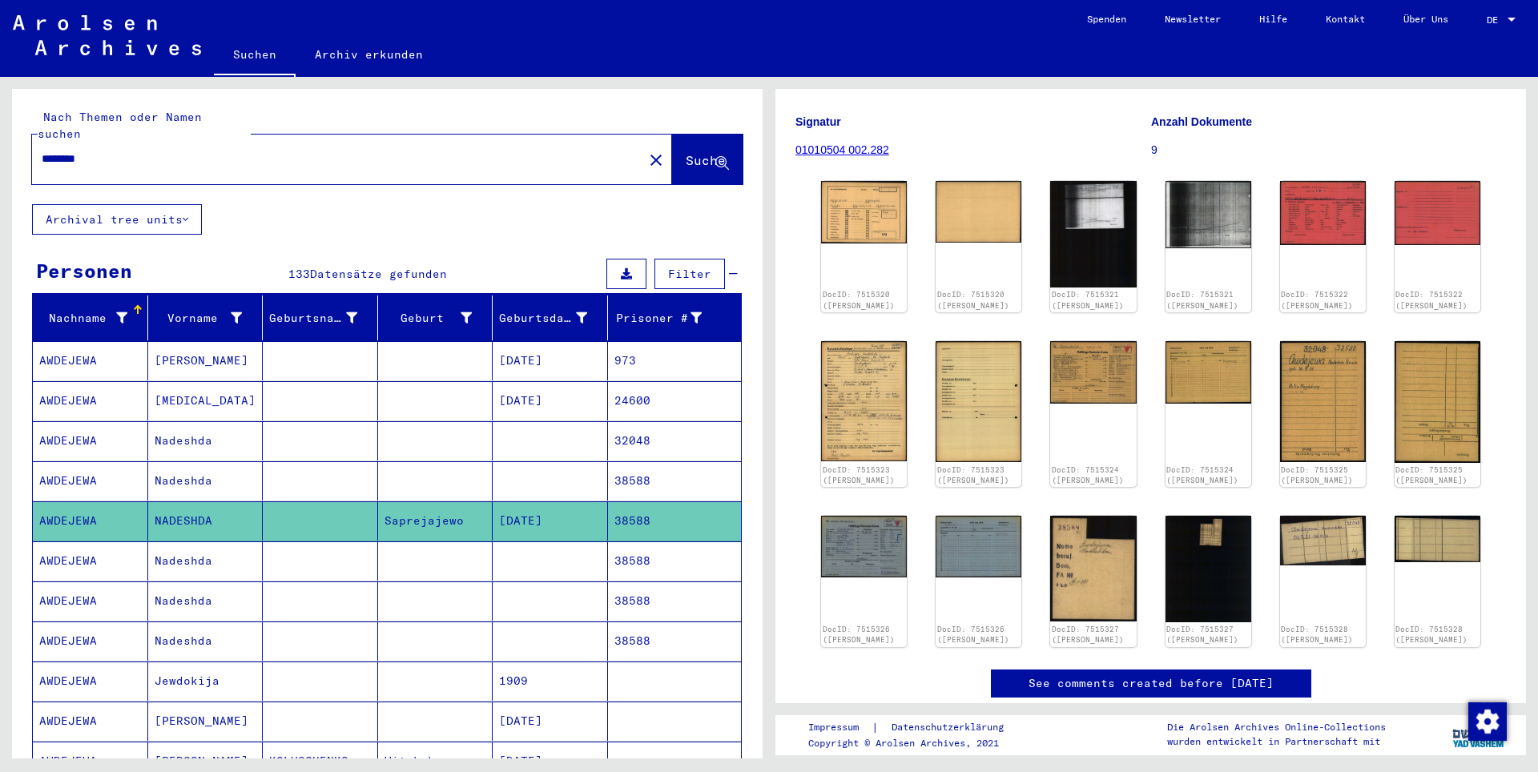
scroll to position [0, 0]
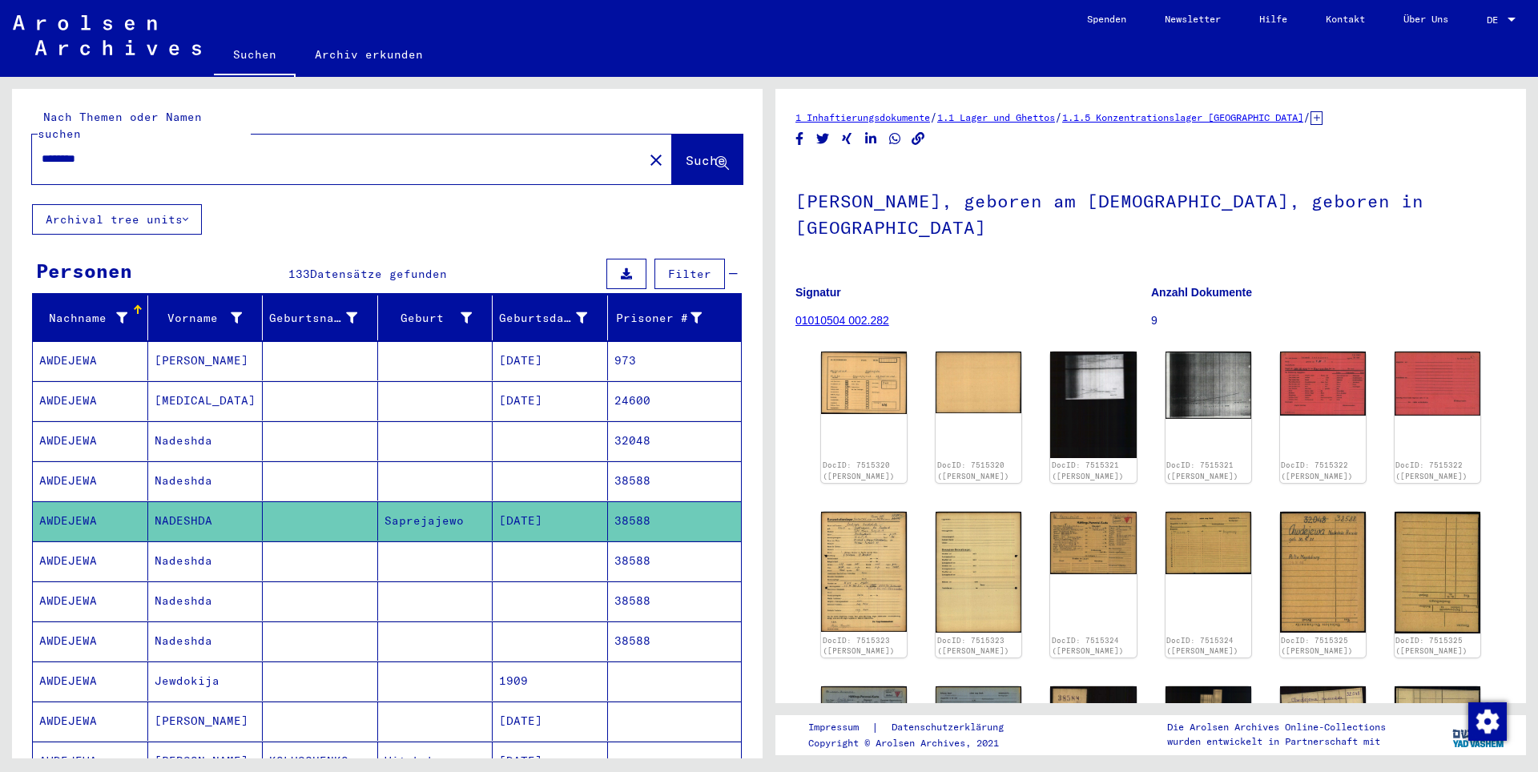
click at [402, 542] on mat-cell at bounding box center [435, 561] width 115 height 39
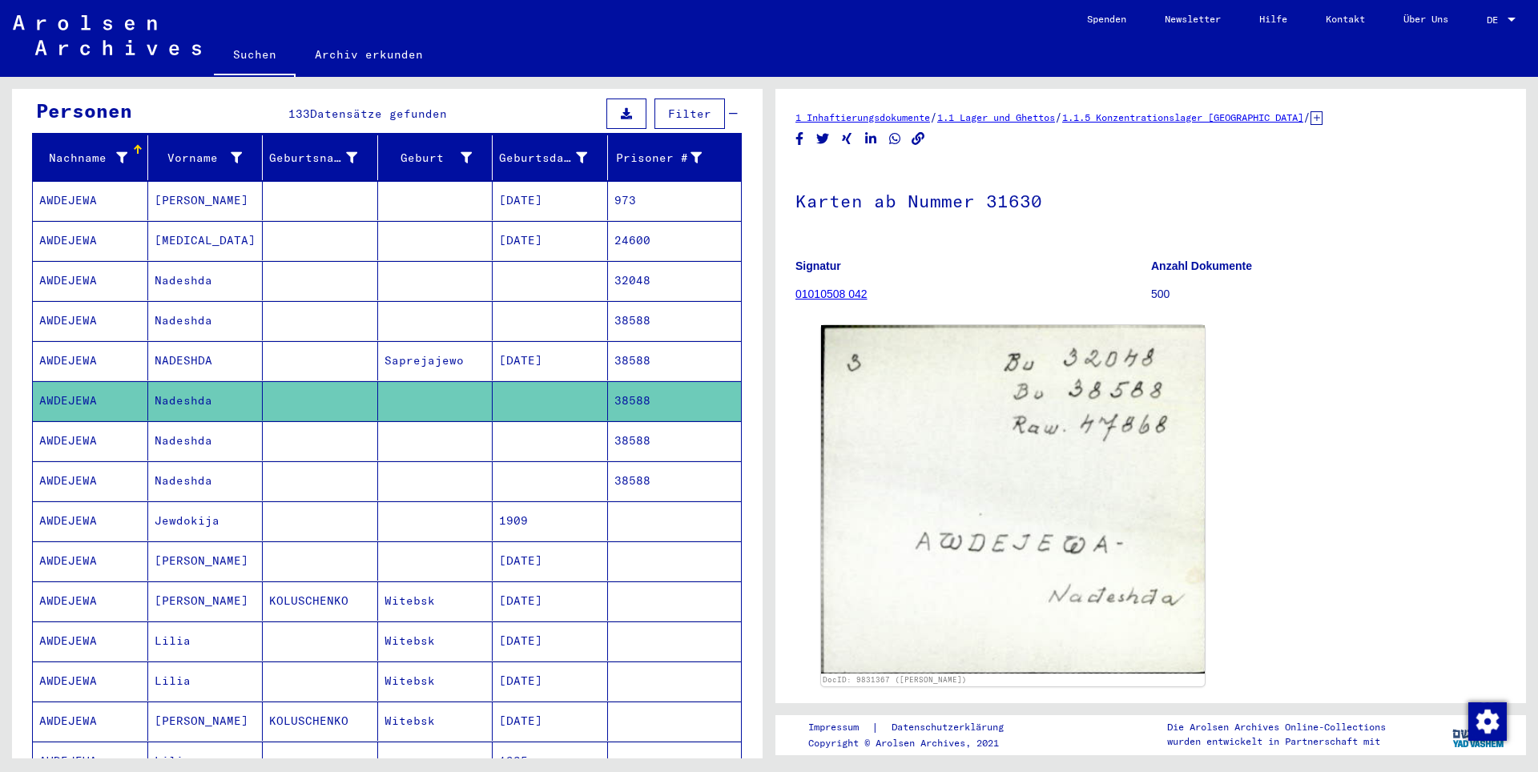
click at [640, 421] on mat-cell "38588" at bounding box center [675, 440] width 134 height 39
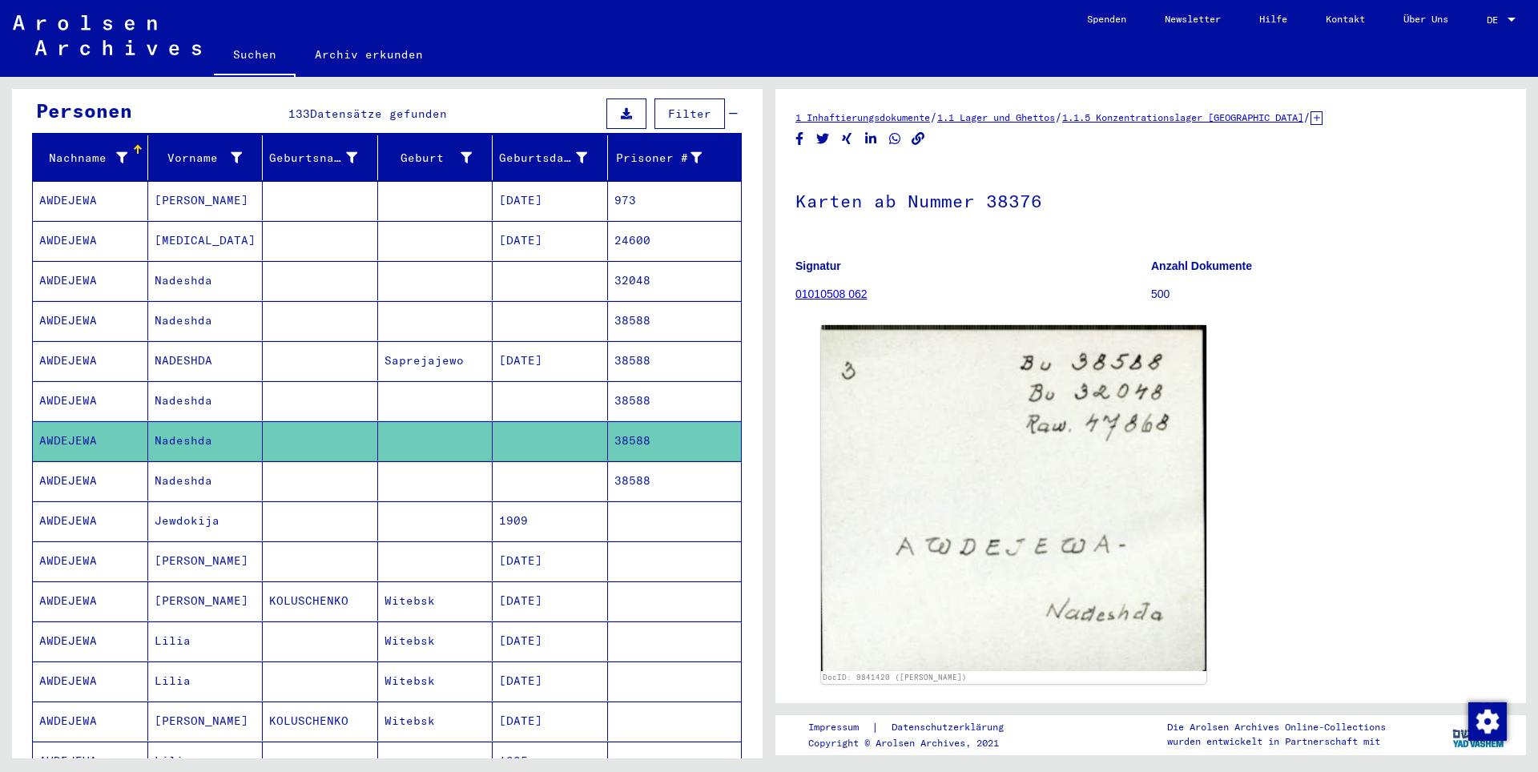
click at [642, 461] on mat-cell "38588" at bounding box center [675, 480] width 134 height 39
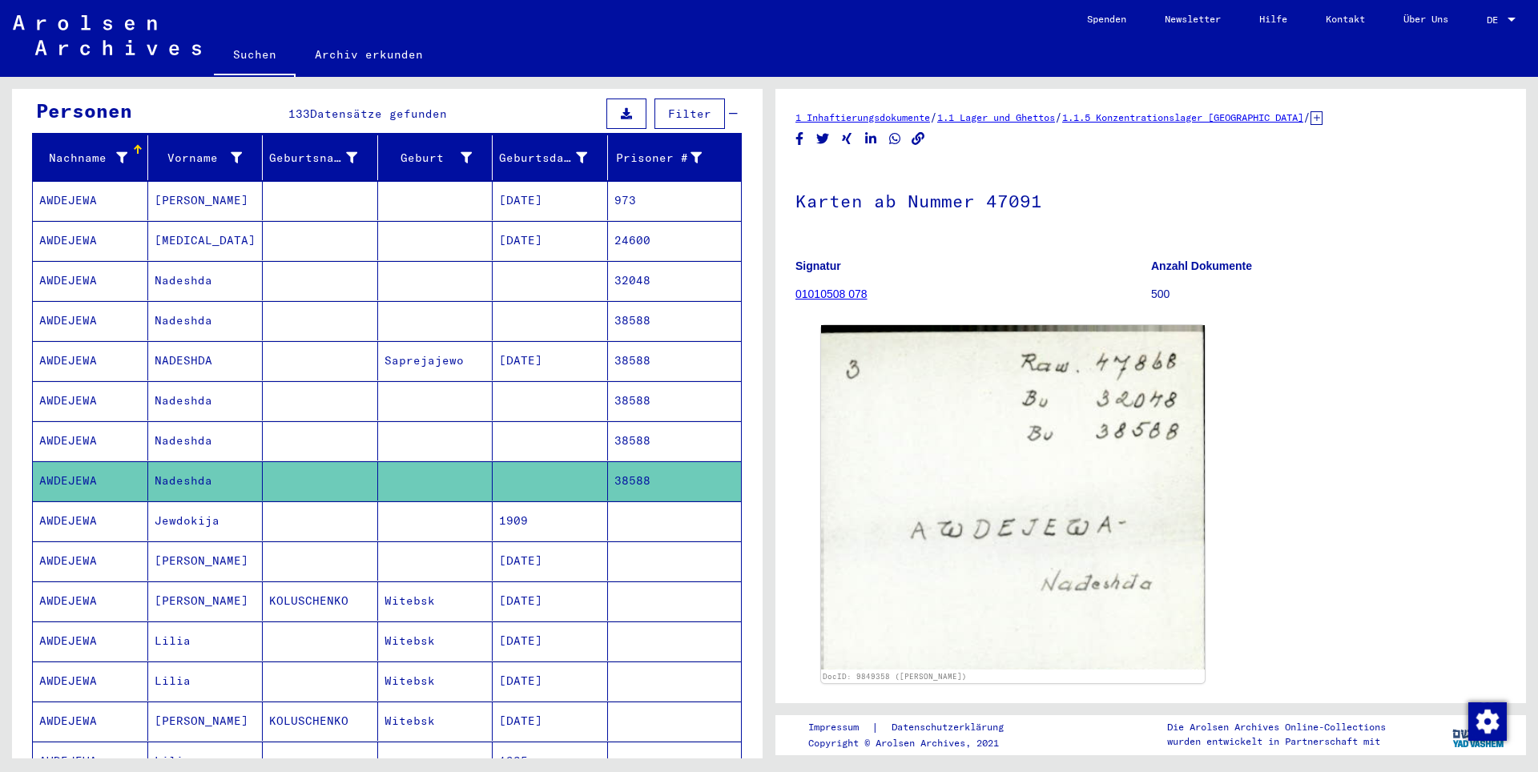
click at [634, 505] on mat-cell at bounding box center [675, 521] width 134 height 39
